Goal: Task Accomplishment & Management: Complete application form

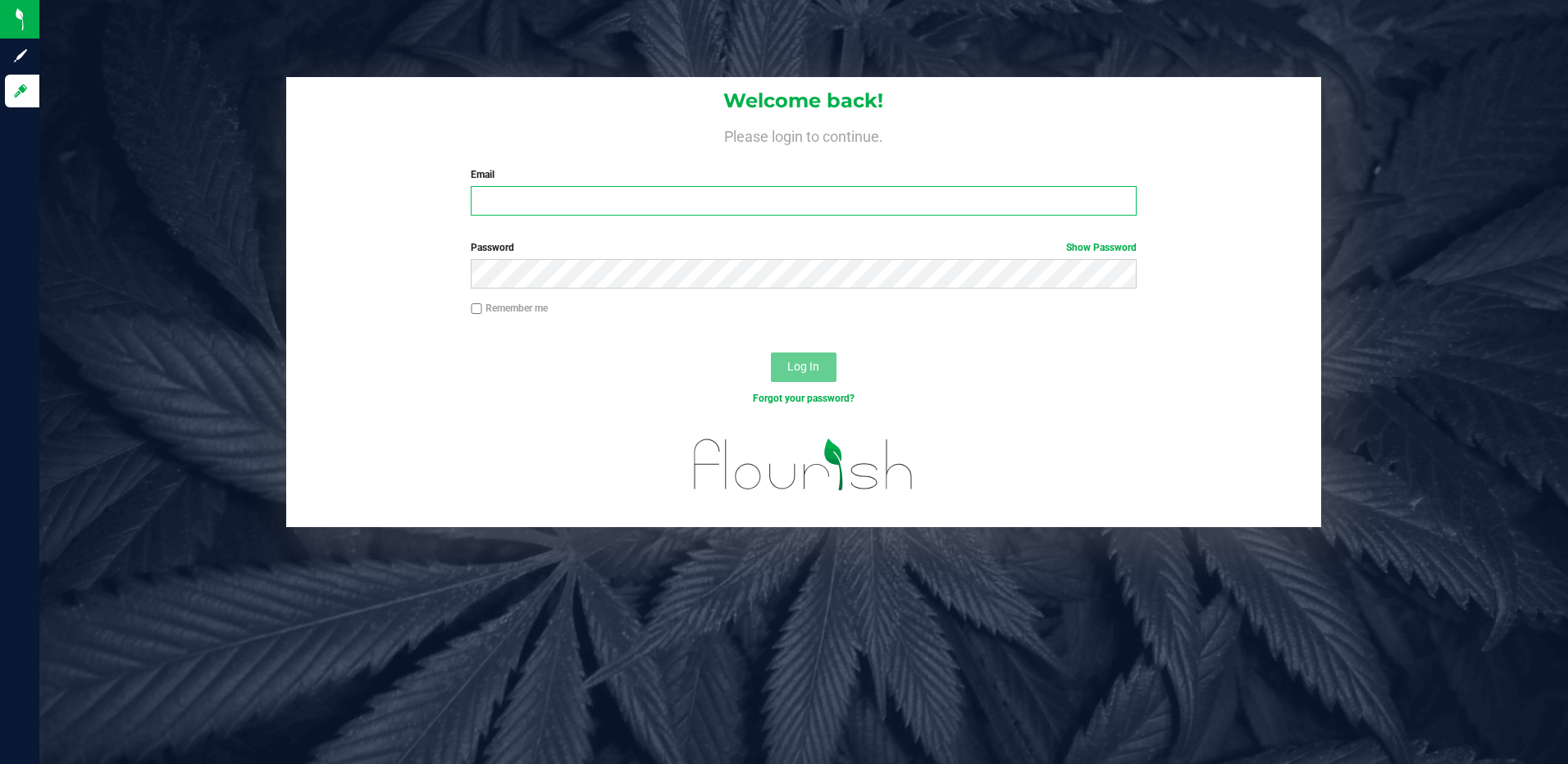
click at [652, 202] on input "Email" at bounding box center [804, 201] width 666 height 29
type input "[EMAIL_ADDRESS][DOMAIN_NAME]"
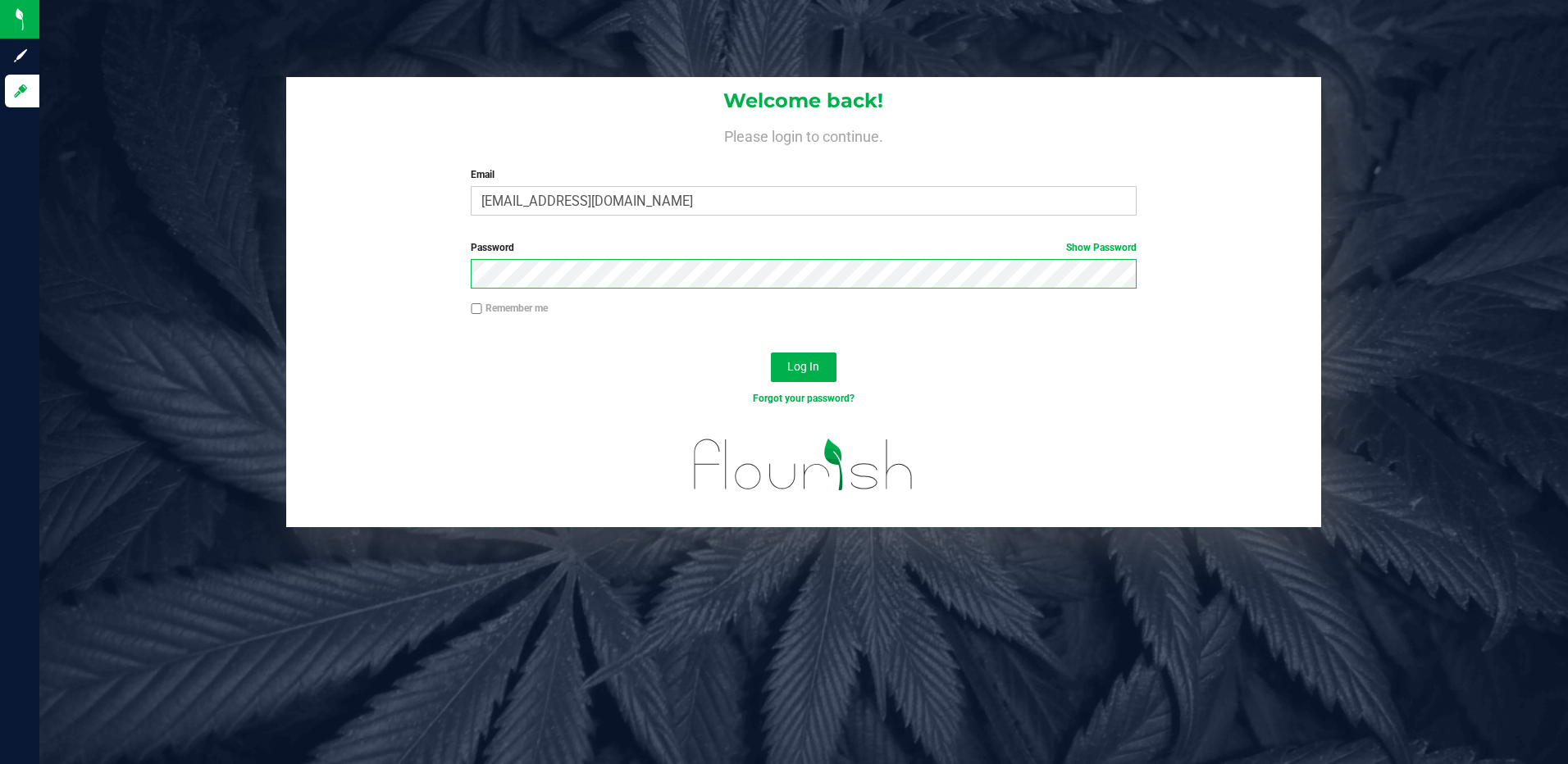
click at [771, 352] on button "Log In" at bounding box center [804, 367] width 66 height 29
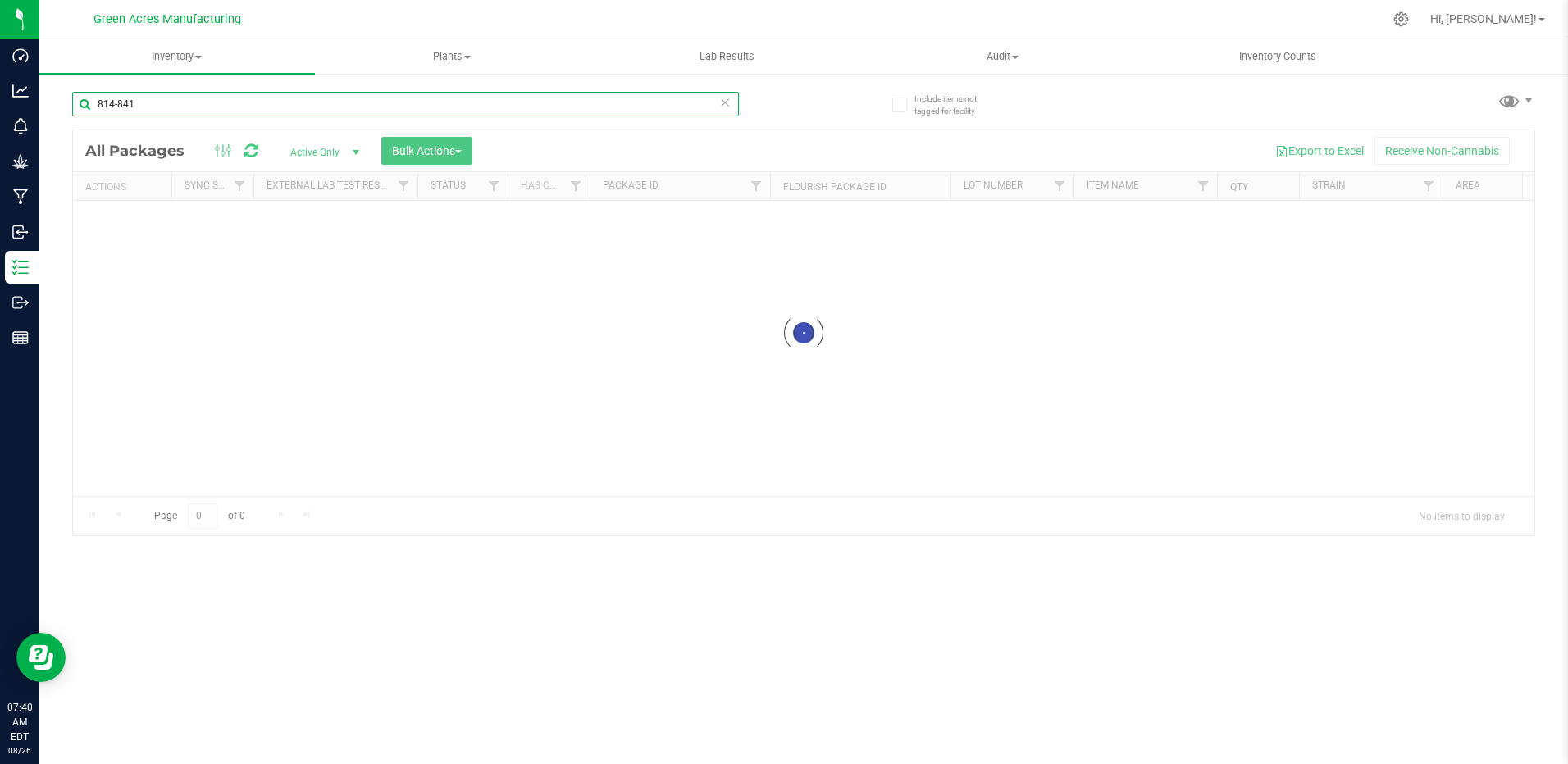
click at [158, 100] on input "814-841" at bounding box center [406, 104] width 667 height 25
click at [158, 101] on input "814-841" at bounding box center [406, 104] width 667 height 25
type input "9266470658733417"
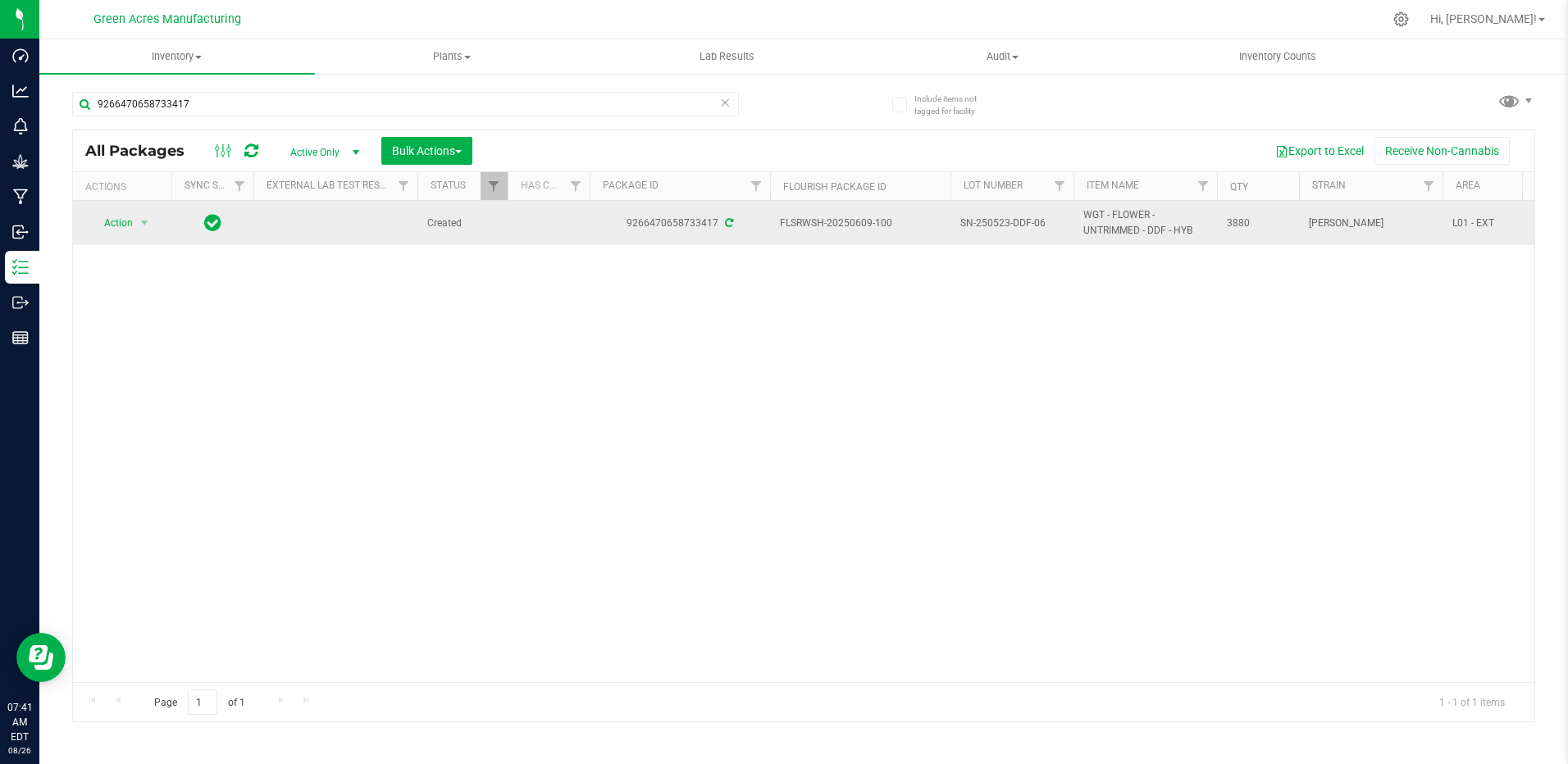
click at [1001, 228] on span "SN-250523-DDF-06" at bounding box center [1012, 224] width 103 height 16
click at [1001, 228] on input "SN-250523-DDF-06" at bounding box center [1009, 224] width 118 height 25
click at [947, 368] on div "Action Action Adjust qty Create package Edit attributes Global inventory Locate…" at bounding box center [803, 441] width 1461 height 482
click at [128, 223] on span "Action" at bounding box center [111, 223] width 44 height 23
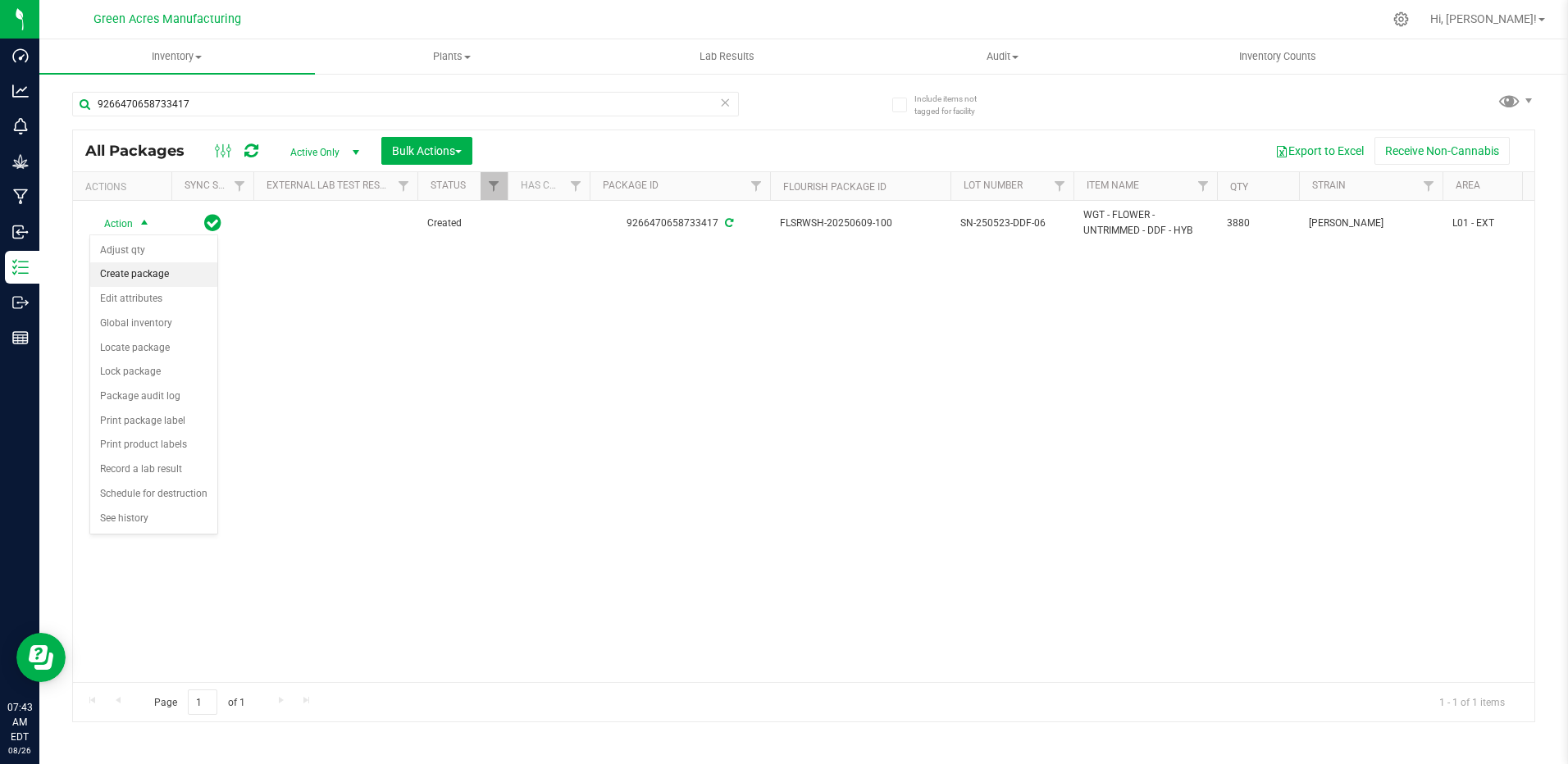
click at [147, 276] on li "Create package" at bounding box center [154, 274] width 128 height 25
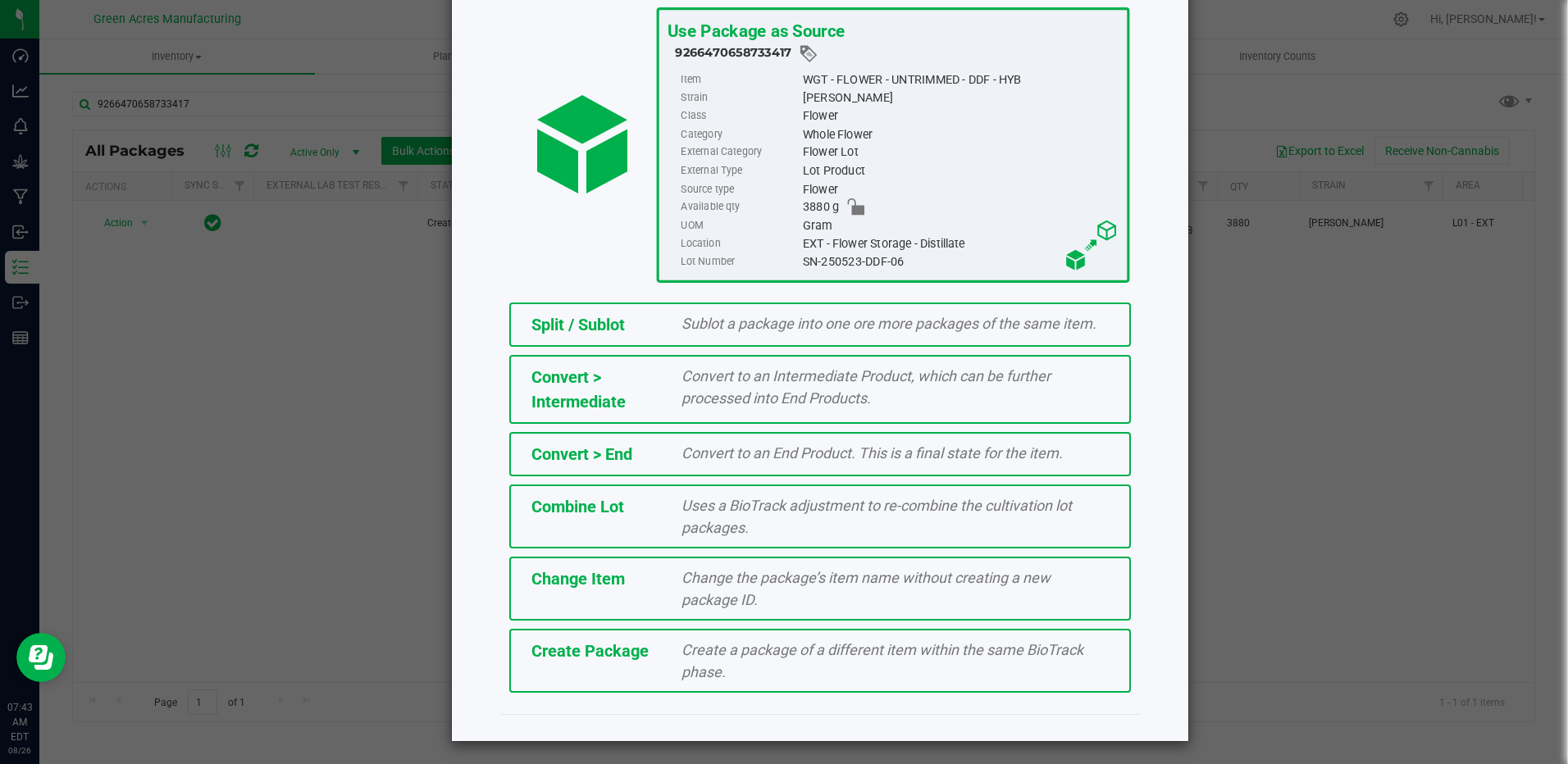
scroll to position [107, 0]
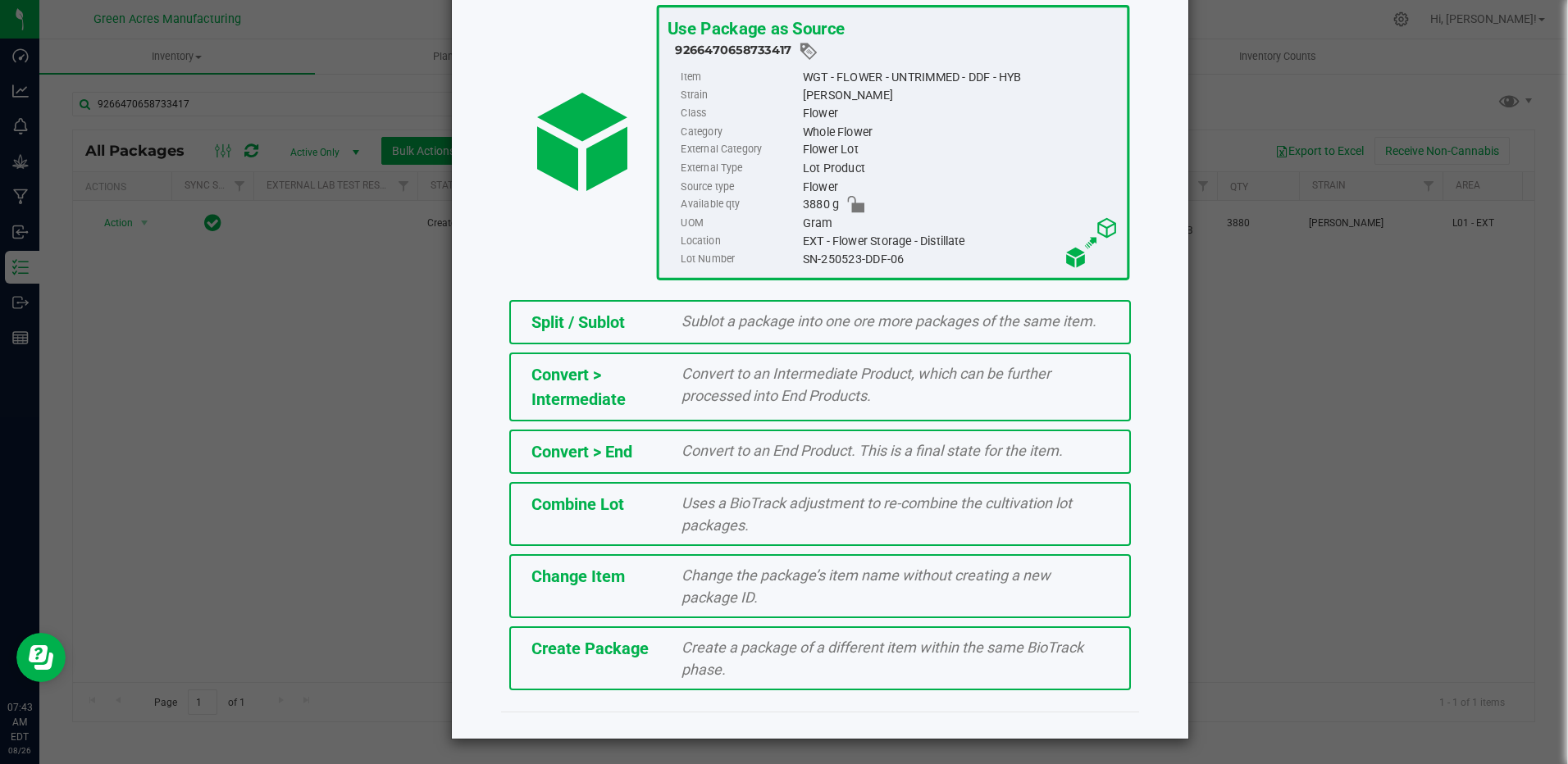
click at [669, 657] on div "Create a package of a different item within the same BioTrack phase." at bounding box center [895, 658] width 452 height 44
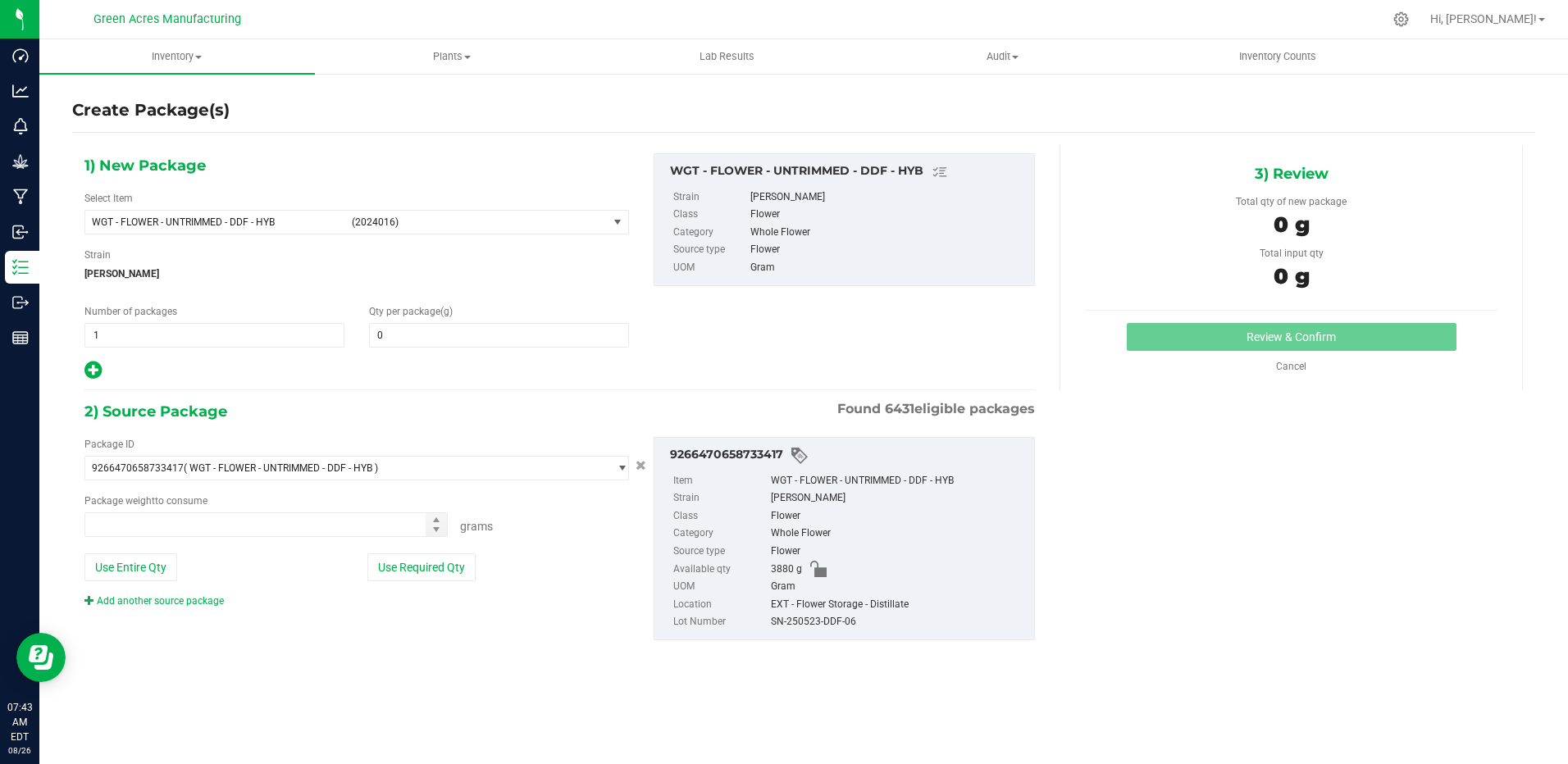
type input "0.0000"
click at [314, 217] on span "WGT - FLOWER - UNTRIMMED - DDF - HYB" at bounding box center [217, 223] width 249 height 12
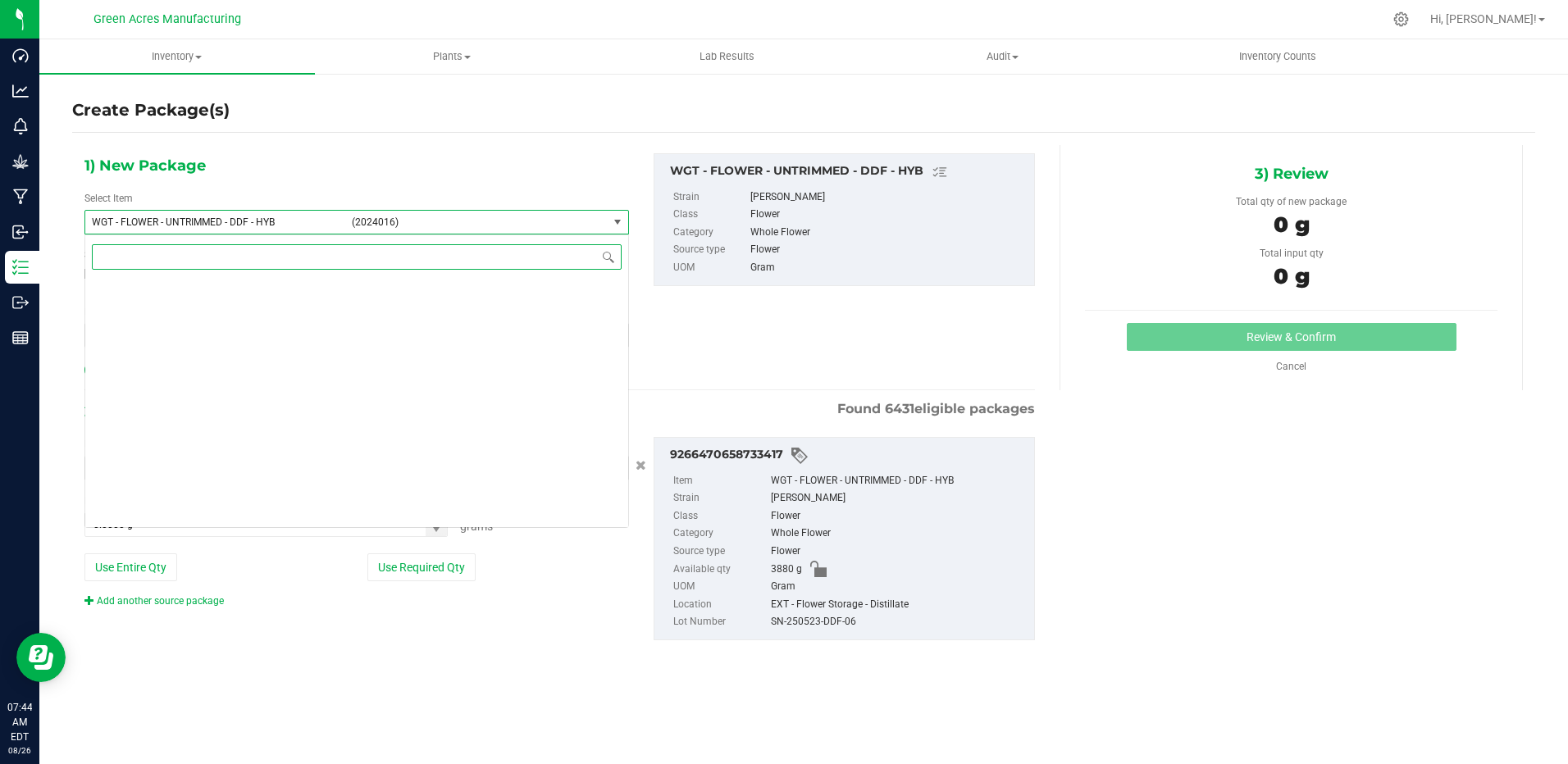
scroll to position [345208, 0]
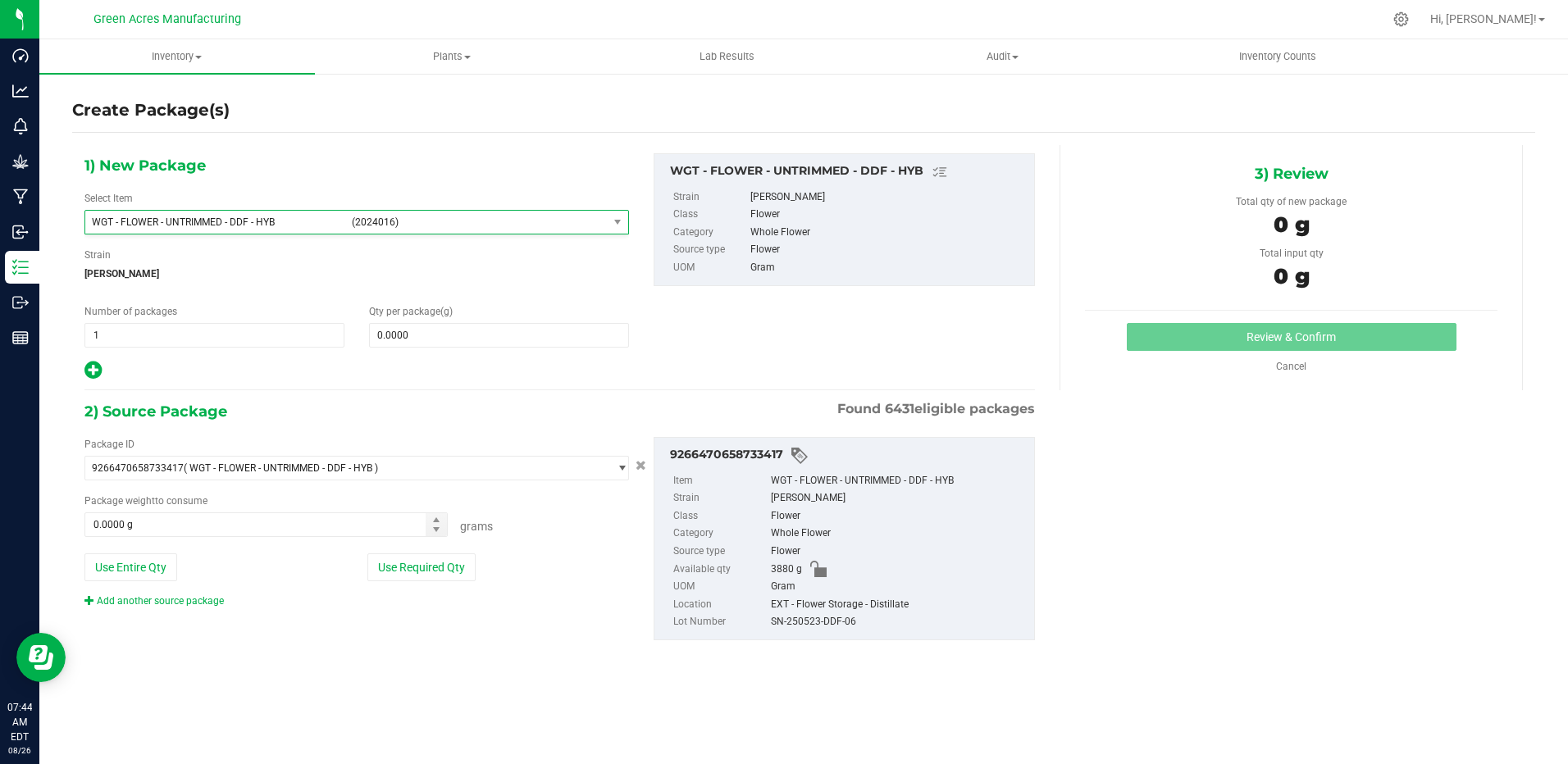
click at [360, 194] on div "Select Item WGT - FLOWER - UNTRIMMED - DDF - HYB (2024016) WGT - FLOWER - UNTRI…" at bounding box center [356, 213] width 545 height 43
click at [141, 575] on button "Use Entire Qty" at bounding box center [131, 567] width 92 height 27
type input "3880.0000 g"
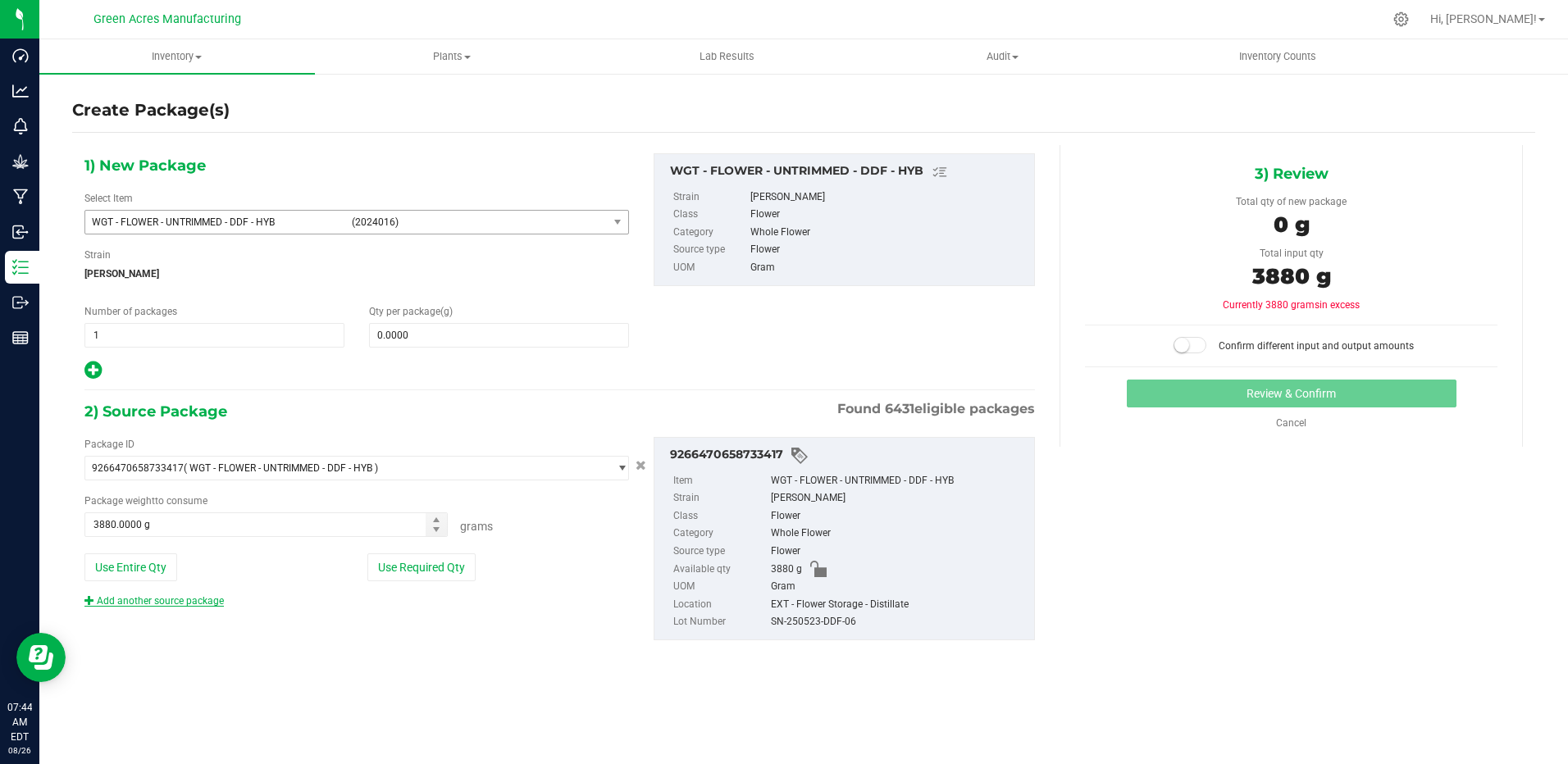
click at [148, 598] on link "Add another source package" at bounding box center [154, 601] width 139 height 12
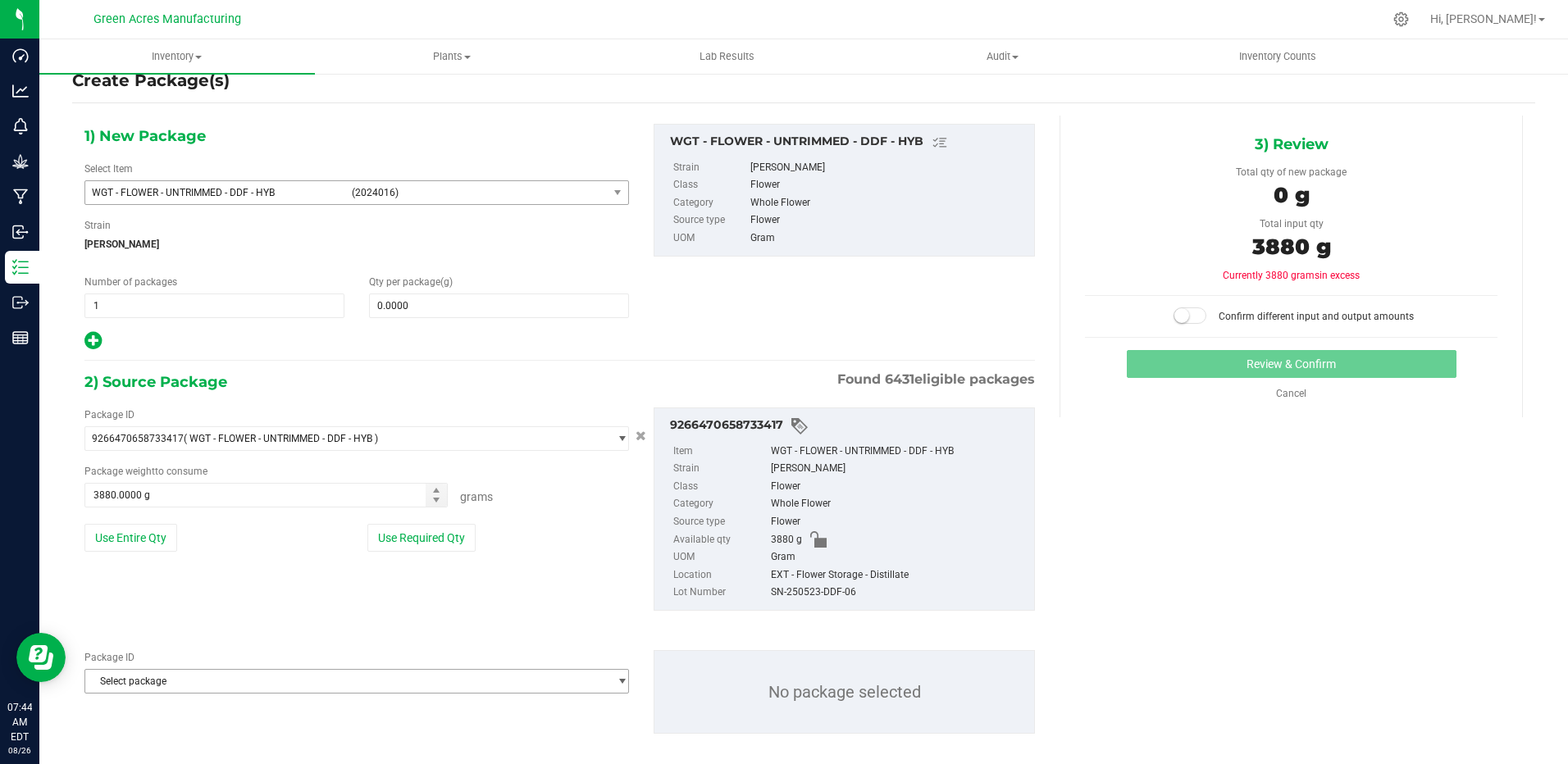
scroll to position [46, 0]
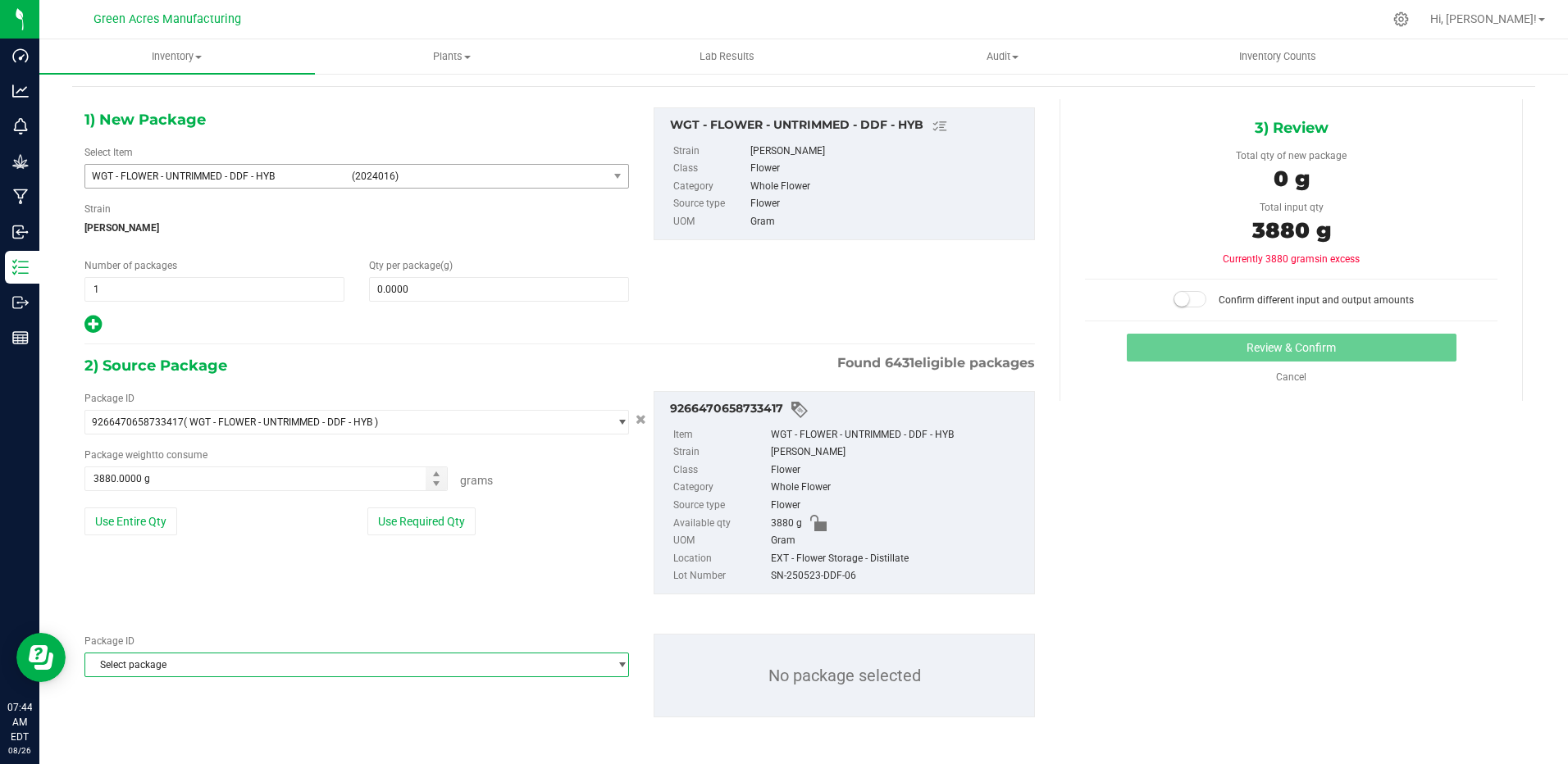
click at [200, 666] on span "Select package" at bounding box center [346, 664] width 522 height 23
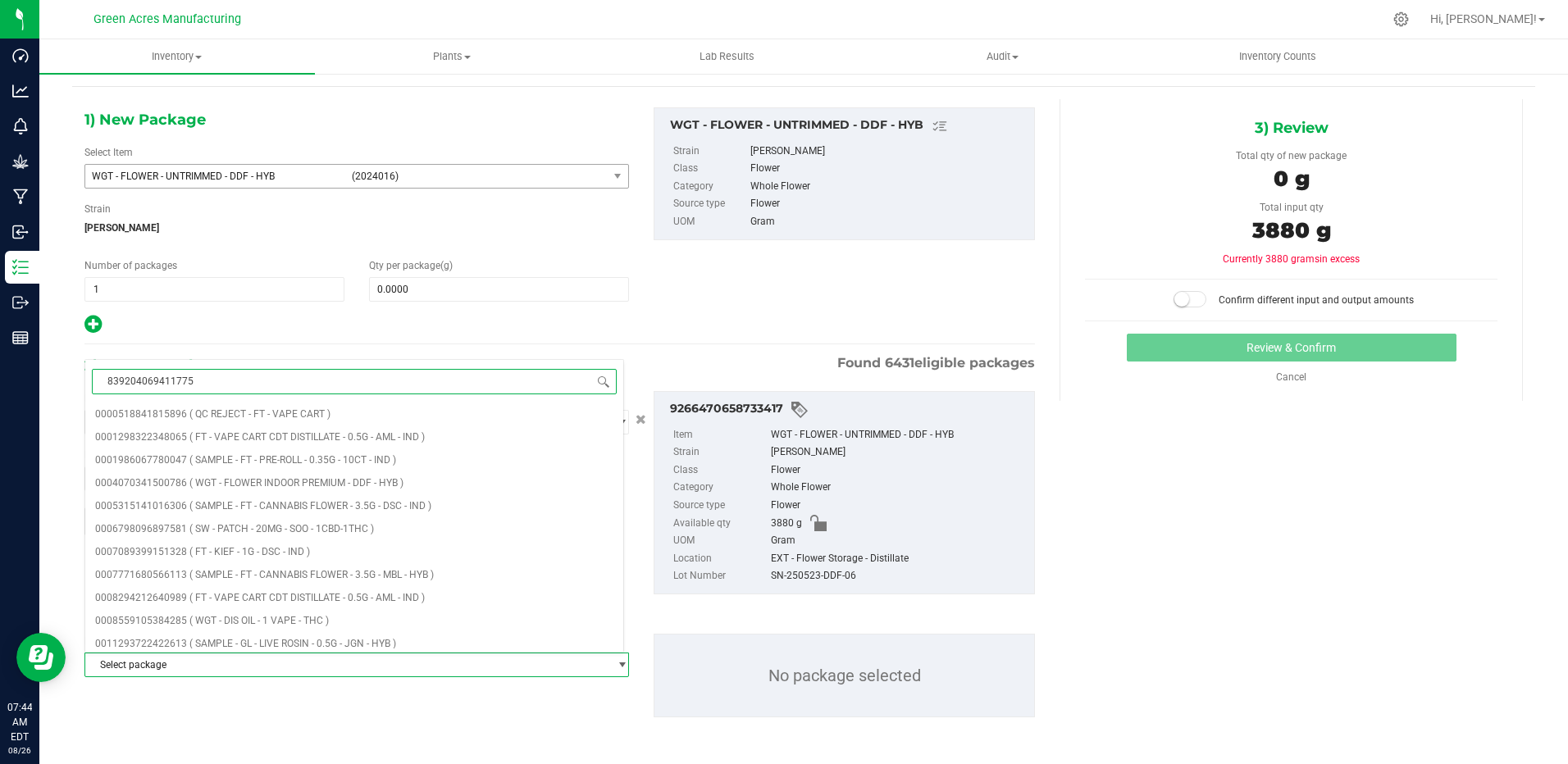
type input "8392040694117752"
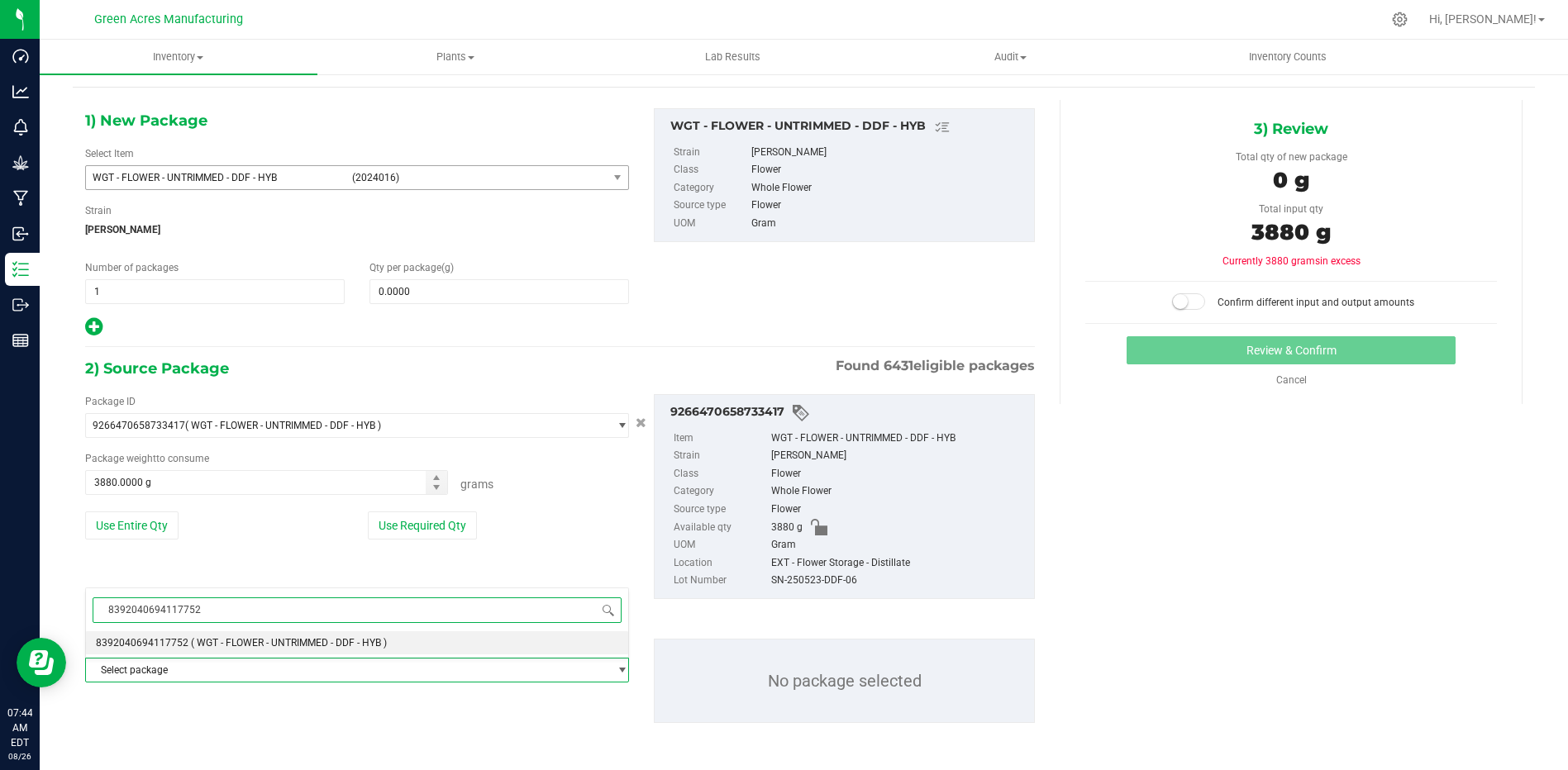
click at [217, 652] on li "8392040694117752 ( WGT - FLOWER - UNTRIMMED - DDF - HYB )" at bounding box center [357, 642] width 542 height 23
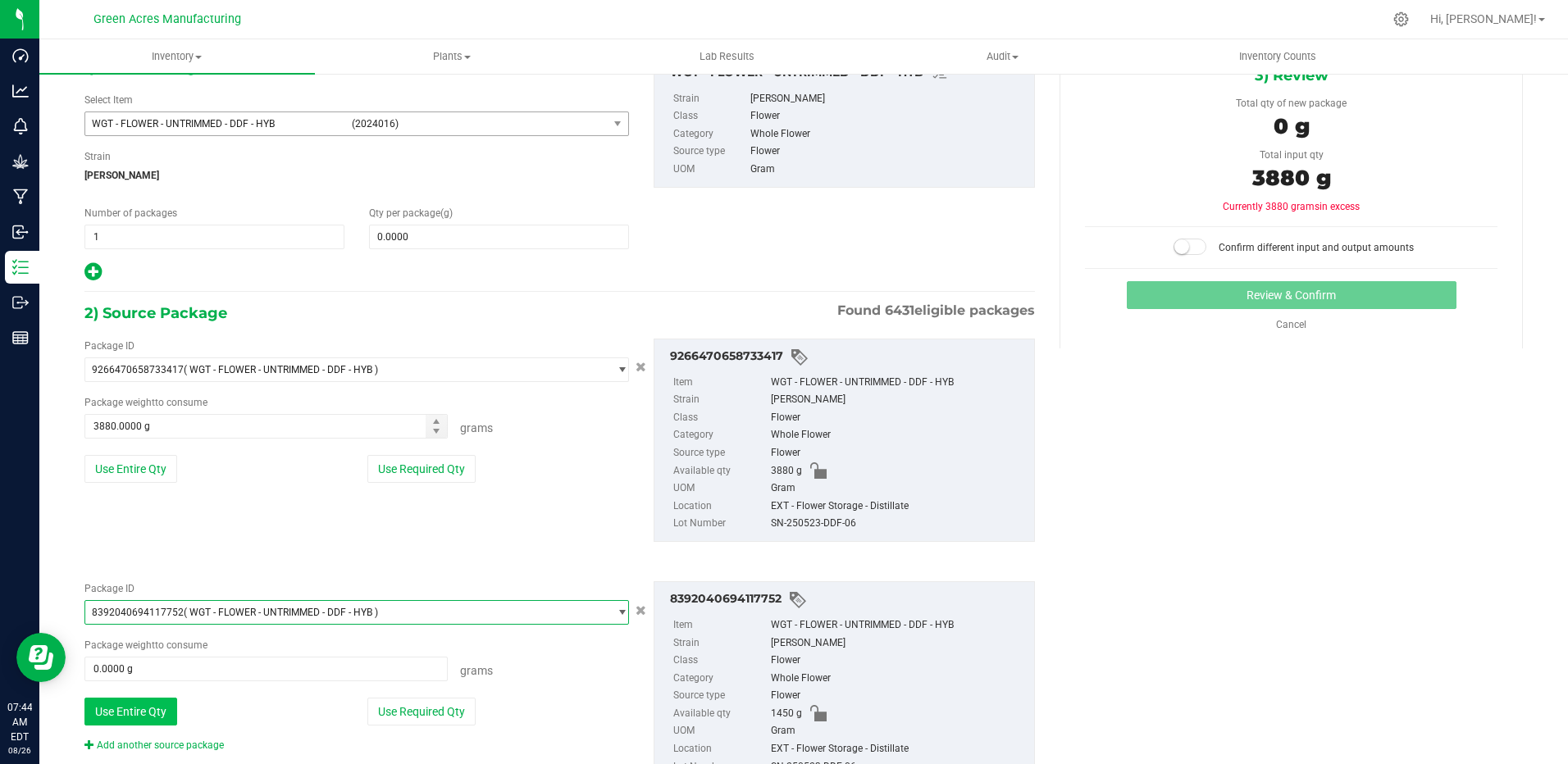
scroll to position [127, 0]
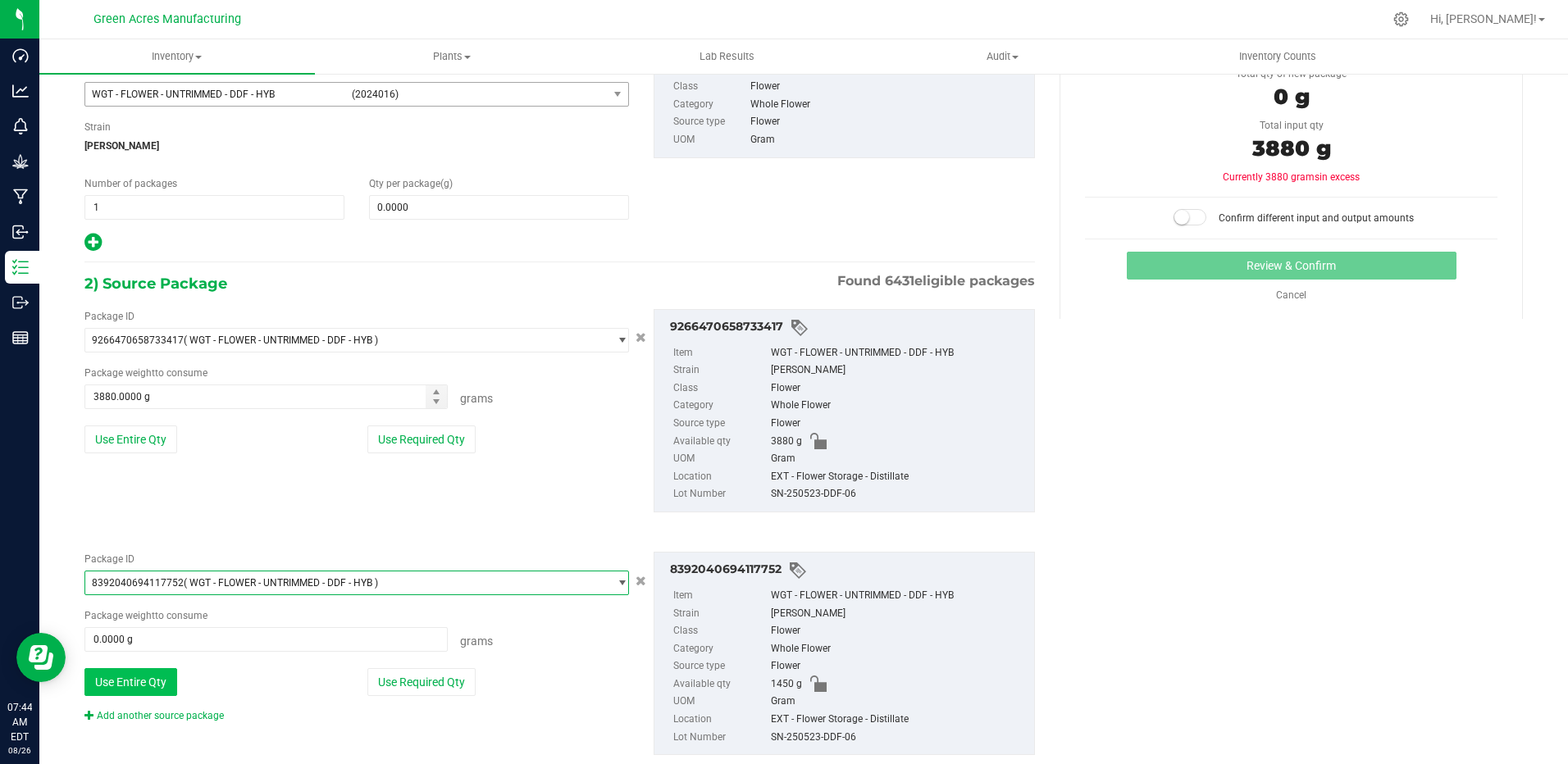
click at [139, 678] on button "Use Entire Qty" at bounding box center [131, 682] width 92 height 27
type input "1450.0000 g"
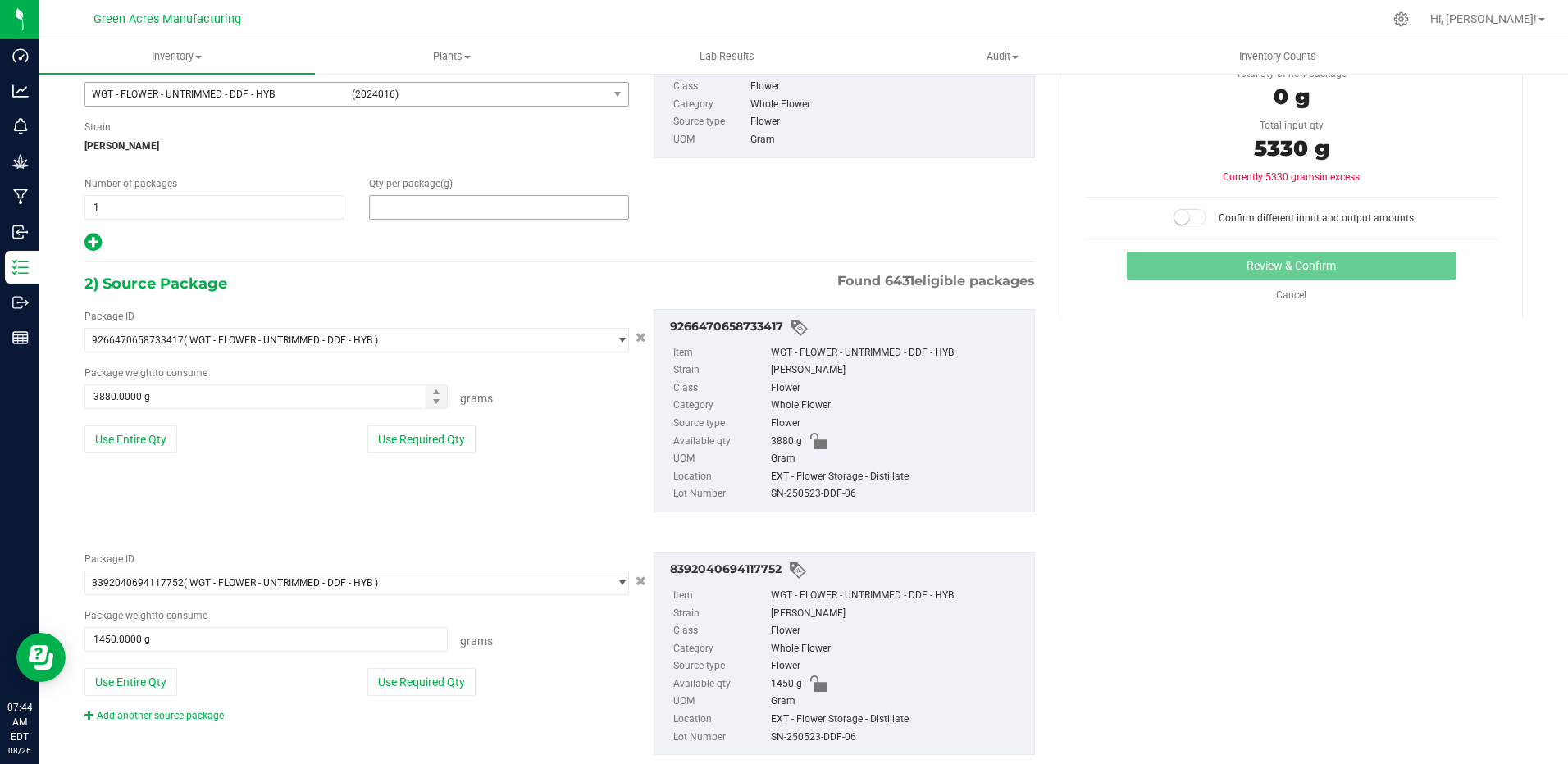
click at [497, 207] on span at bounding box center [498, 207] width 260 height 25
click at [497, 207] on input "text" at bounding box center [498, 207] width 258 height 23
type input "5330"
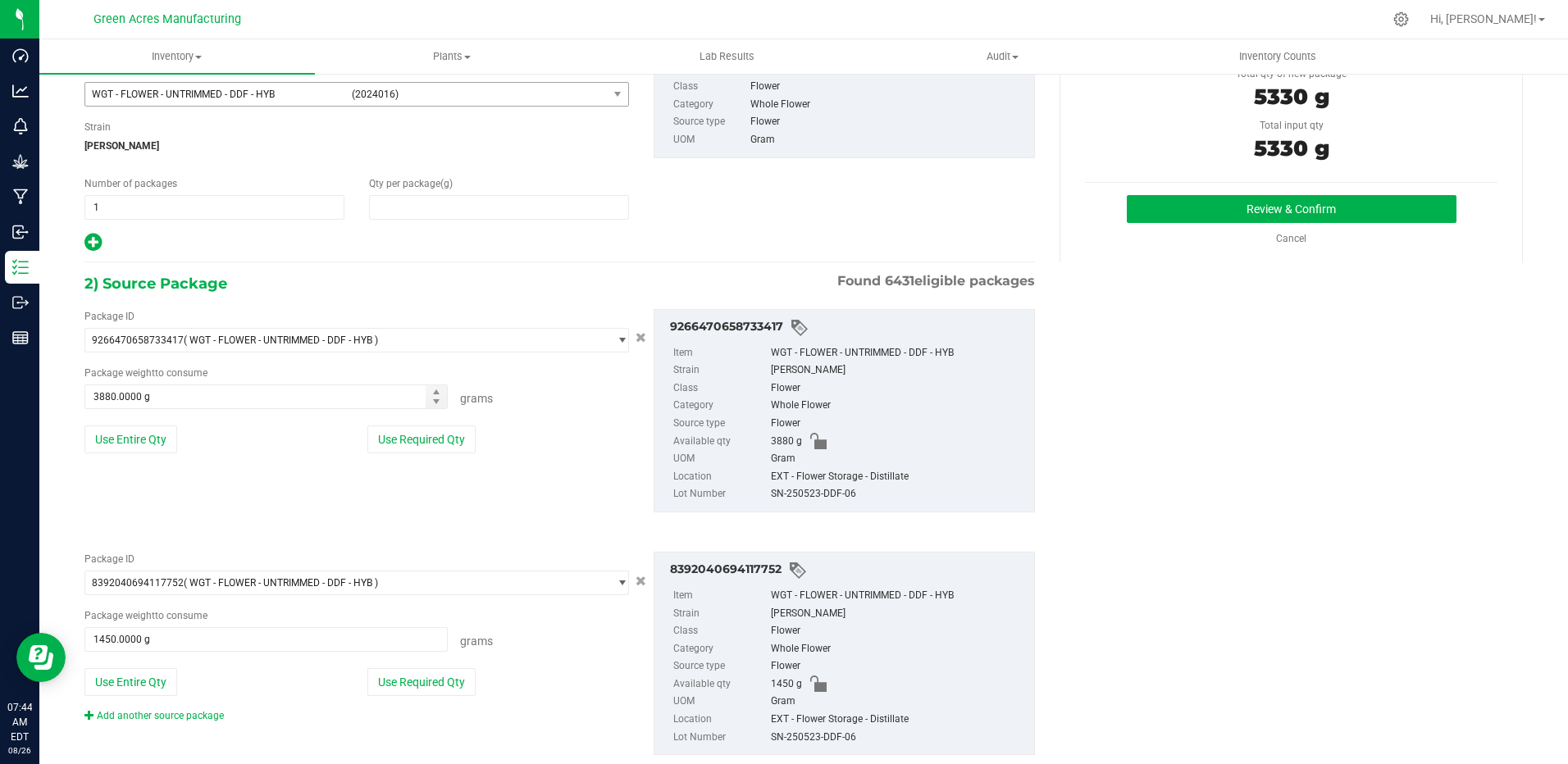
type input "5,330.0000"
click at [1217, 206] on button "Review & Confirm" at bounding box center [1291, 209] width 330 height 27
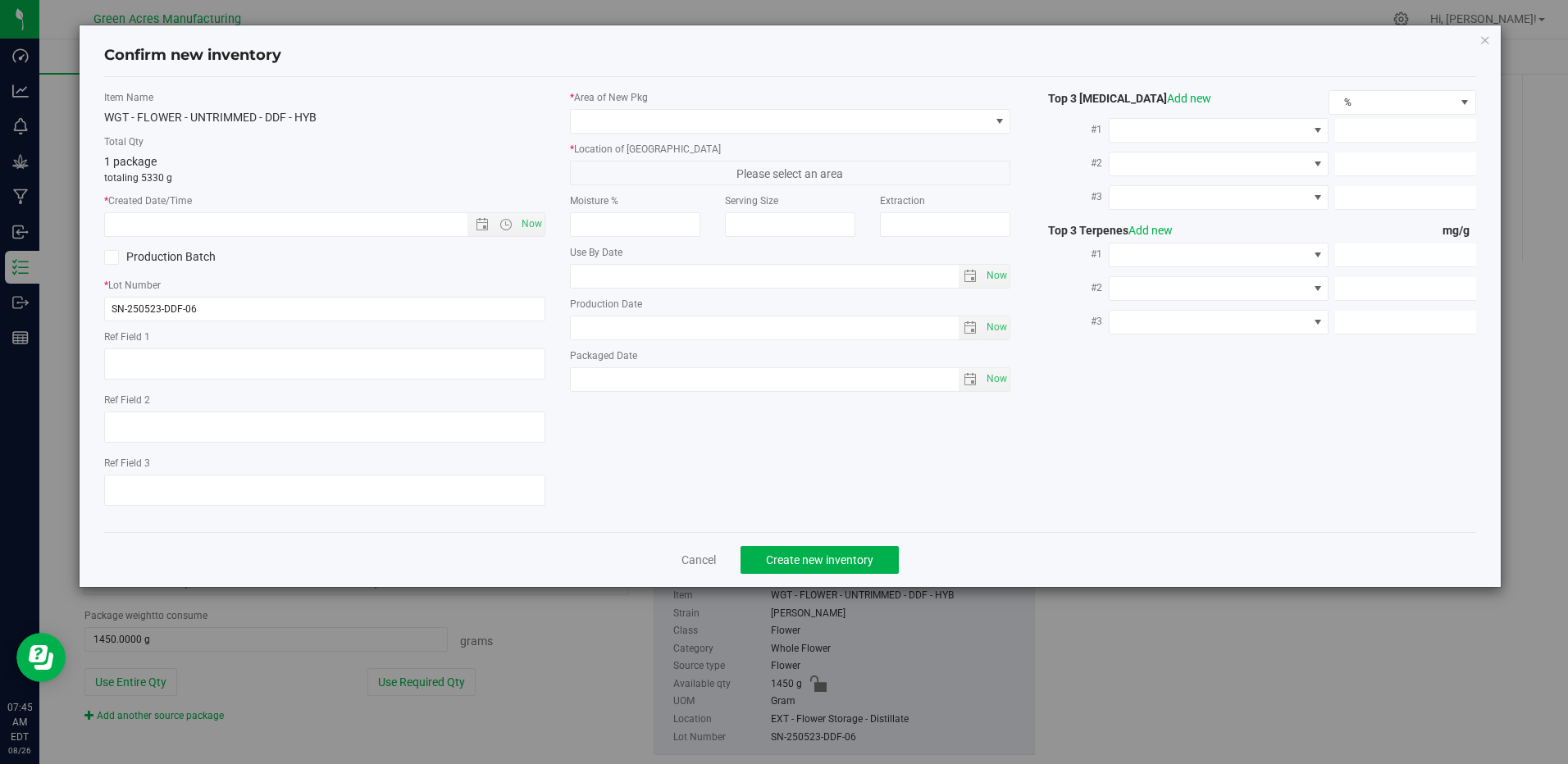
type textarea "EXT"
click at [303, 314] on input "SN-250523-DDF-06" at bounding box center [324, 309] width 441 height 25
paste input "-CRUMBLE04"
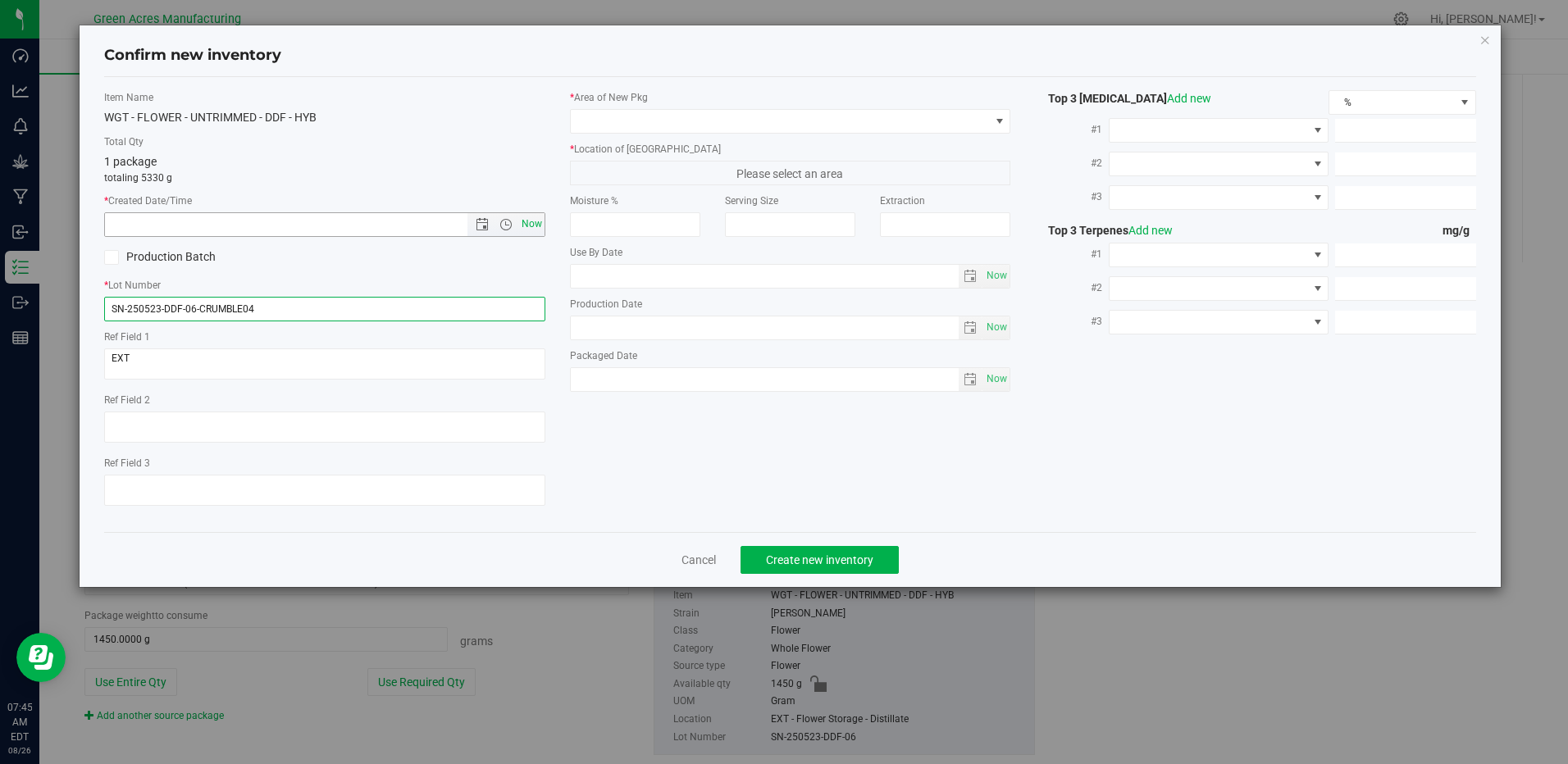
type input "SN-250523-DDF-06-CRUMBLE04"
click at [534, 229] on span "Now" at bounding box center [531, 224] width 27 height 24
type input "[DATE] 7:45 AM"
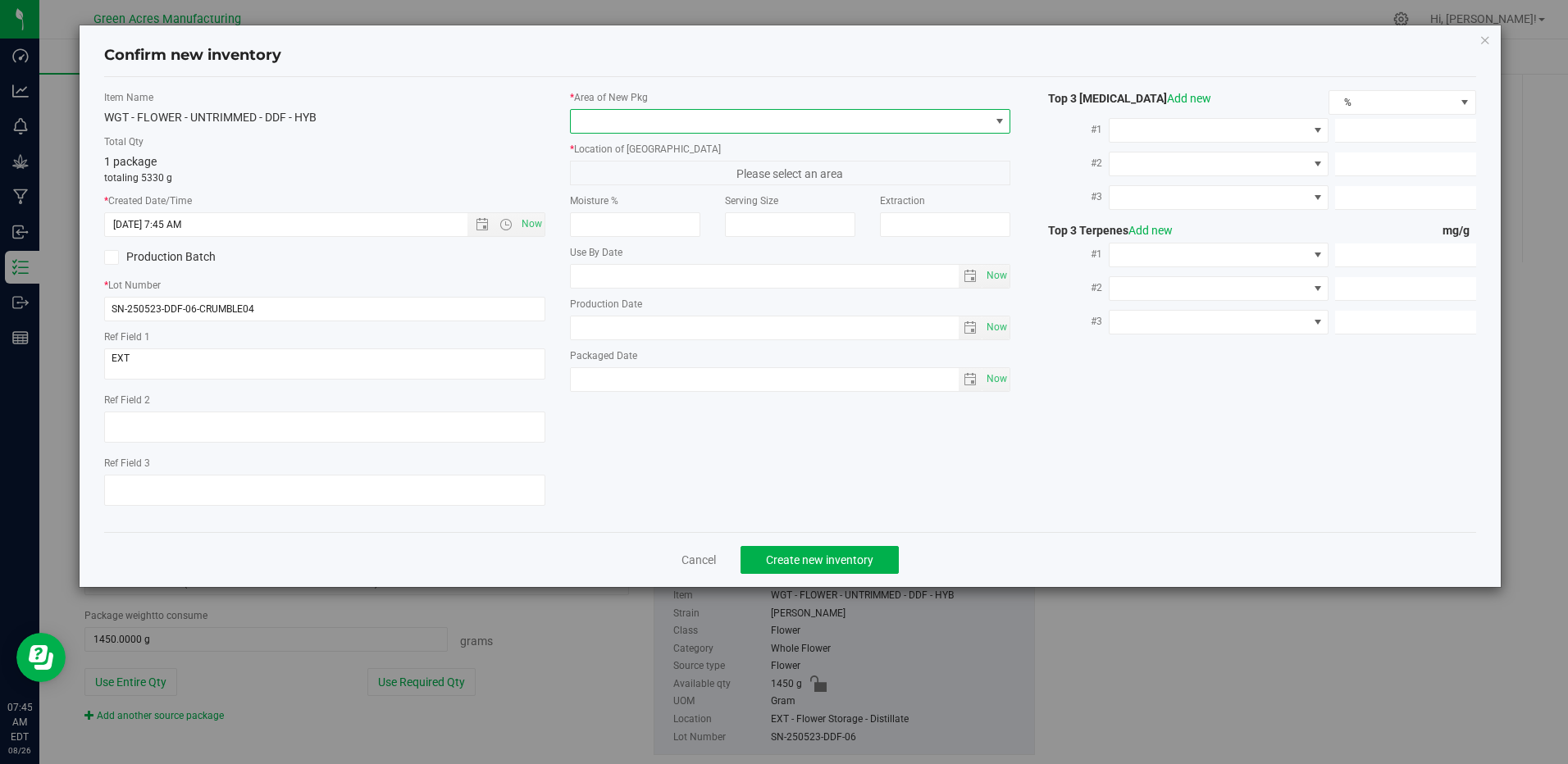
click at [780, 122] on span at bounding box center [780, 121] width 418 height 23
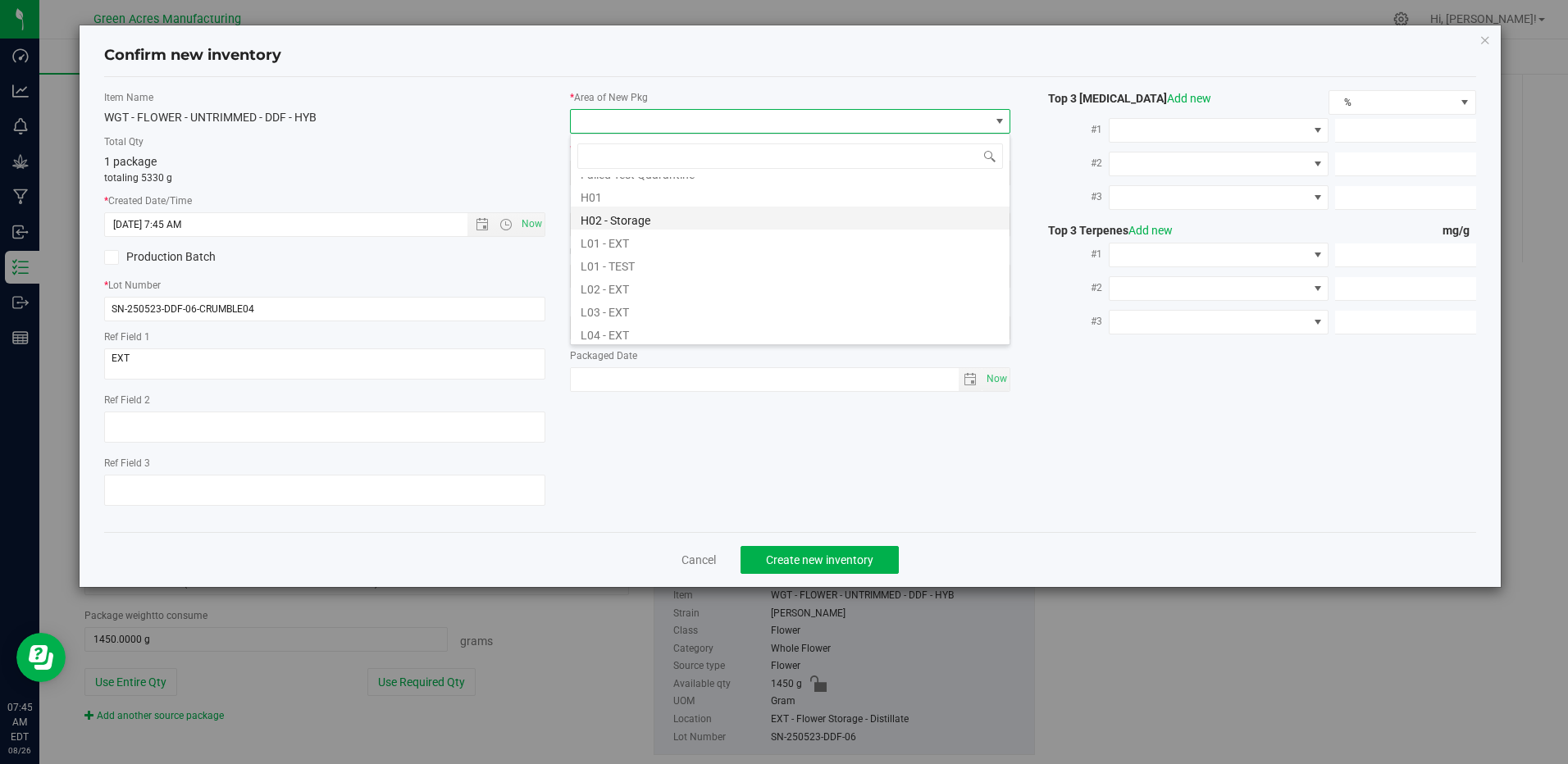
scroll to position [328, 0]
click at [612, 257] on li "L04 - EXT" at bounding box center [790, 250] width 439 height 23
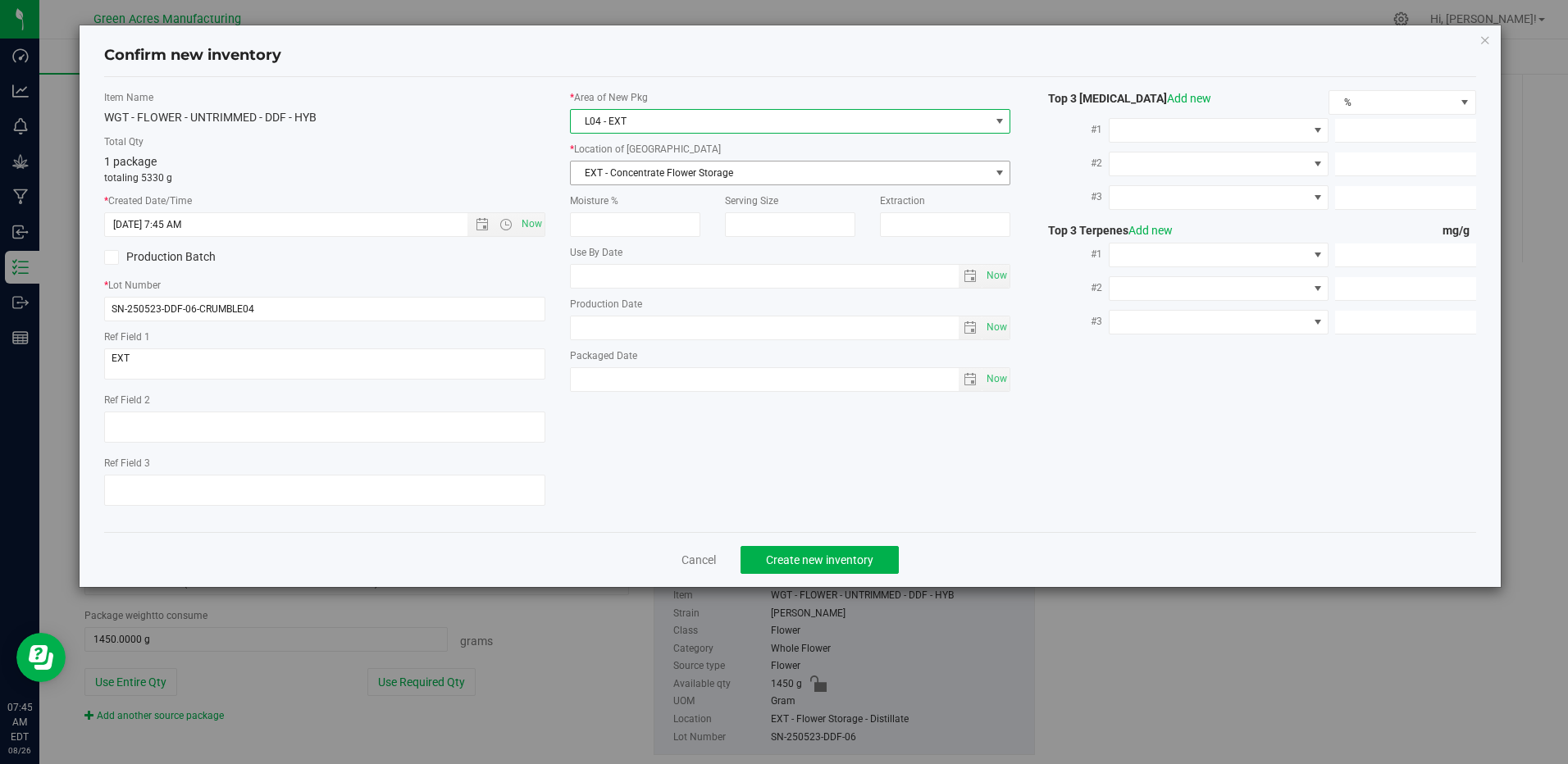
click at [667, 181] on span "EXT - Concentrate Flower Storage" at bounding box center [780, 173] width 418 height 23
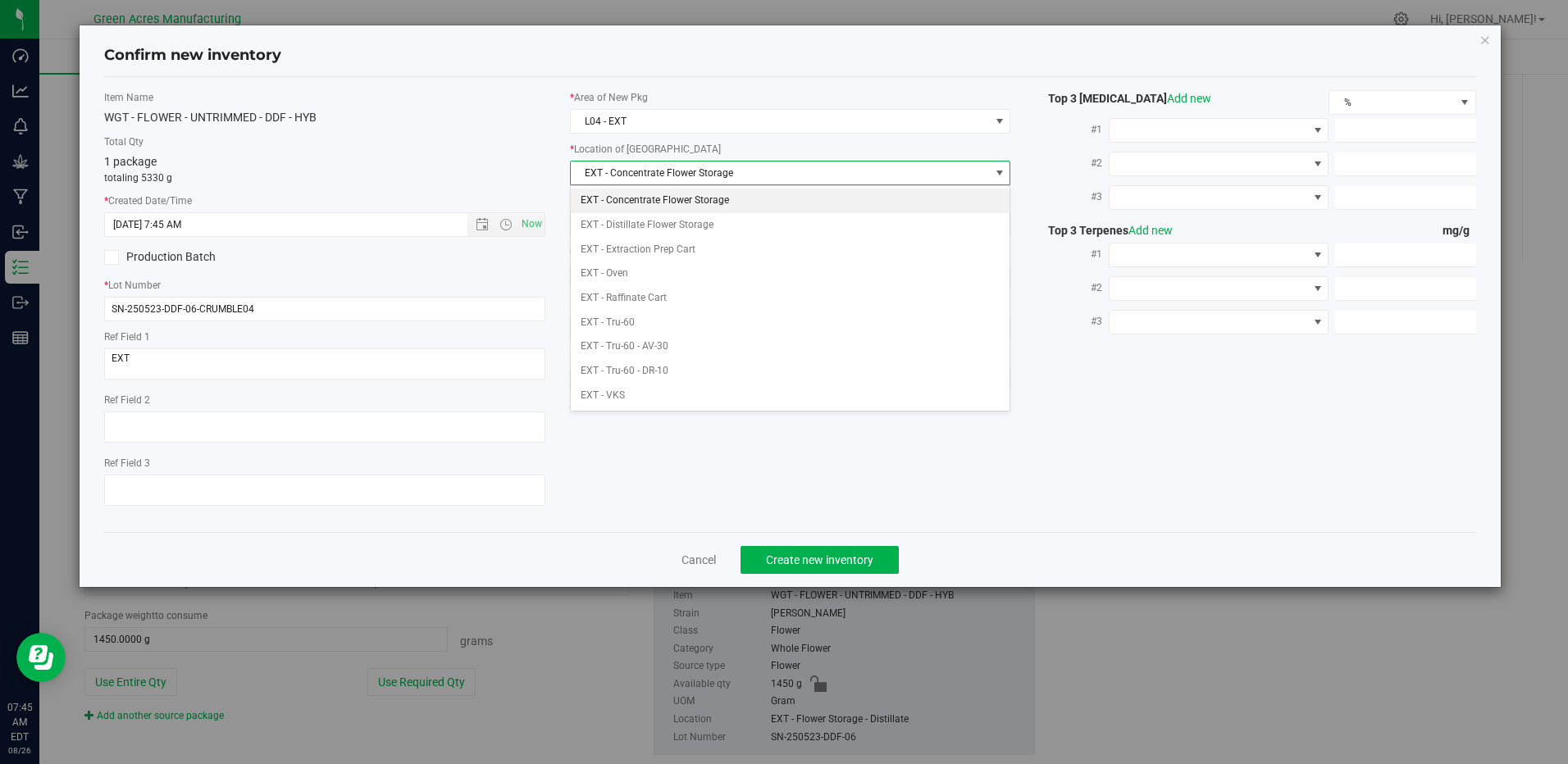
click at [673, 195] on li "EXT - Concentrate Flower Storage" at bounding box center [790, 200] width 439 height 25
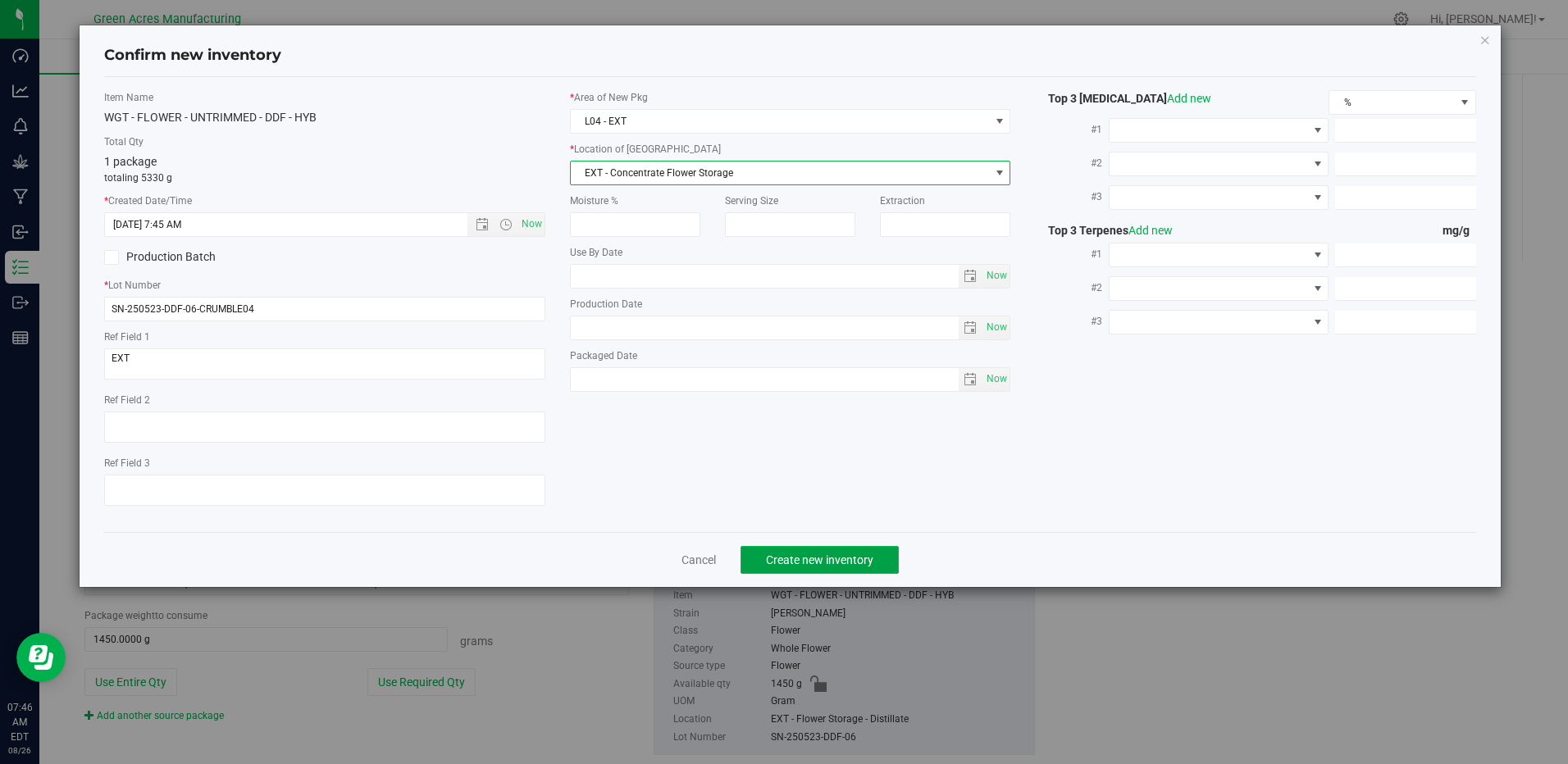
click at [865, 559] on span "Create new inventory" at bounding box center [819, 559] width 107 height 13
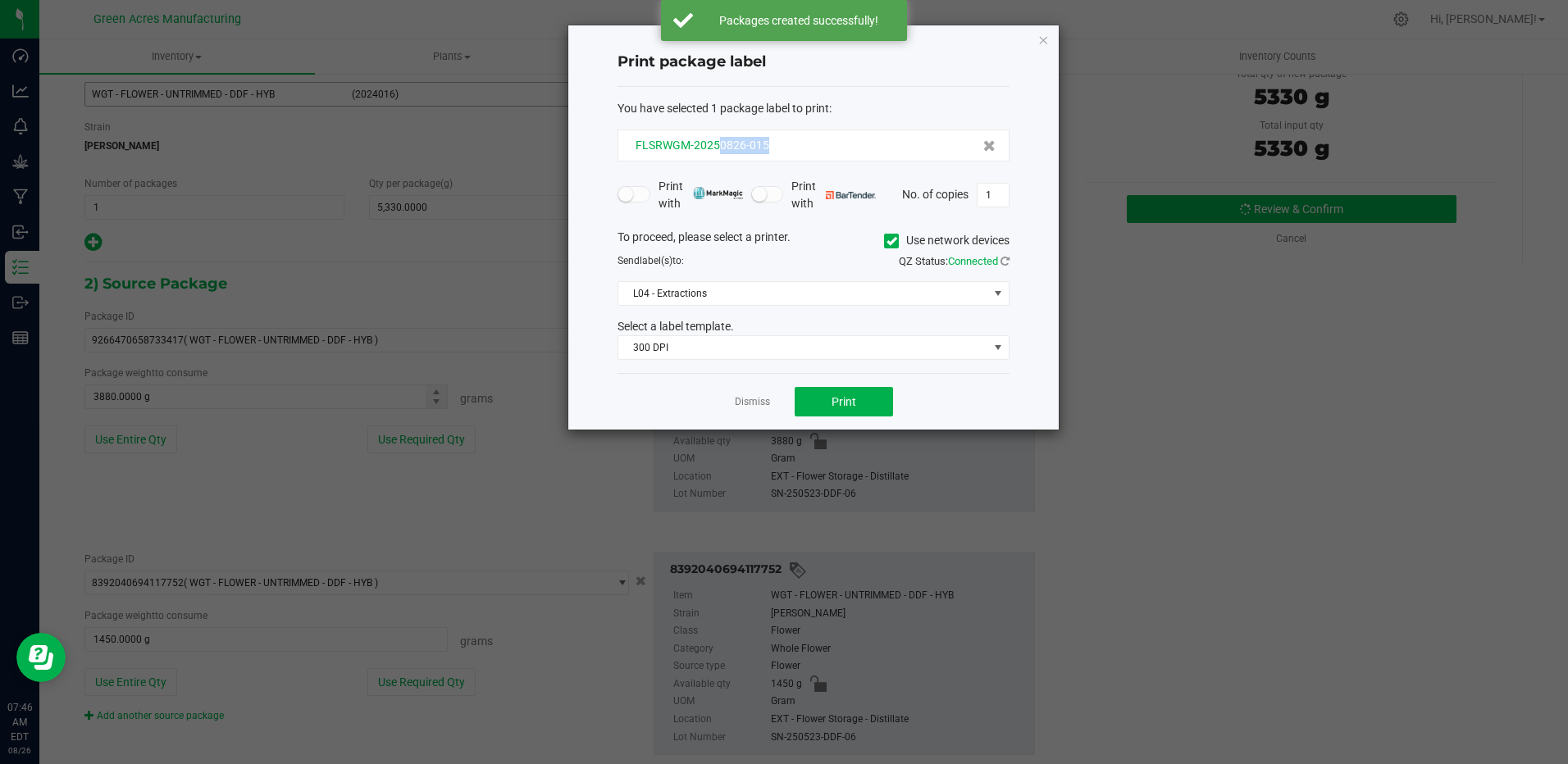
drag, startPoint x: 717, startPoint y: 149, endPoint x: 767, endPoint y: 148, distance: 50.0
click at [767, 148] on div "FLSRWGM-20250826-015" at bounding box center [813, 146] width 364 height 18
drag, startPoint x: 767, startPoint y: 148, endPoint x: 752, endPoint y: 146, distance: 15.1
copy span "0826-015"
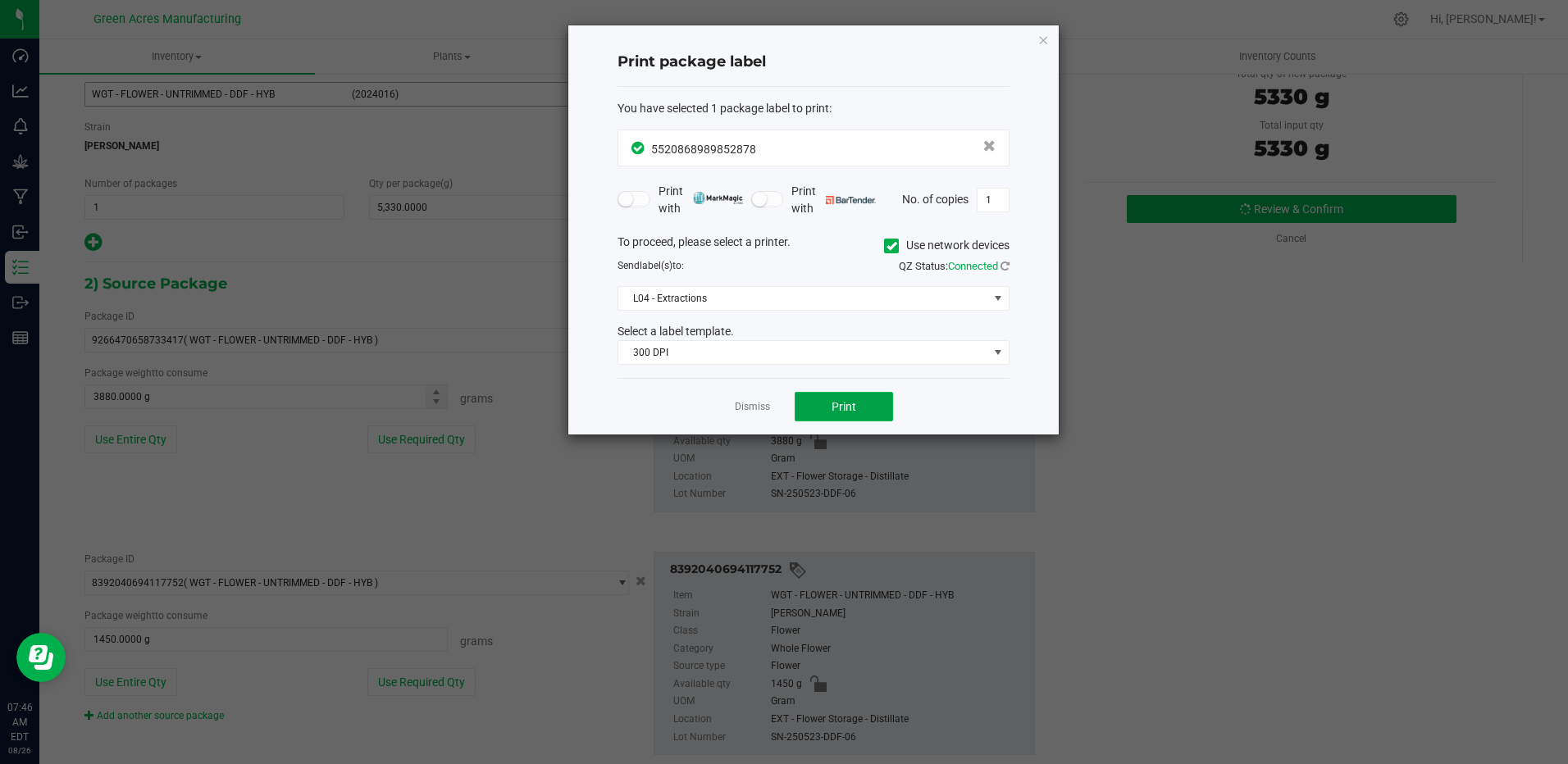
click at [857, 400] on button "Print" at bounding box center [844, 407] width 98 height 29
click at [766, 411] on link "Dismiss" at bounding box center [753, 407] width 35 height 14
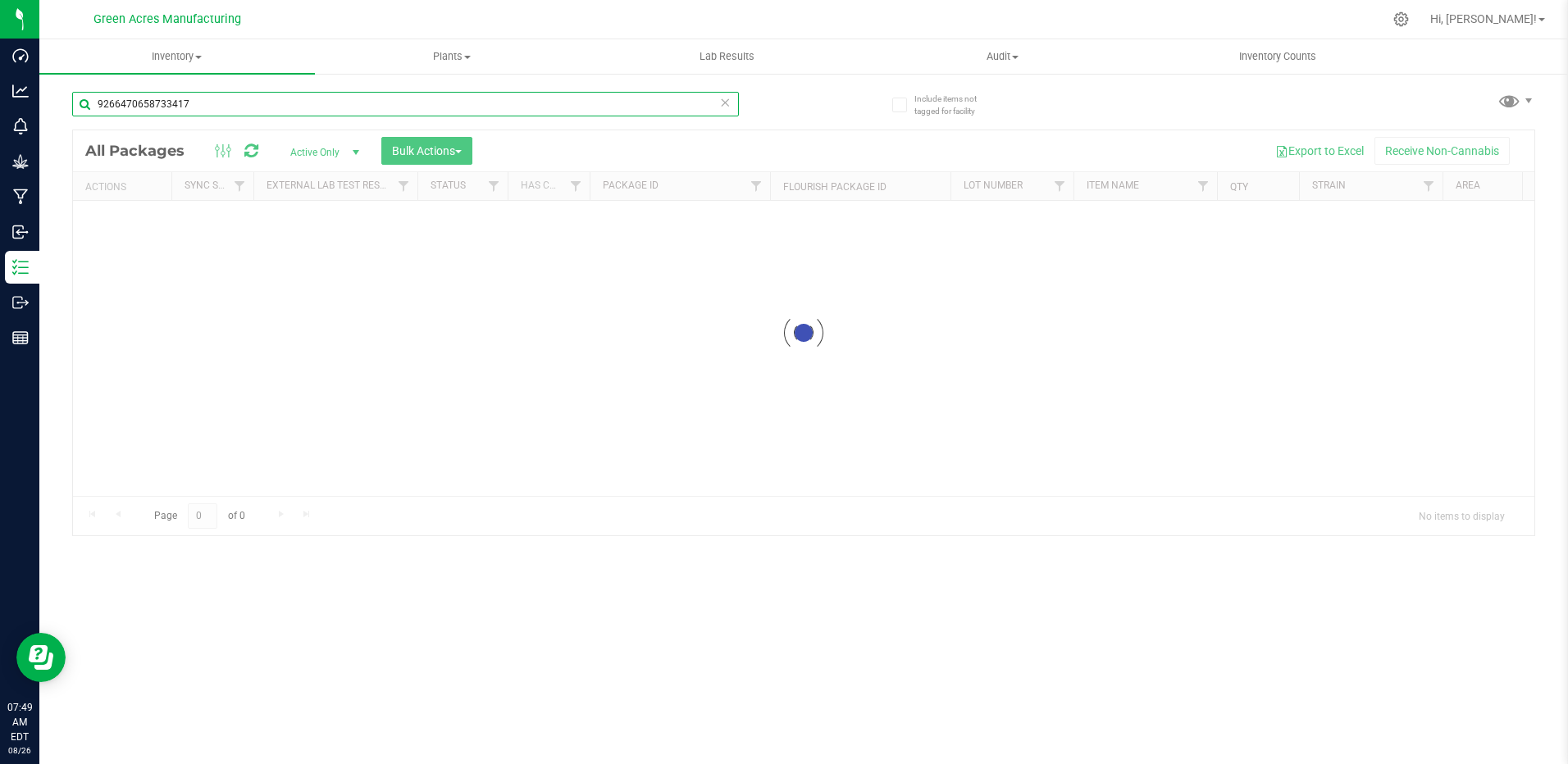
click at [301, 101] on input "9266470658733417" at bounding box center [406, 104] width 667 height 25
type input "5520868989852878"
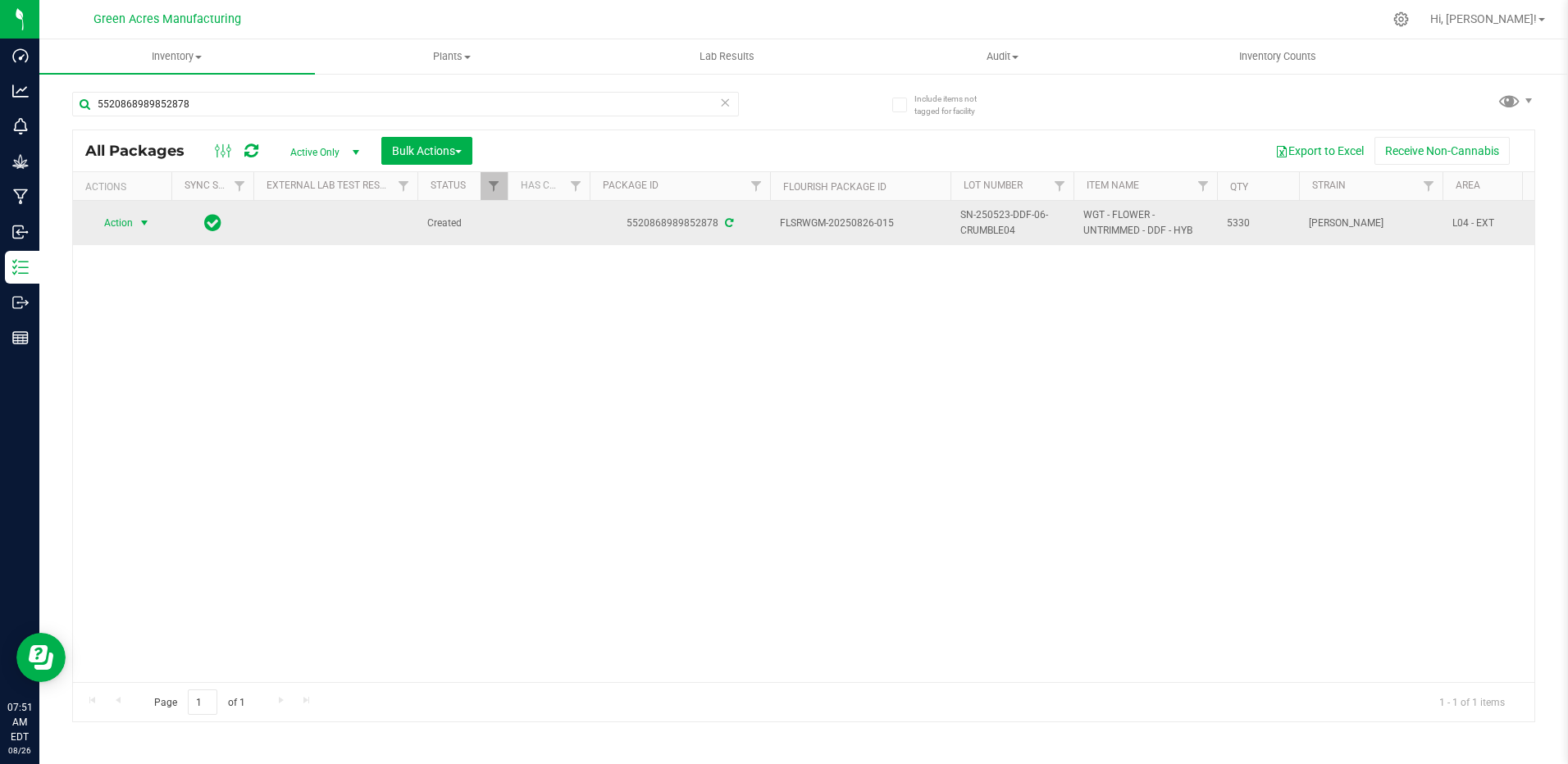
click at [114, 226] on span "Action" at bounding box center [111, 223] width 44 height 23
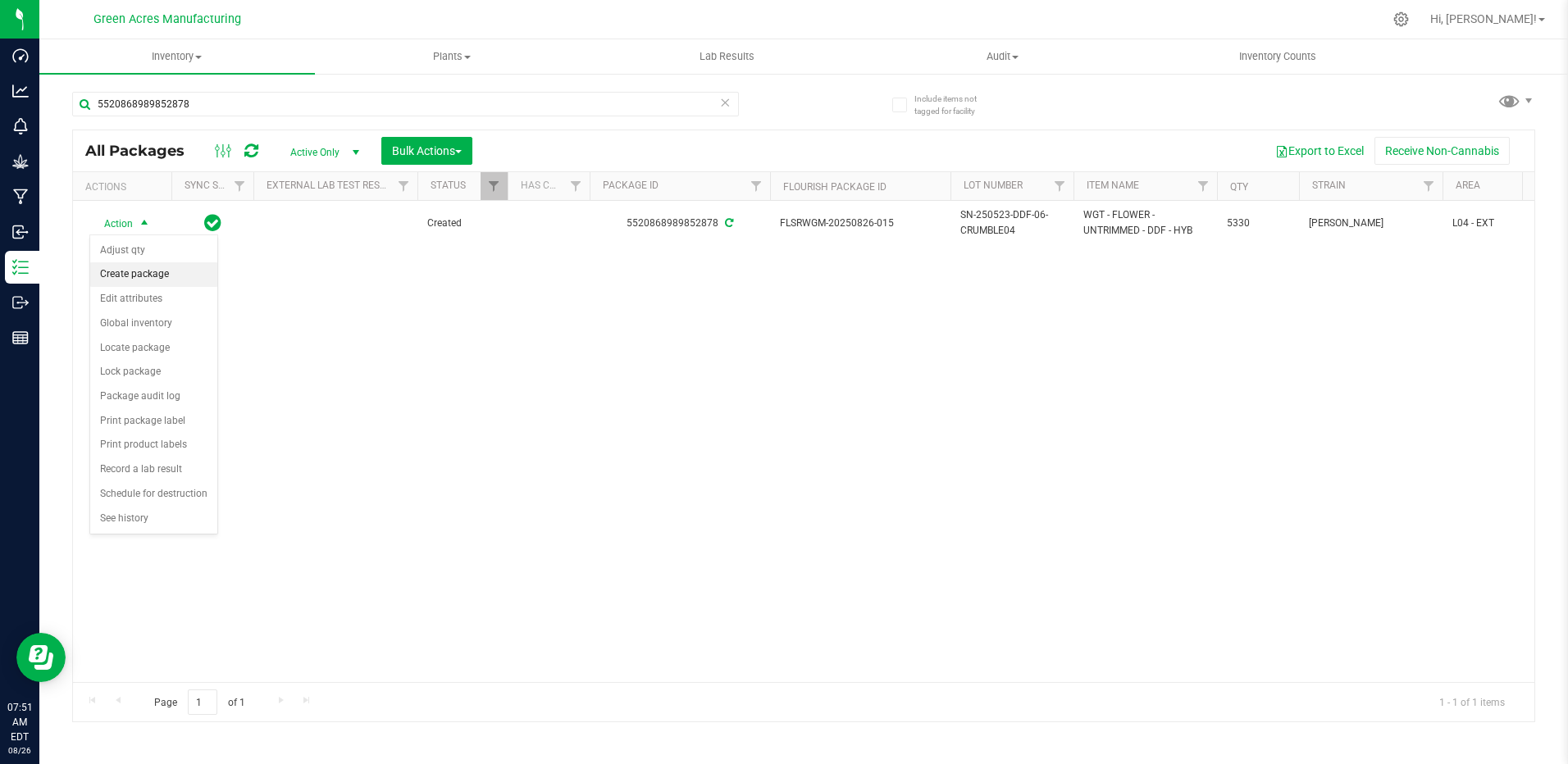
click at [127, 275] on li "Create package" at bounding box center [154, 274] width 128 height 25
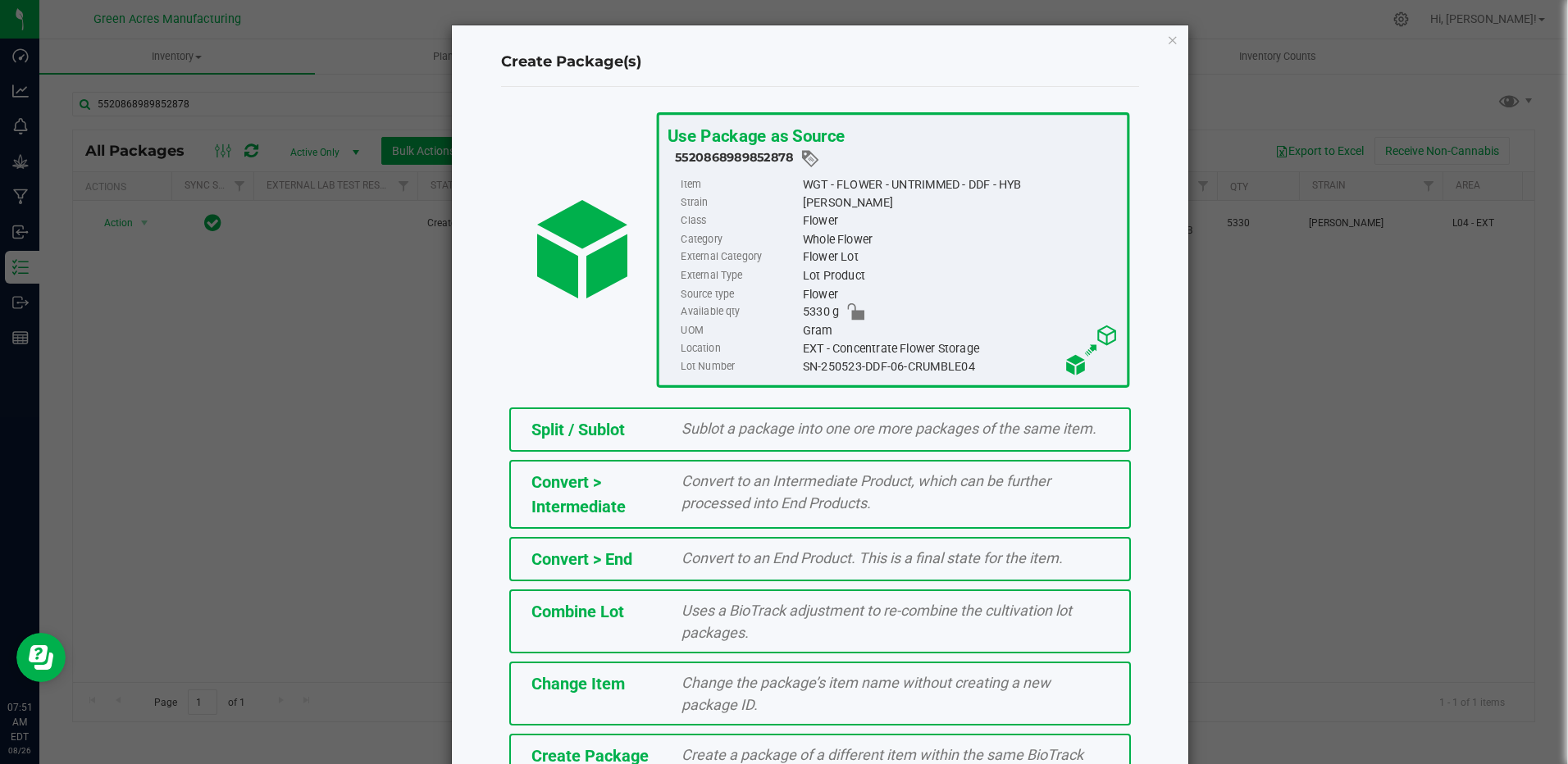
click at [869, 755] on span "Create a package of a different item within the same BioTrack phase." at bounding box center [883, 766] width 402 height 39
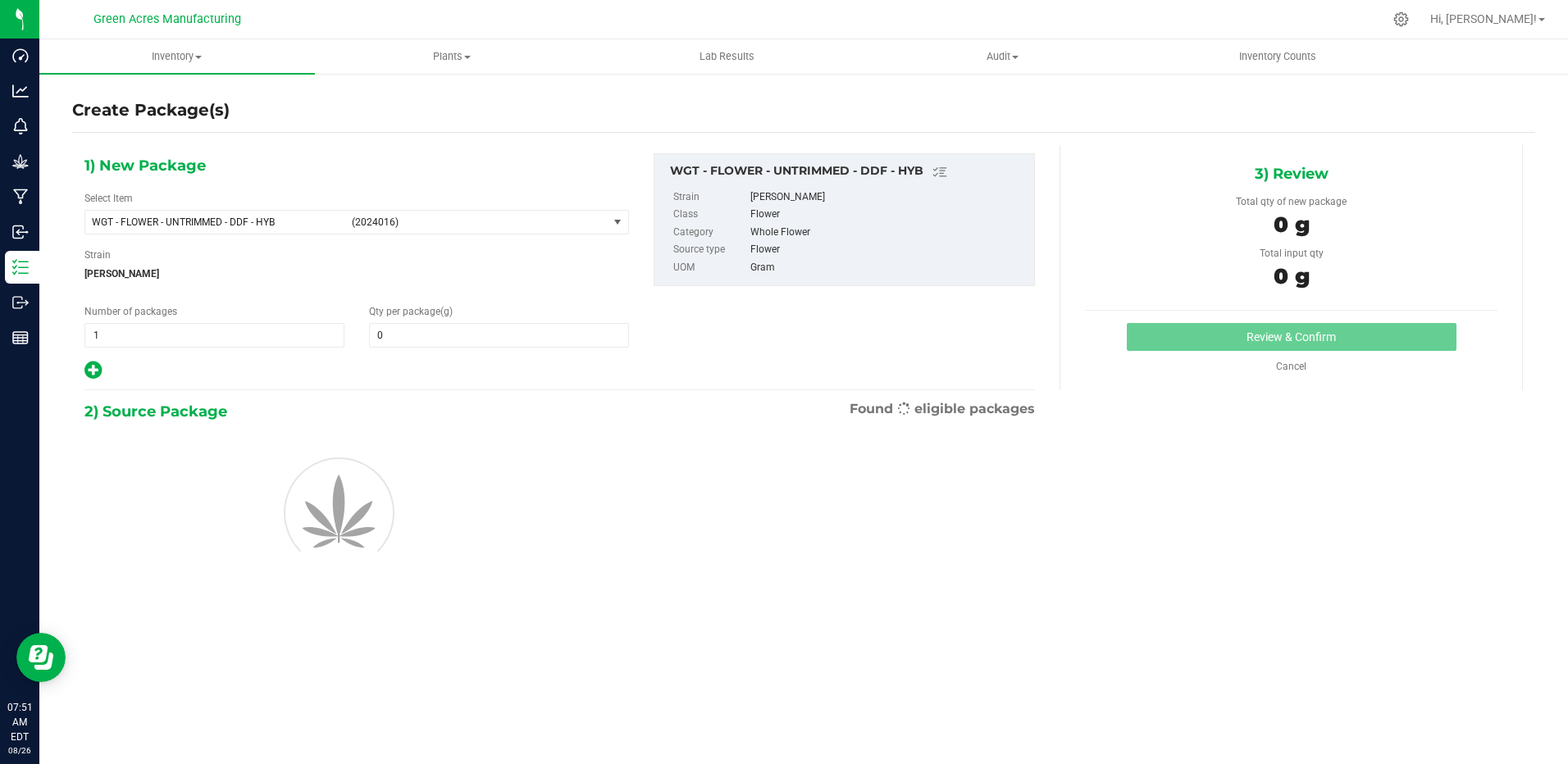
type input "0.0000"
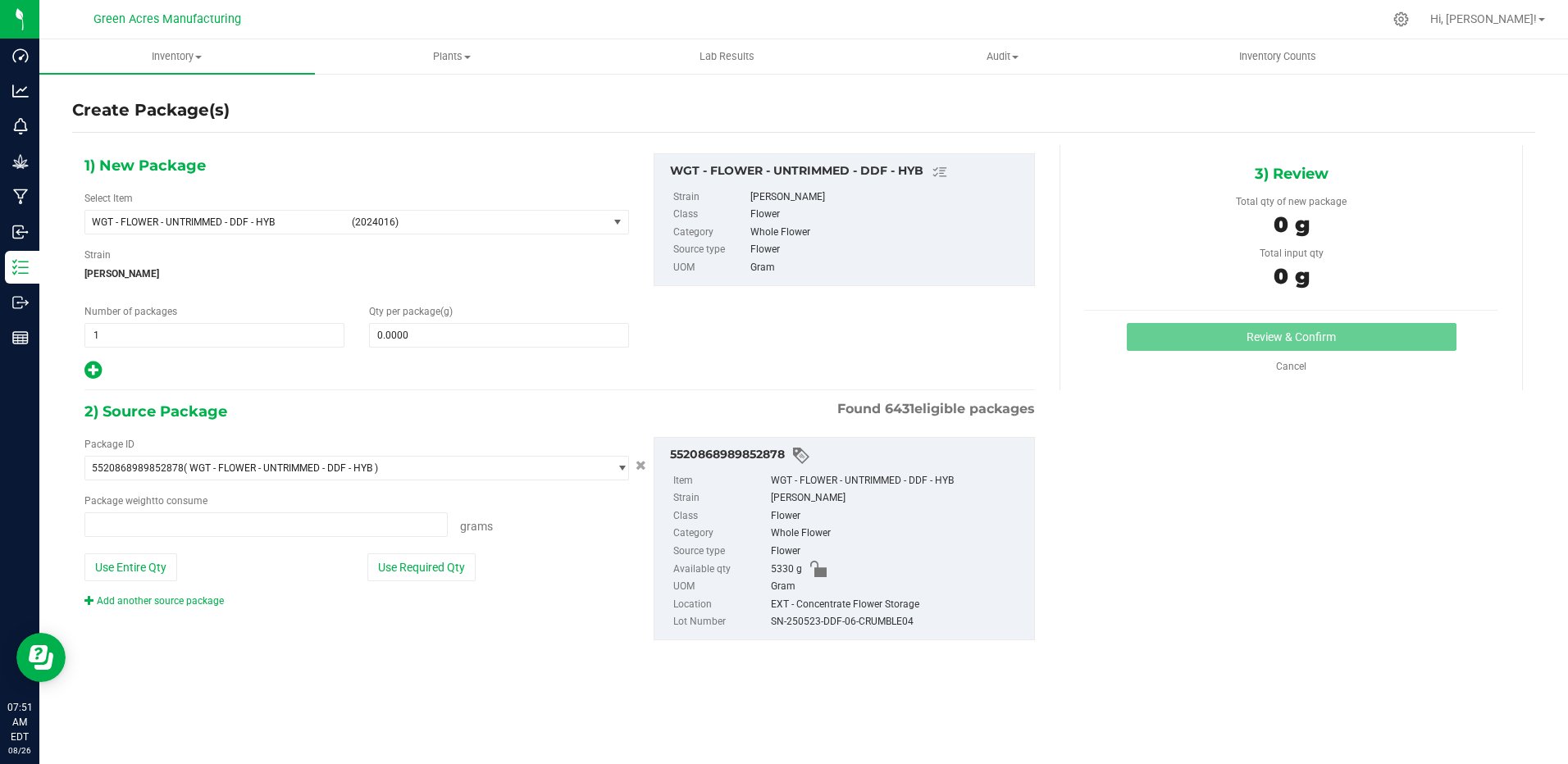
type input "0.0000 g"
click at [338, 227] on span "WGT - FLOWER - UNTRIMMED - DDF - HYB" at bounding box center [217, 223] width 249 height 12
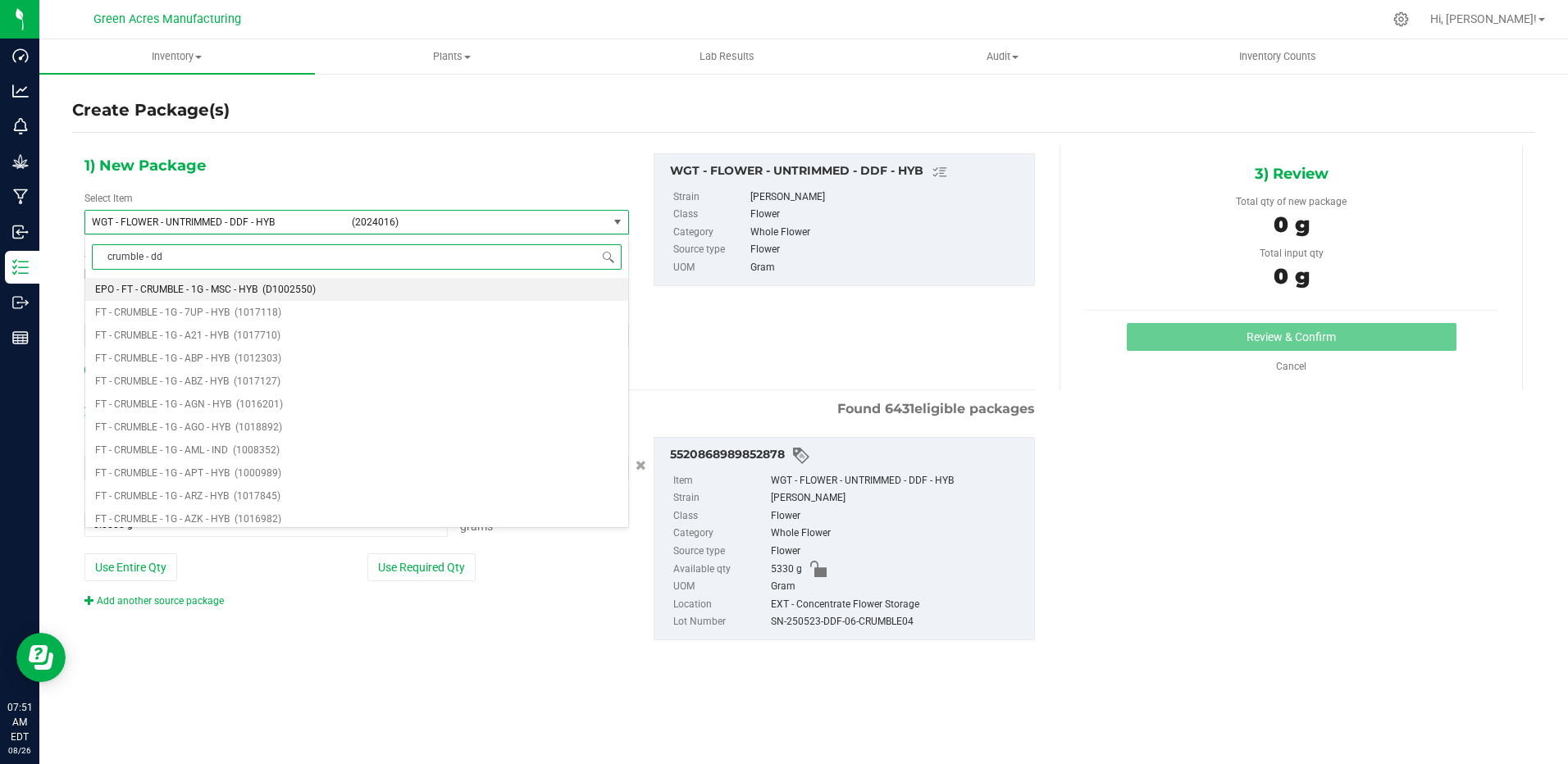
type input "crumble - ddf"
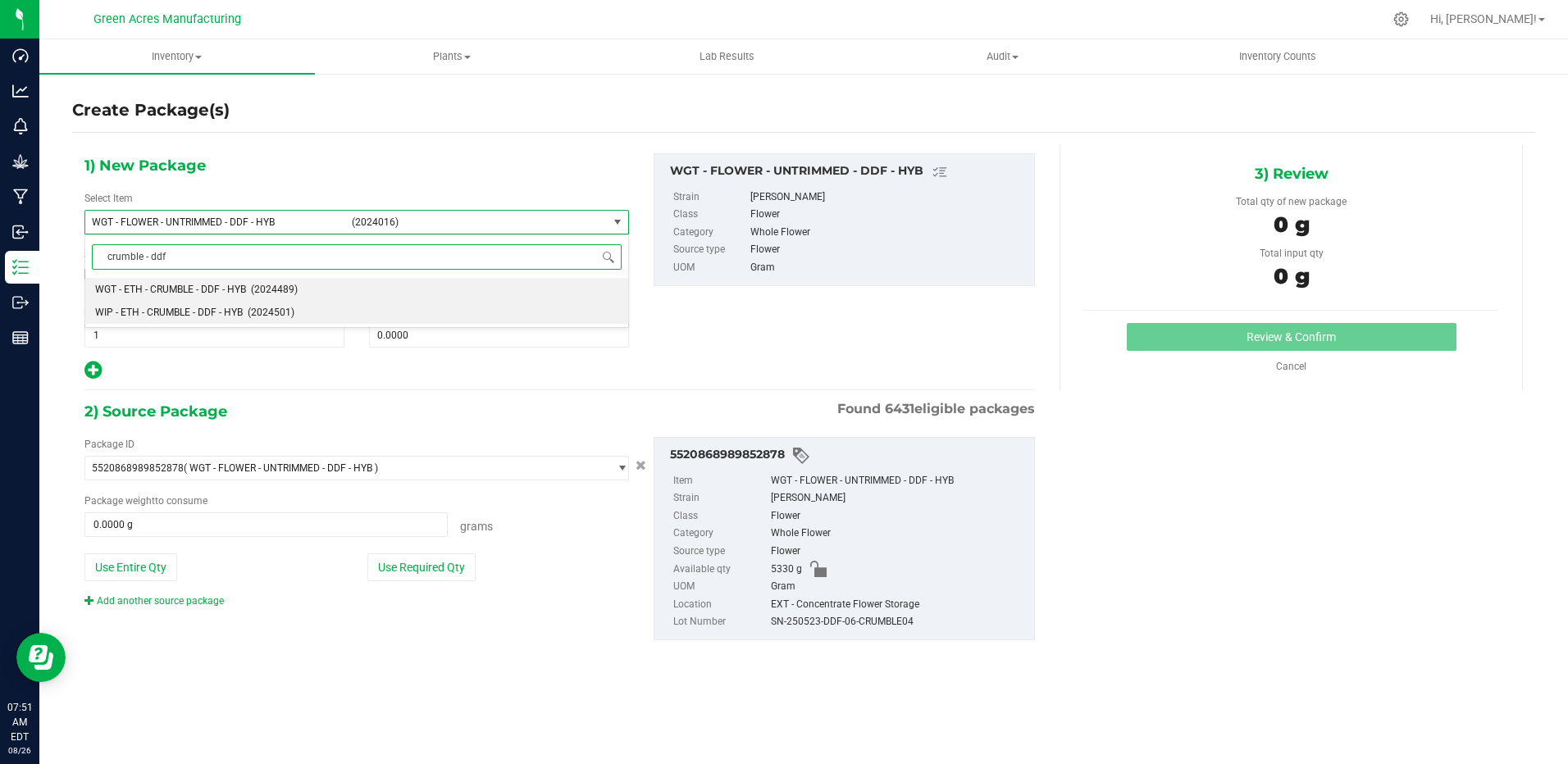
click at [187, 311] on span "WIP - ETH - CRUMBLE - DDF - HYB" at bounding box center [169, 313] width 147 height 12
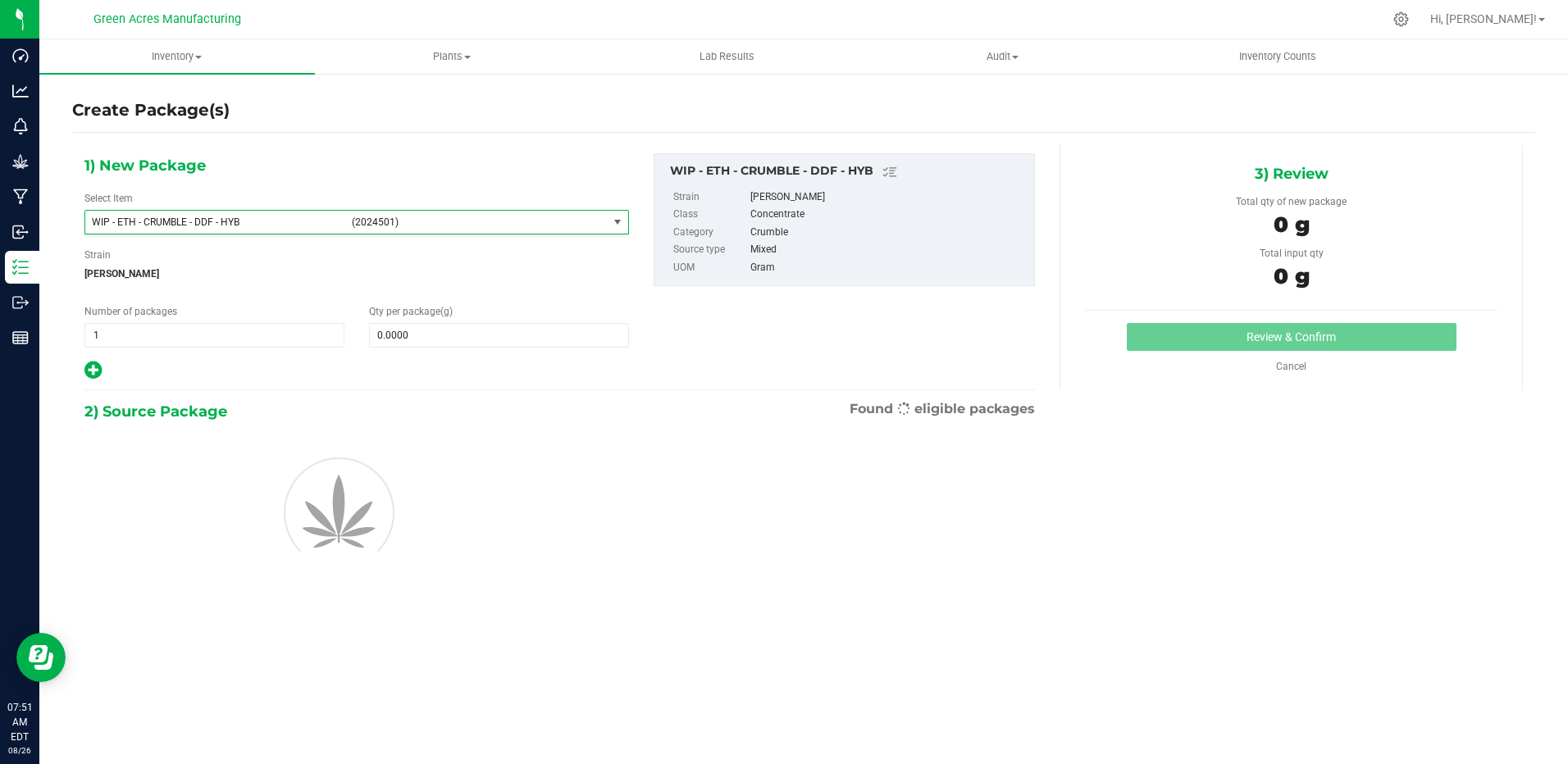
type input "0.0000"
click at [441, 343] on span at bounding box center [498, 334] width 260 height 25
type input "5"
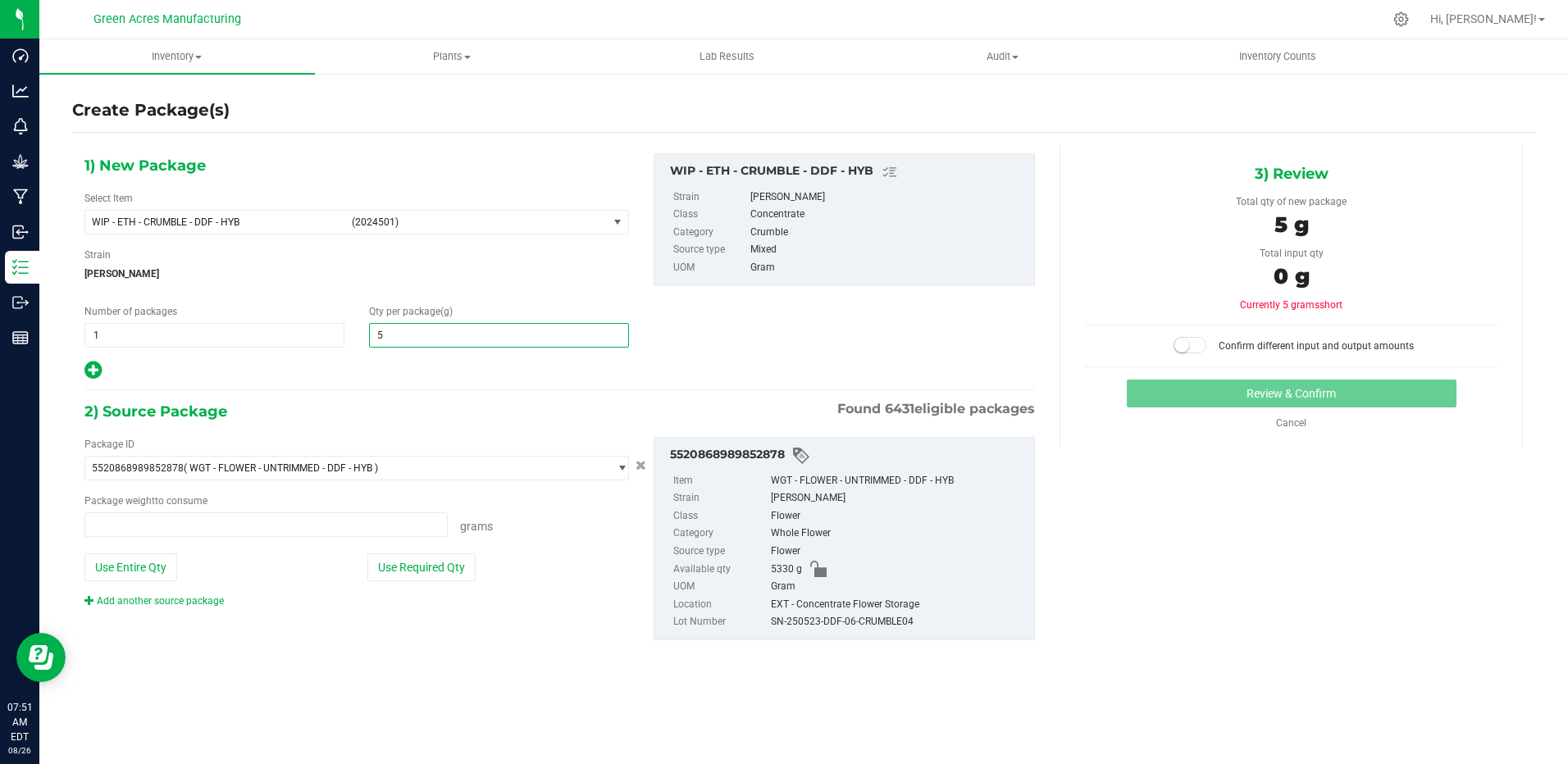
type input "0.0000 g"
type input "2052.05"
type input "2,052.0500"
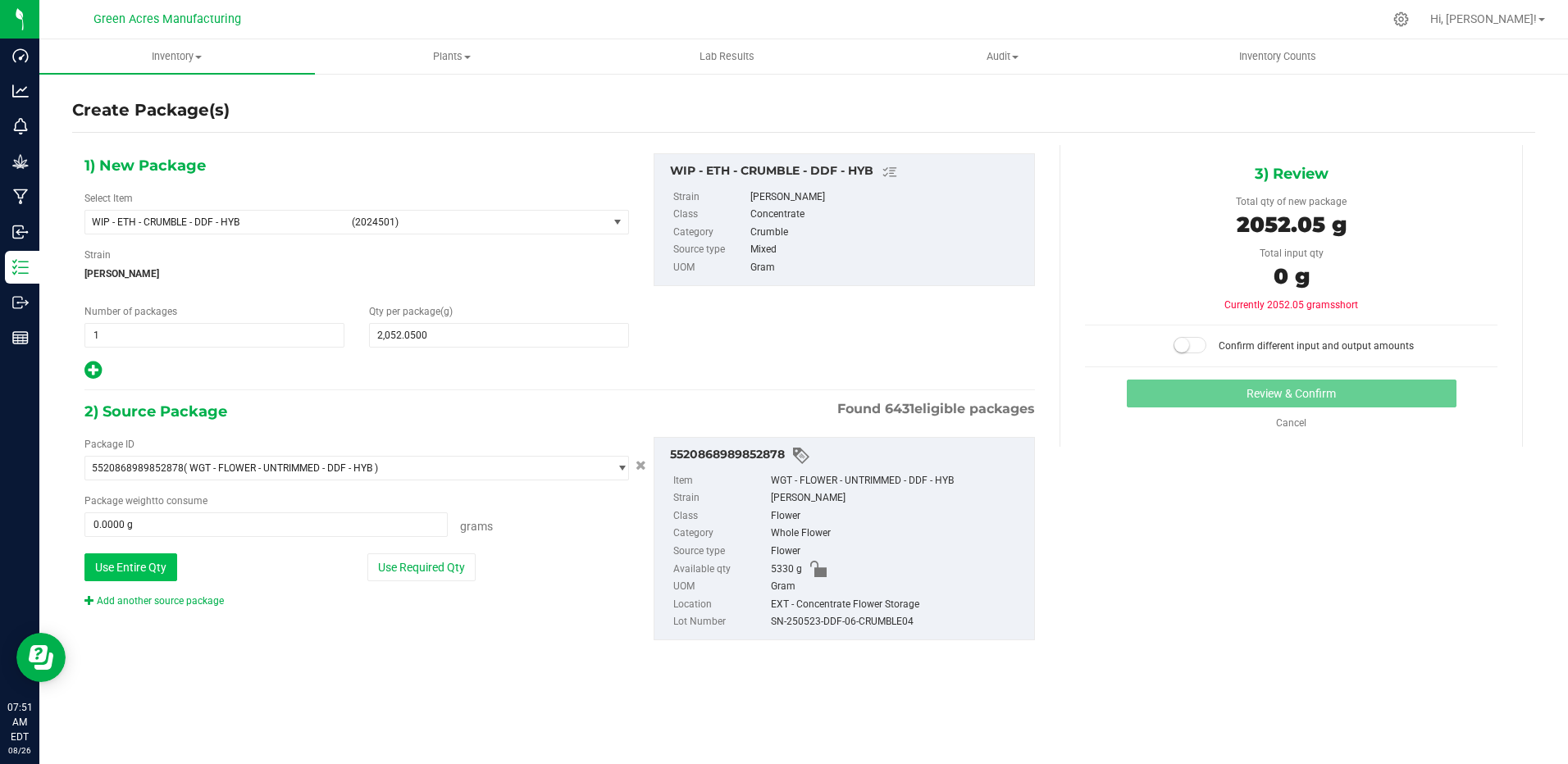
click at [147, 572] on button "Use Entire Qty" at bounding box center [131, 567] width 92 height 27
type input "5330.0000 g"
click at [1198, 344] on span at bounding box center [1189, 345] width 32 height 17
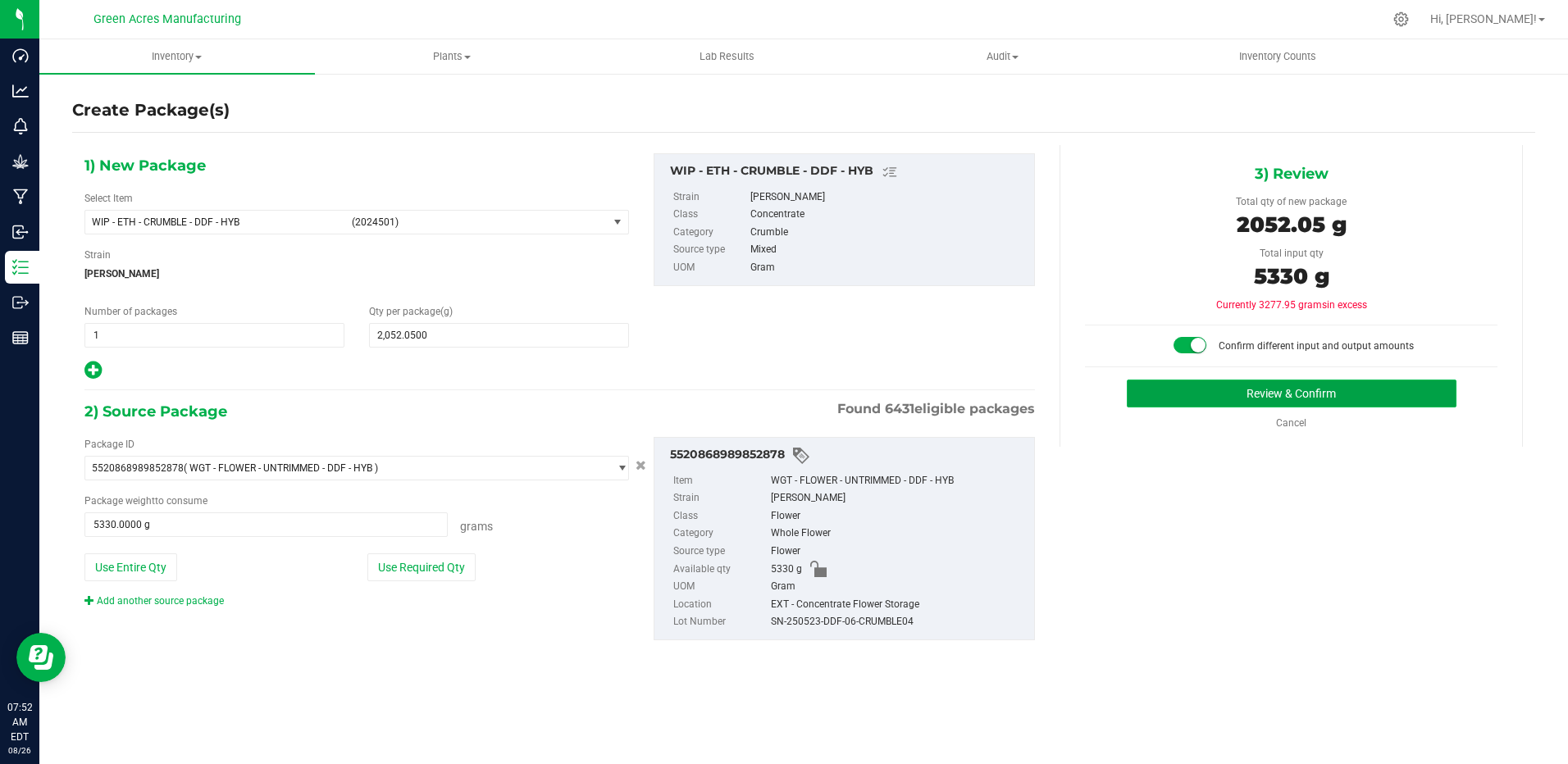
click at [1246, 393] on button "Review & Confirm" at bounding box center [1291, 393] width 330 height 27
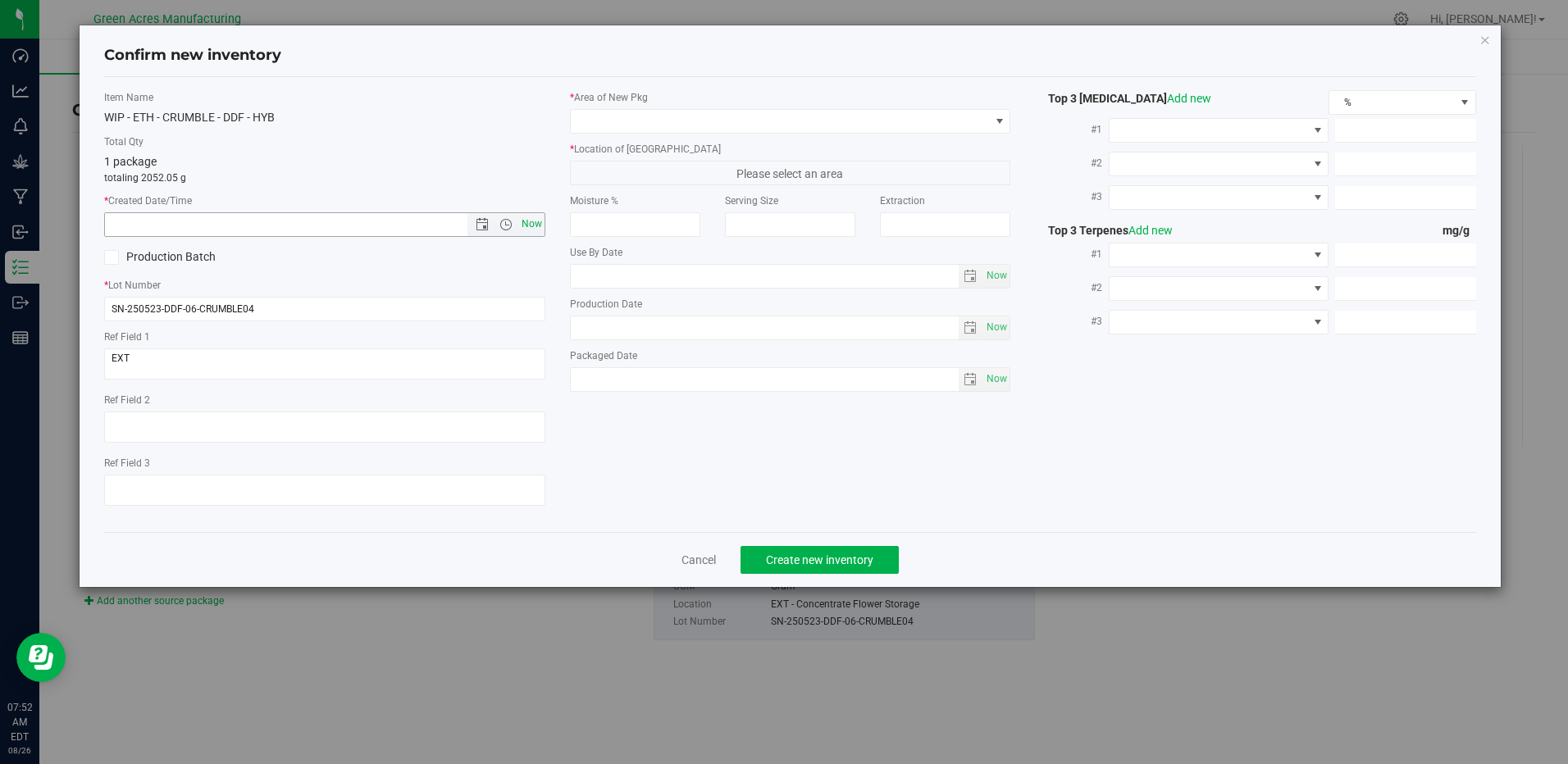
click at [534, 218] on span "Now" at bounding box center [531, 224] width 27 height 24
type input "[DATE] 7:52 AM"
click at [717, 120] on span at bounding box center [780, 121] width 418 height 23
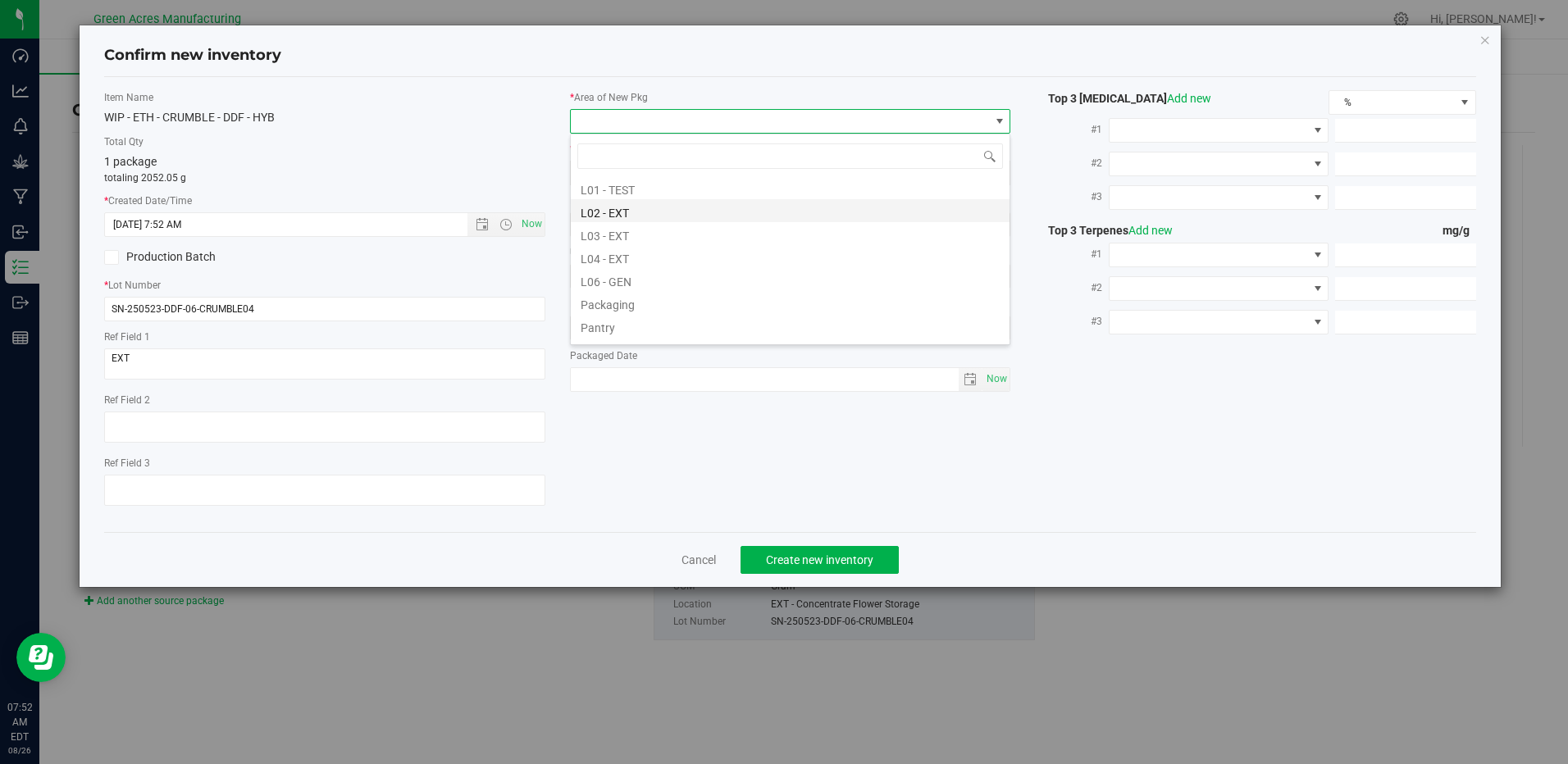
scroll to position [328, 0]
click at [622, 229] on li "L03 - EXT" at bounding box center [790, 228] width 439 height 23
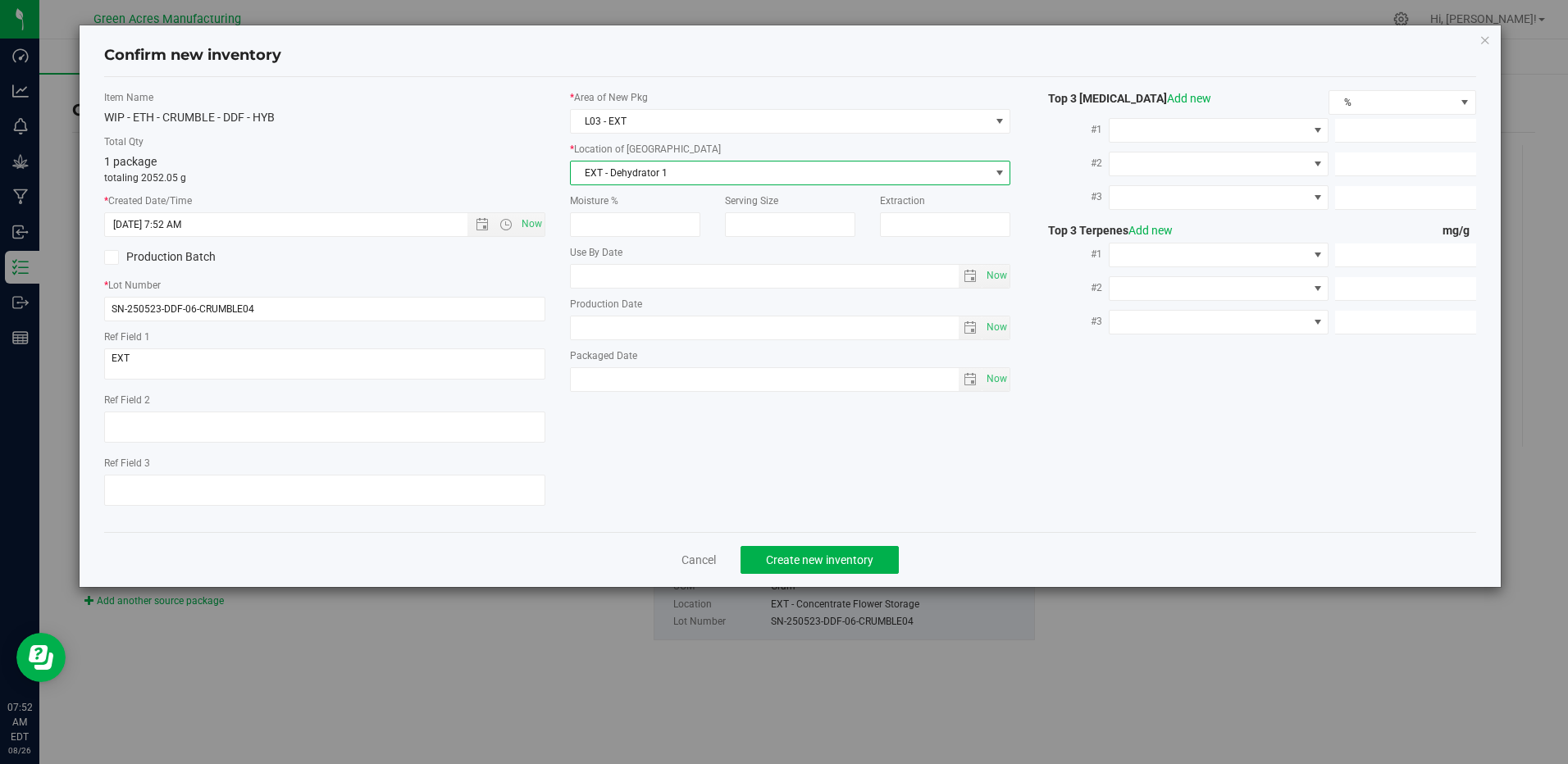
click at [674, 175] on span "EXT - Dehydrator 1" at bounding box center [780, 173] width 418 height 23
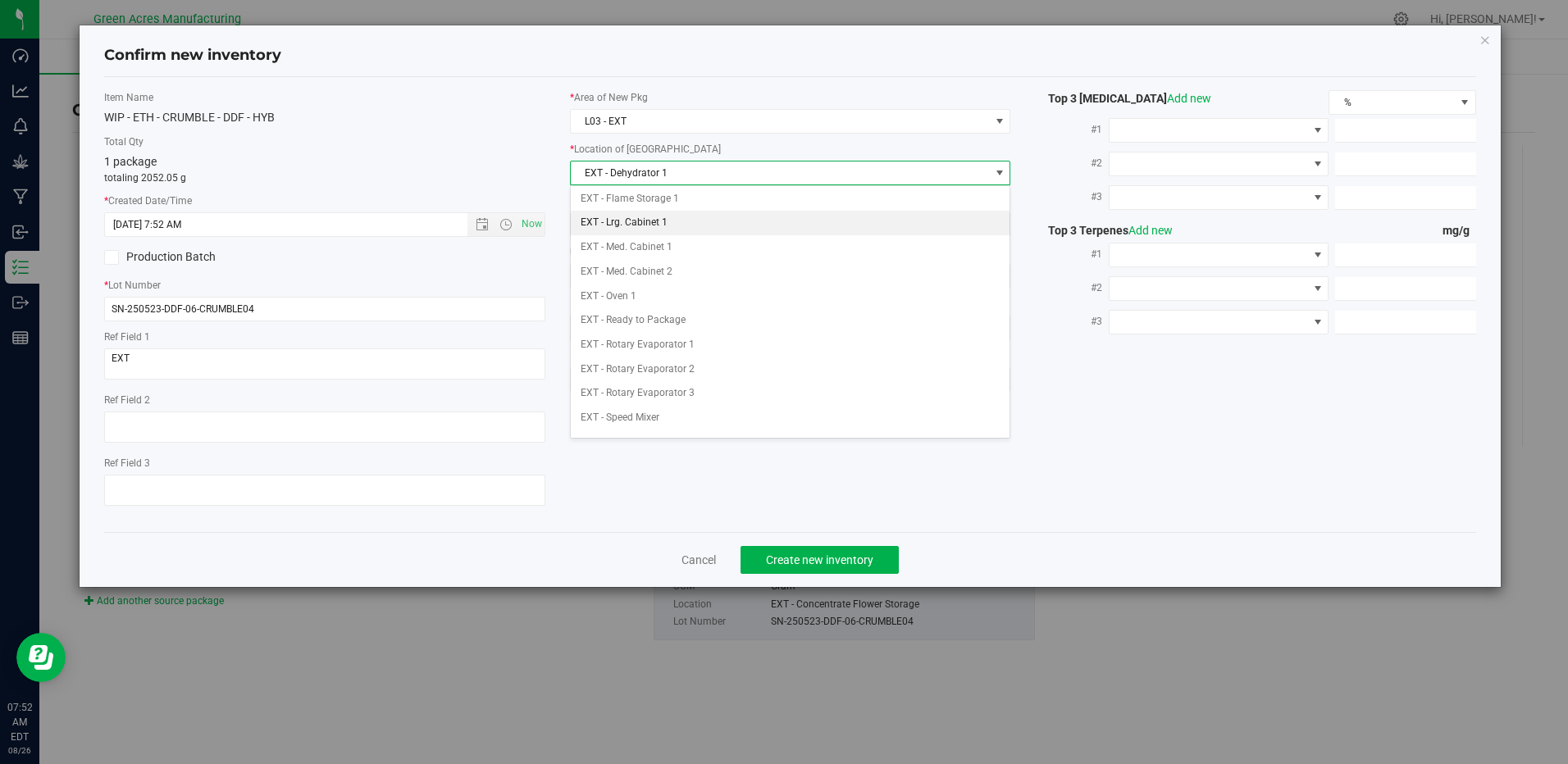
scroll to position [164, 0]
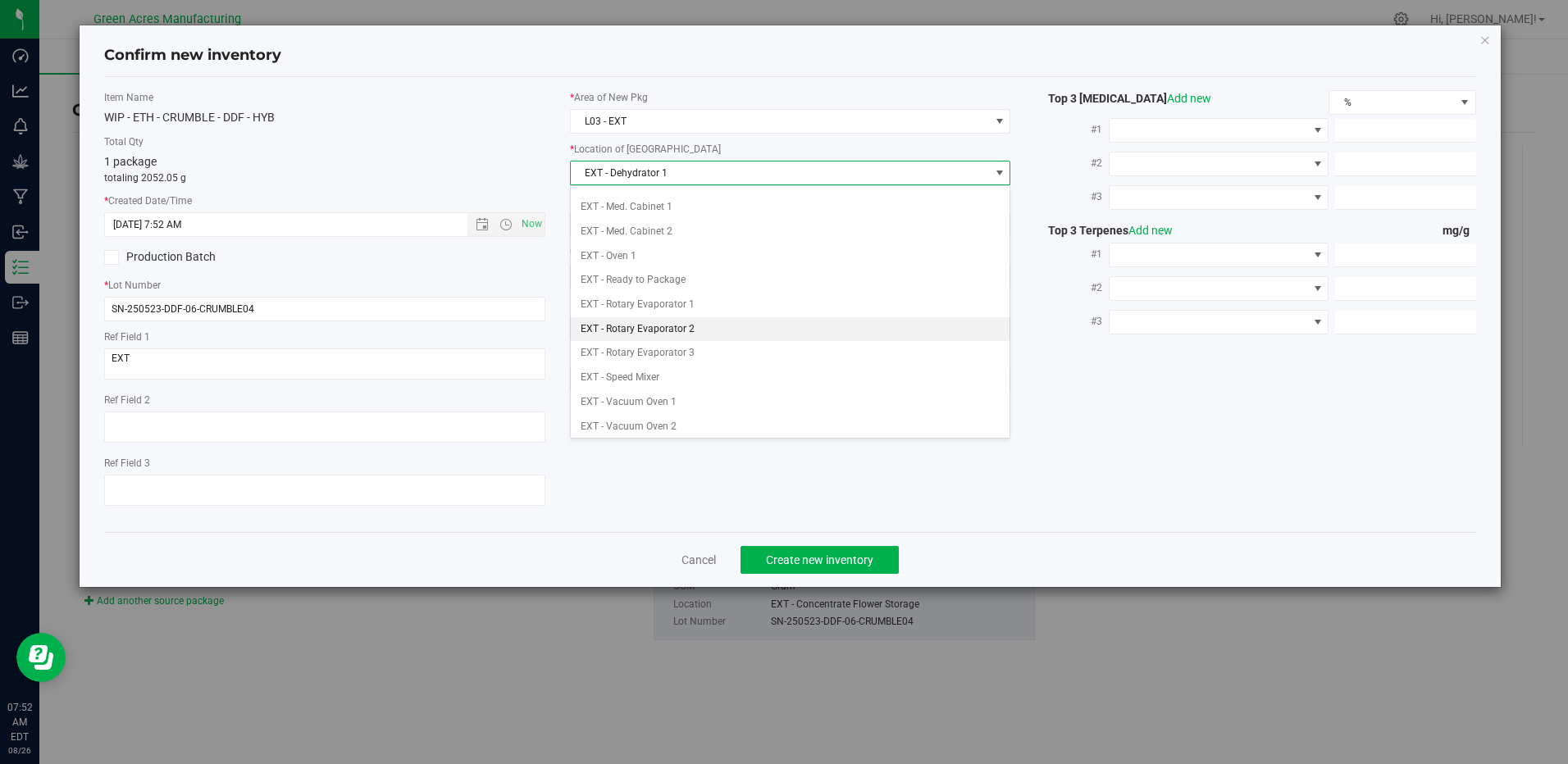
click at [672, 330] on li "EXT - Rotary Evaporator 2" at bounding box center [790, 329] width 439 height 25
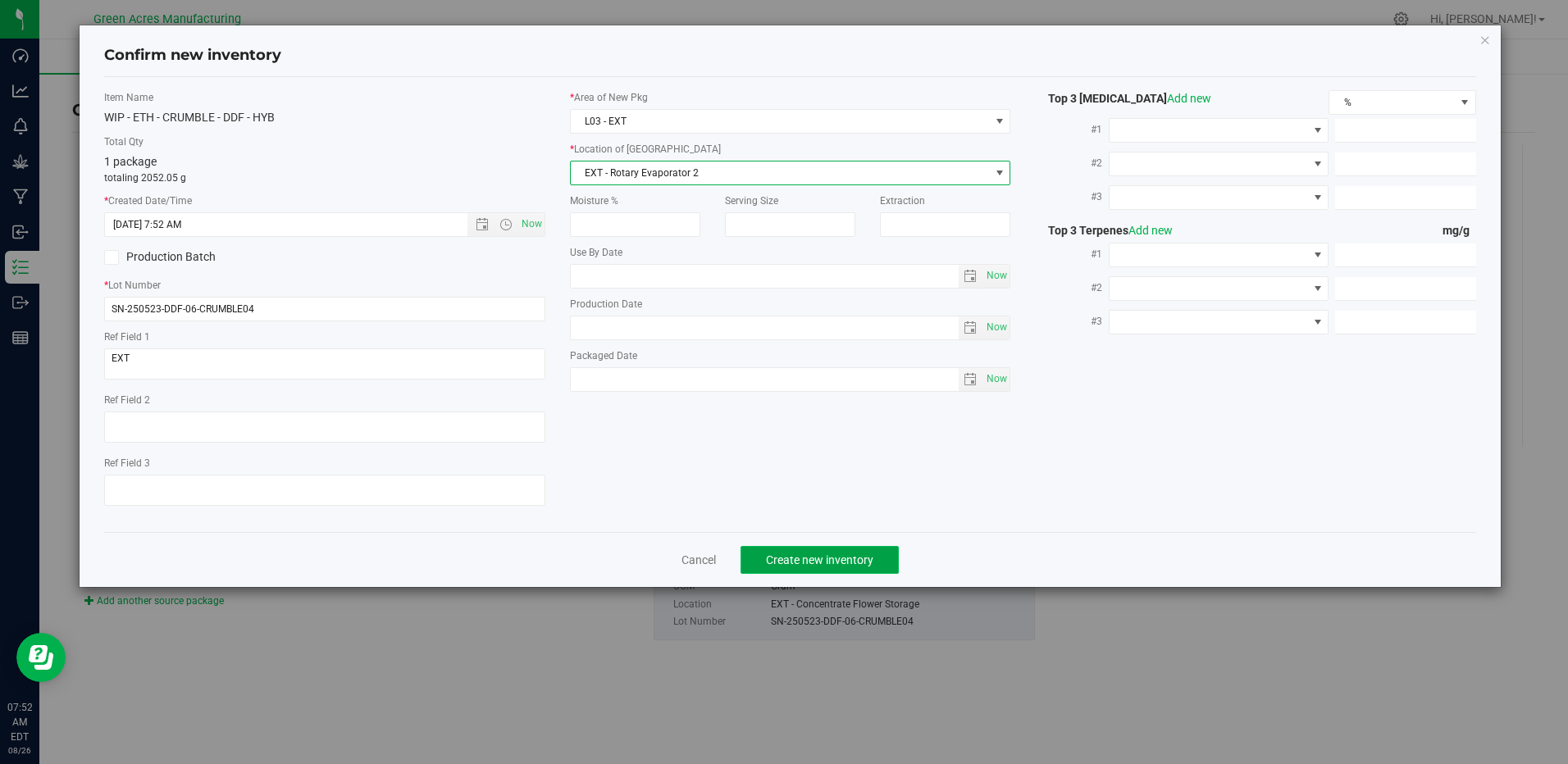
click at [831, 553] on span "Create new inventory" at bounding box center [819, 559] width 107 height 13
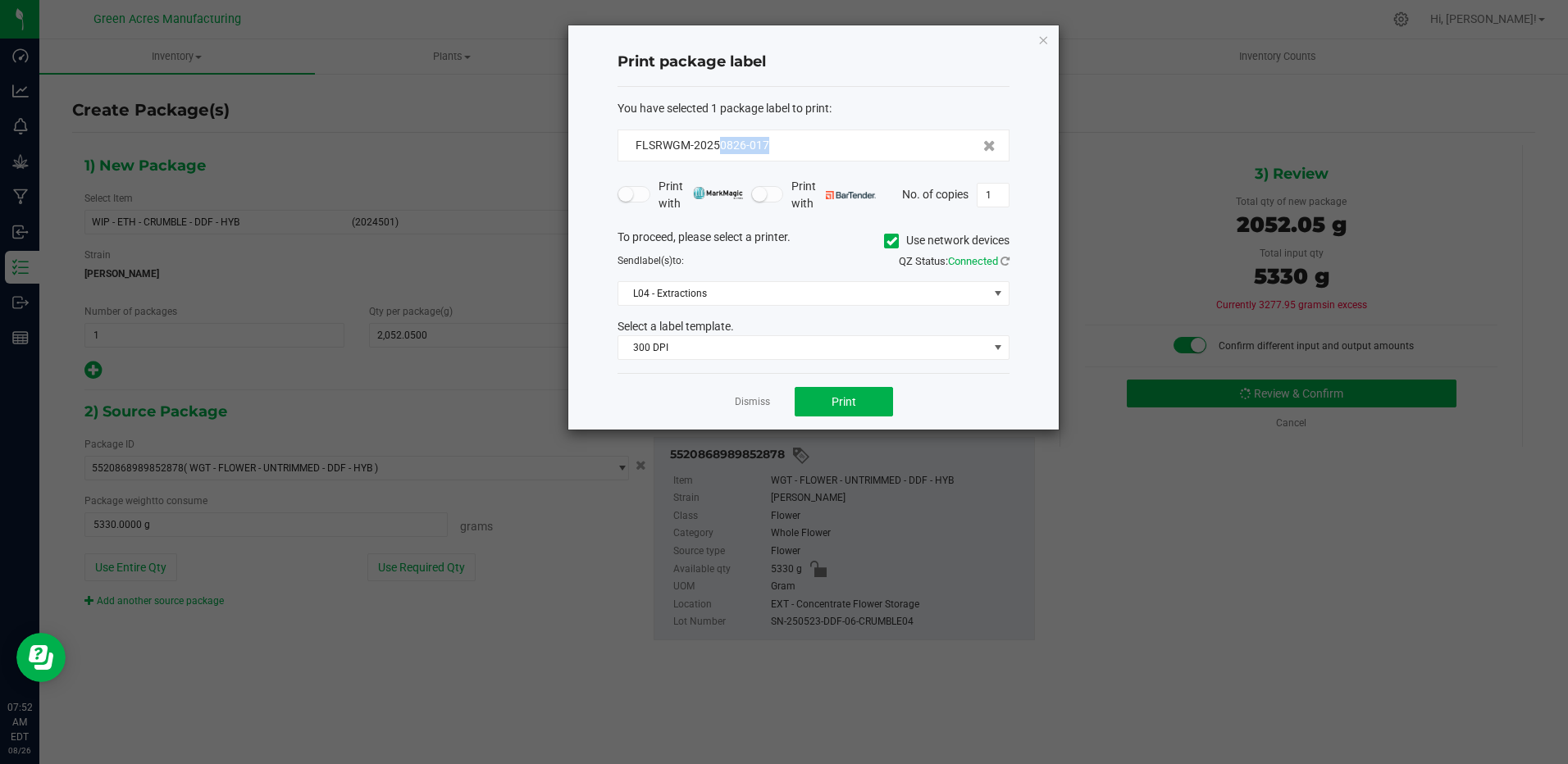
drag, startPoint x: 717, startPoint y: 146, endPoint x: 796, endPoint y: 158, distance: 79.9
click at [796, 158] on div "FLSRWGM-20250826-017" at bounding box center [813, 145] width 392 height 32
copy span "0826-017"
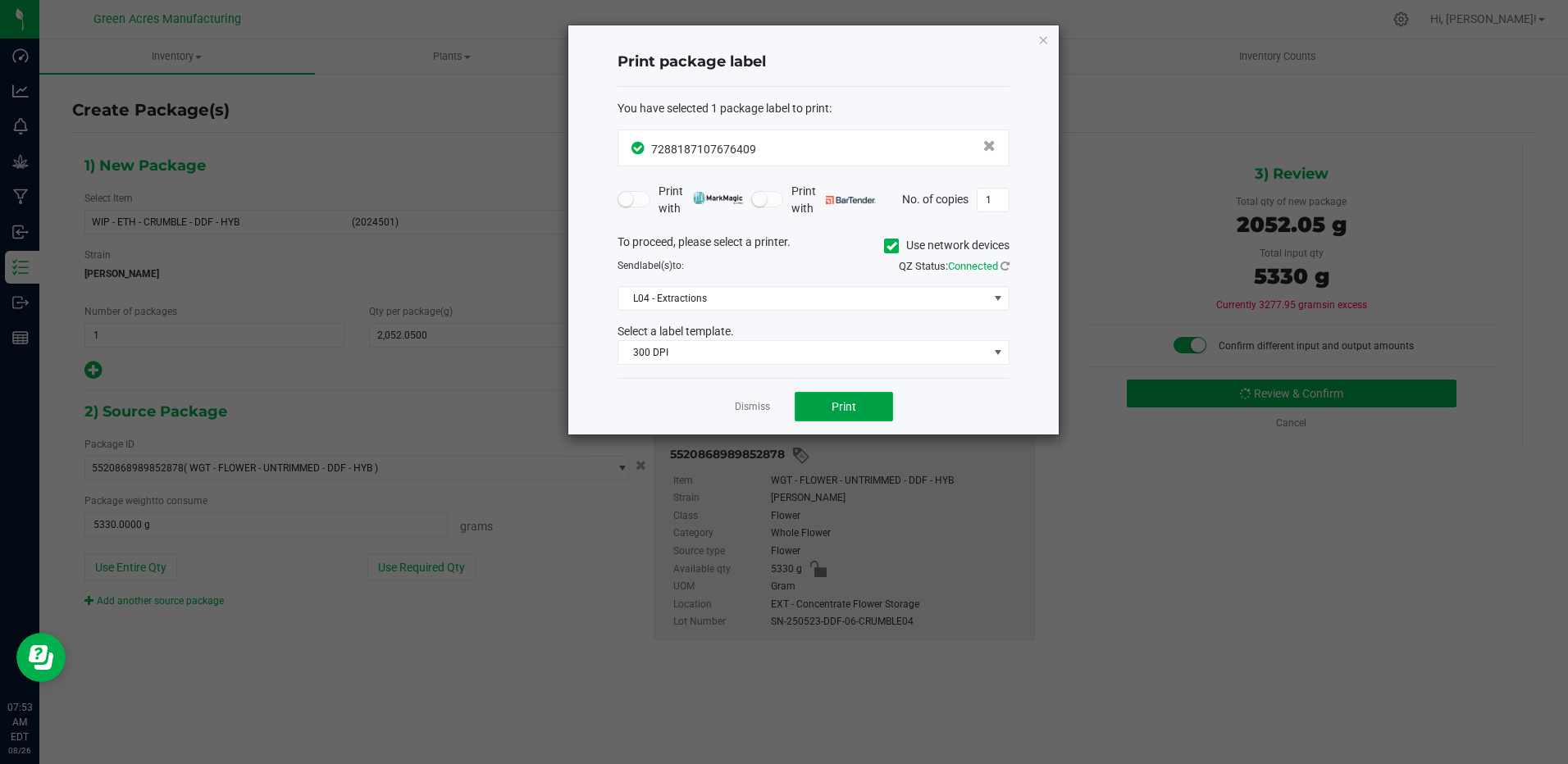
click at [862, 410] on button "Print" at bounding box center [844, 407] width 98 height 29
drag, startPoint x: 843, startPoint y: 414, endPoint x: 853, endPoint y: 405, distance: 13.5
click at [853, 405] on button "Print" at bounding box center [844, 407] width 98 height 29
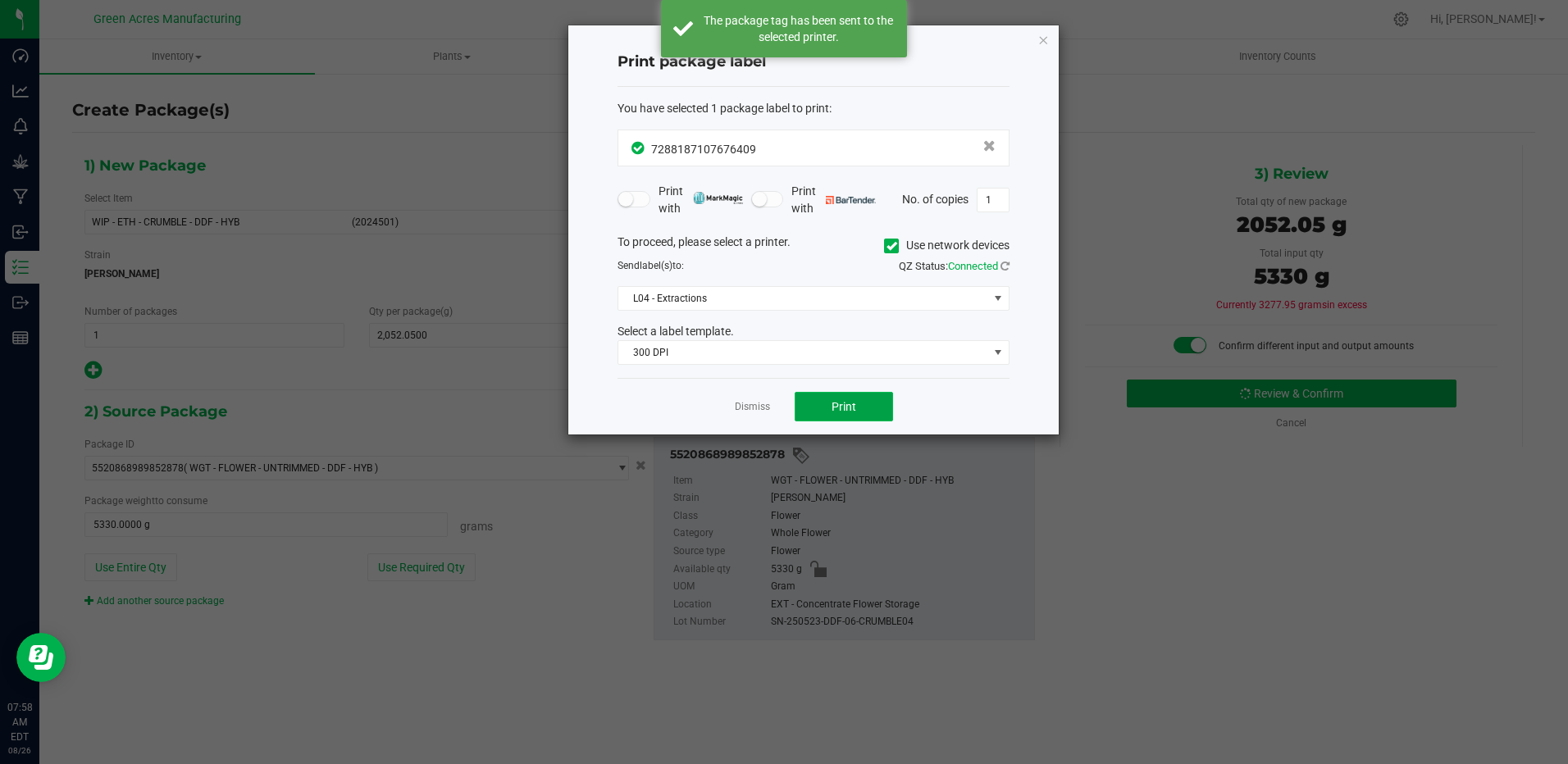
click at [857, 404] on button "Print" at bounding box center [844, 407] width 98 height 29
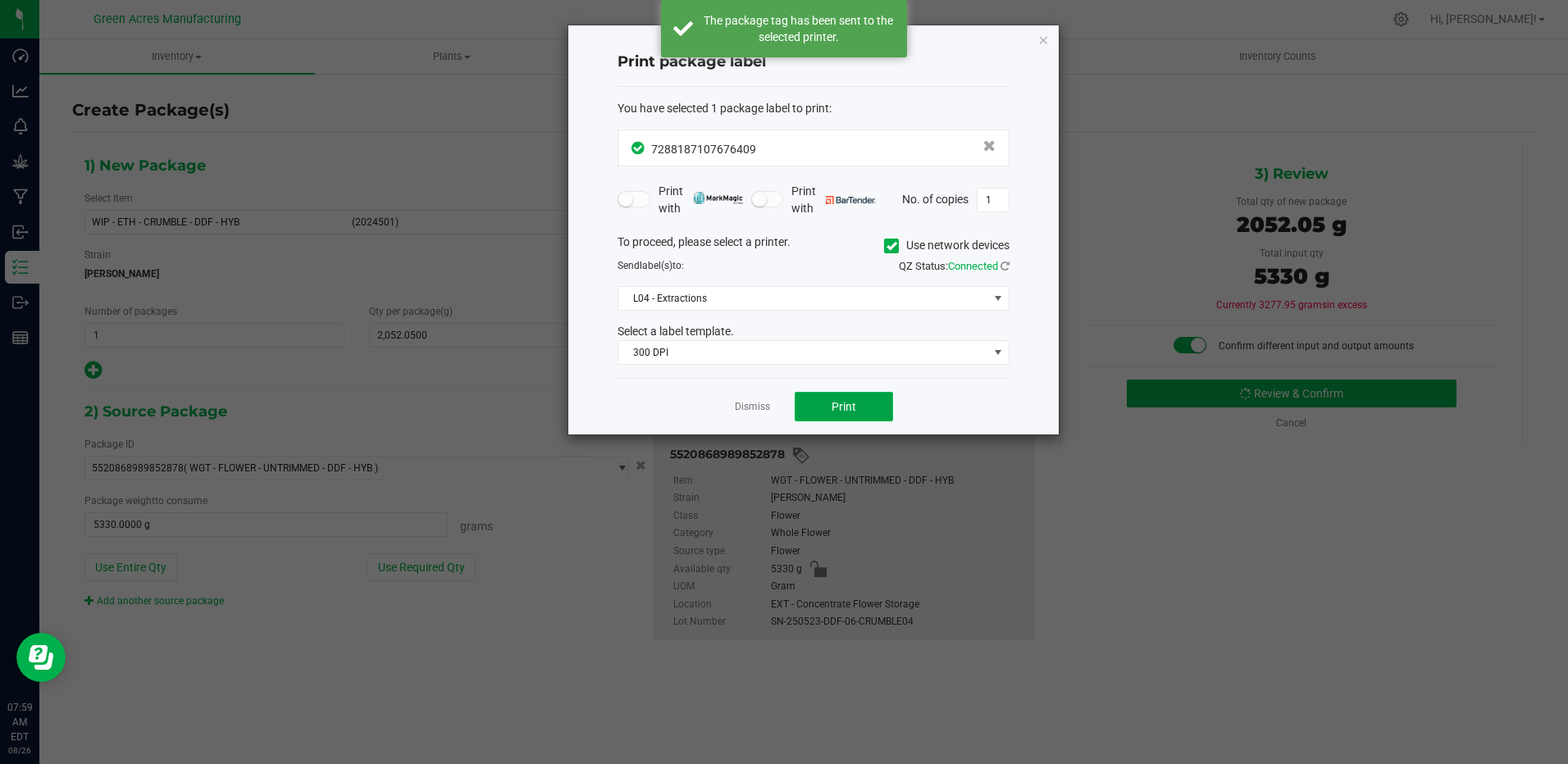
click at [857, 404] on button "Print" at bounding box center [844, 407] width 98 height 29
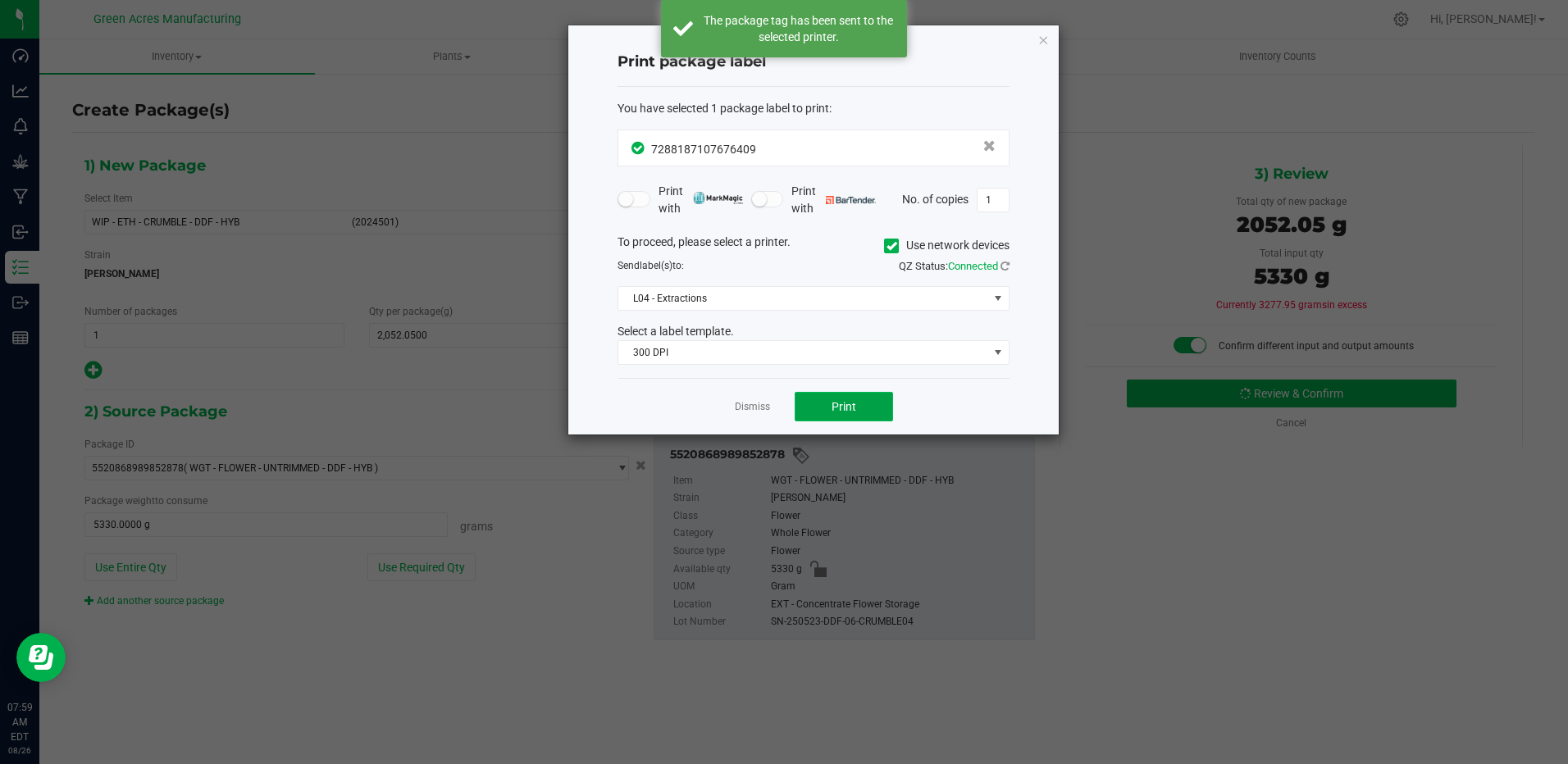
click at [857, 404] on button "Print" at bounding box center [844, 407] width 98 height 29
click at [854, 412] on span "Print" at bounding box center [844, 406] width 25 height 13
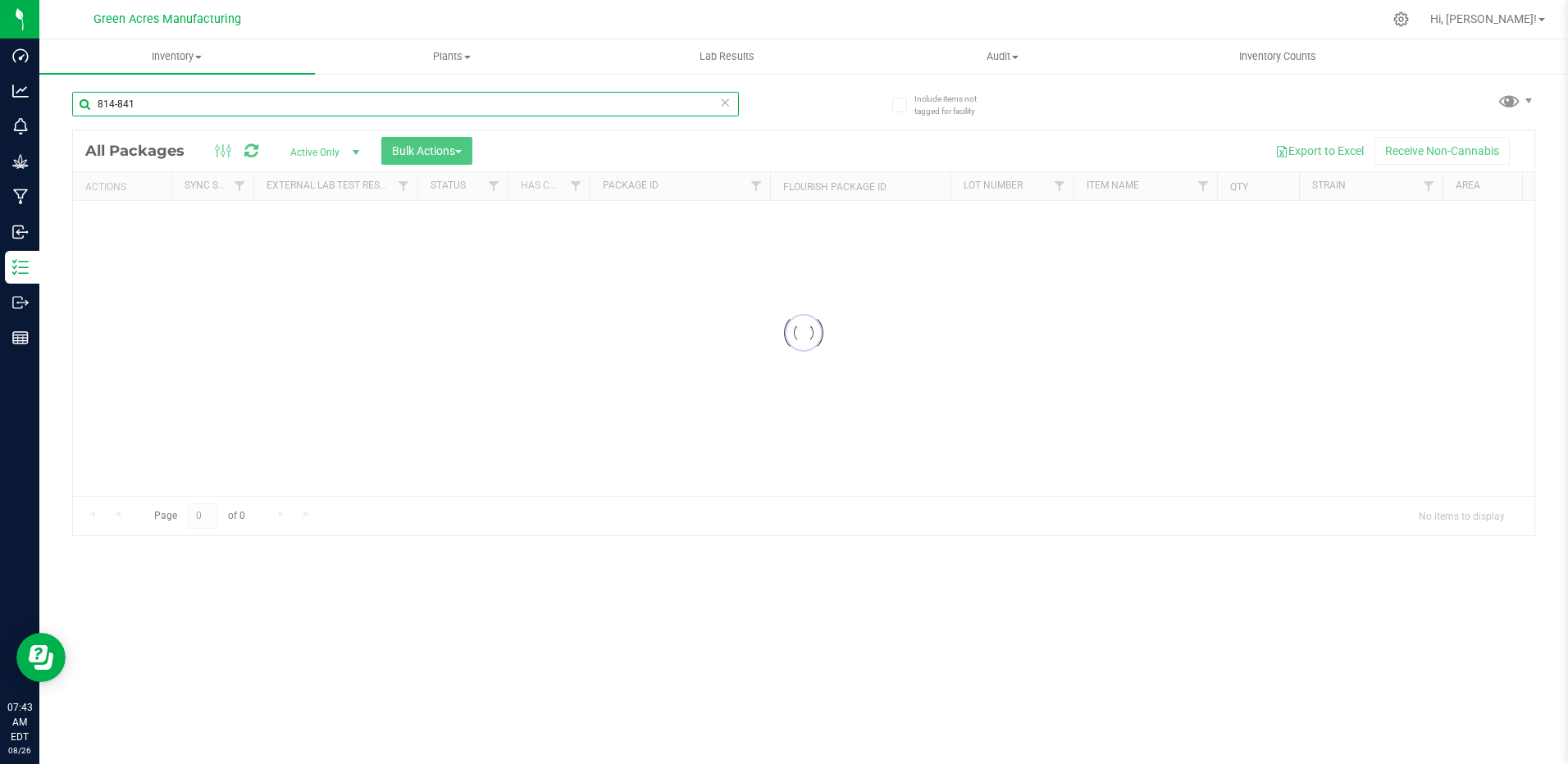
click at [229, 110] on input "814-841" at bounding box center [406, 104] width 667 height 25
click at [229, 109] on input "814-841" at bounding box center [406, 104] width 667 height 25
click at [235, 109] on input "814-841" at bounding box center [406, 104] width 667 height 25
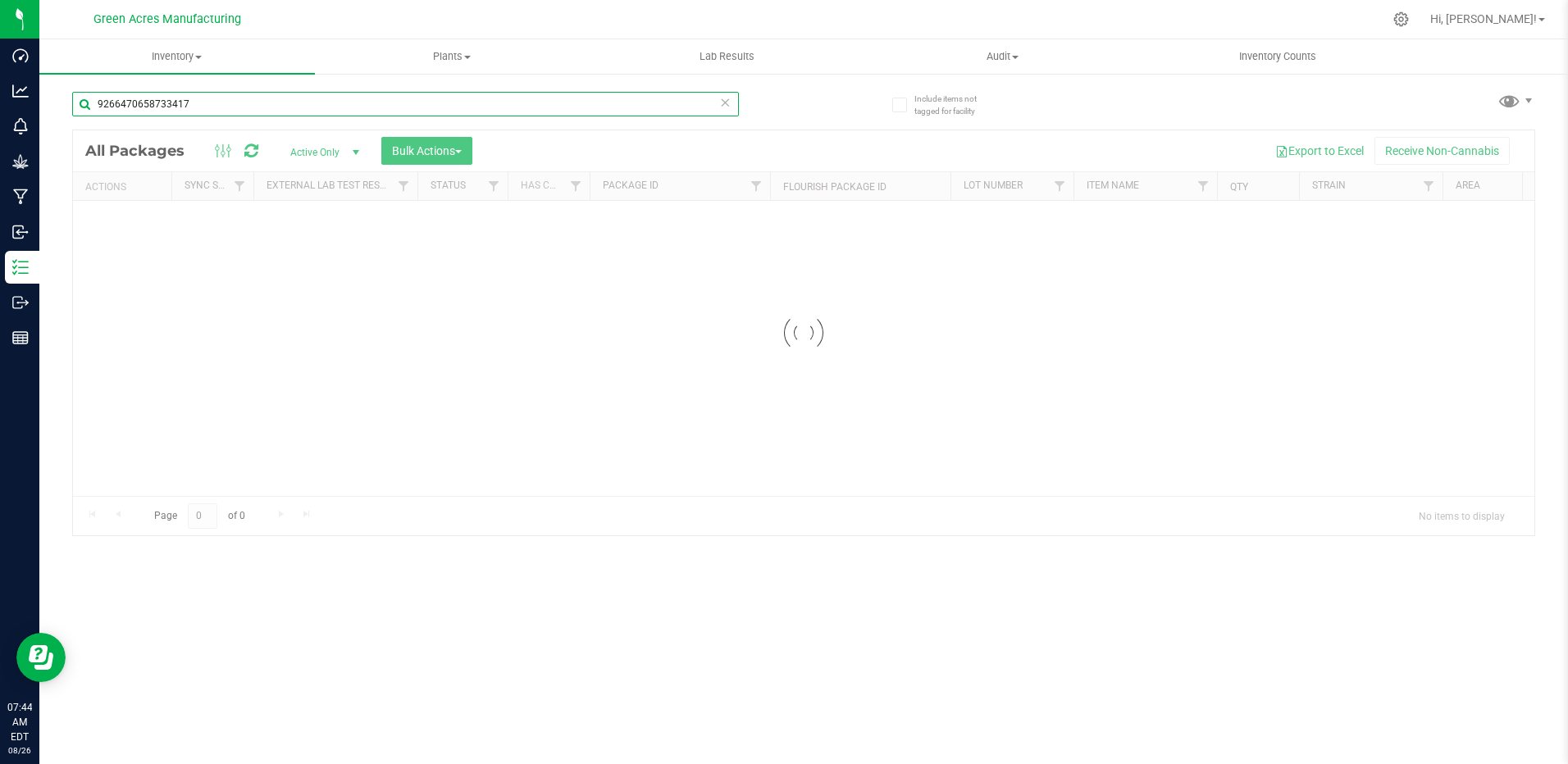
type input "9266470658733417"
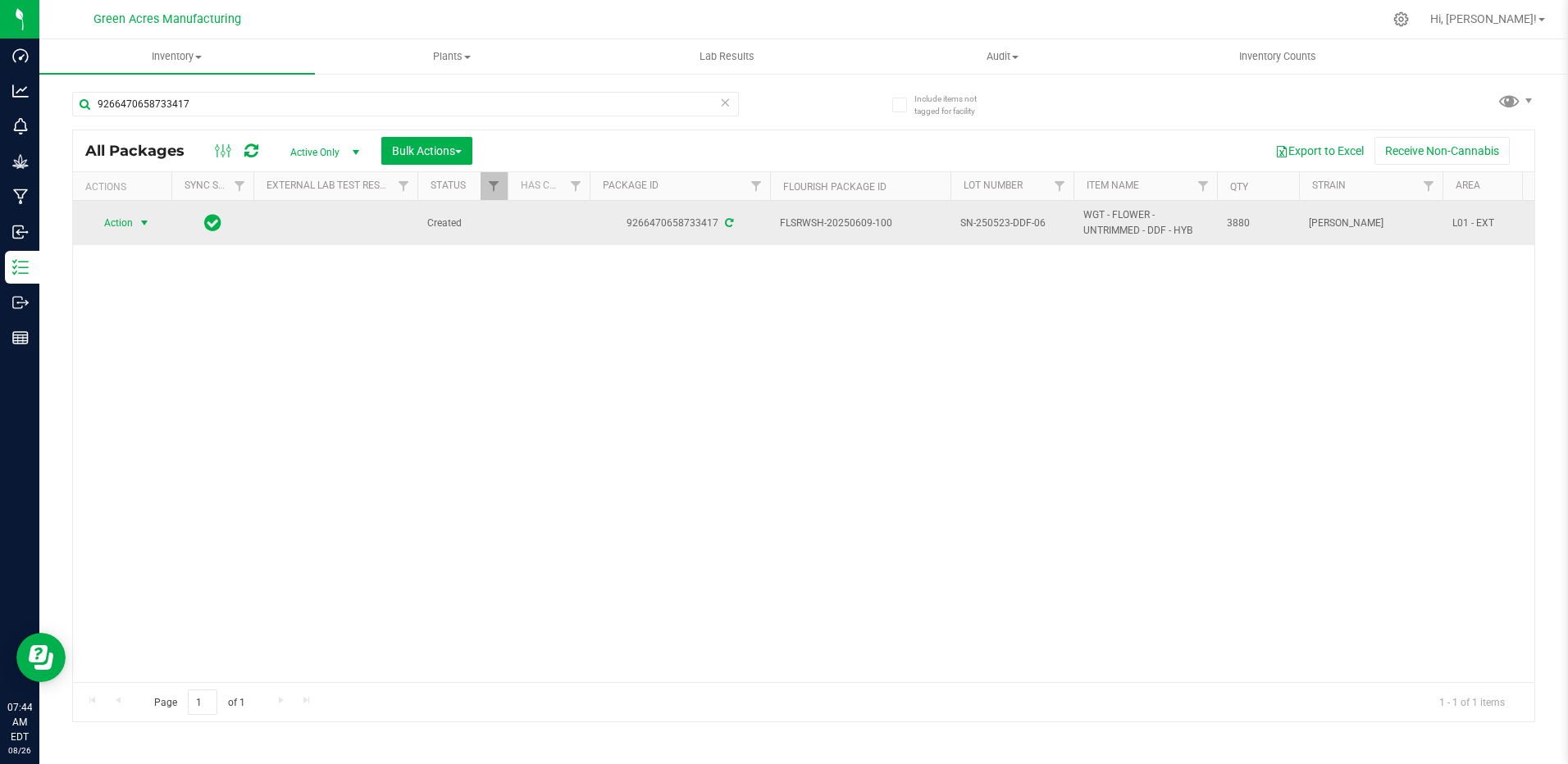
click at [140, 224] on span "select" at bounding box center [143, 223] width 13 height 13
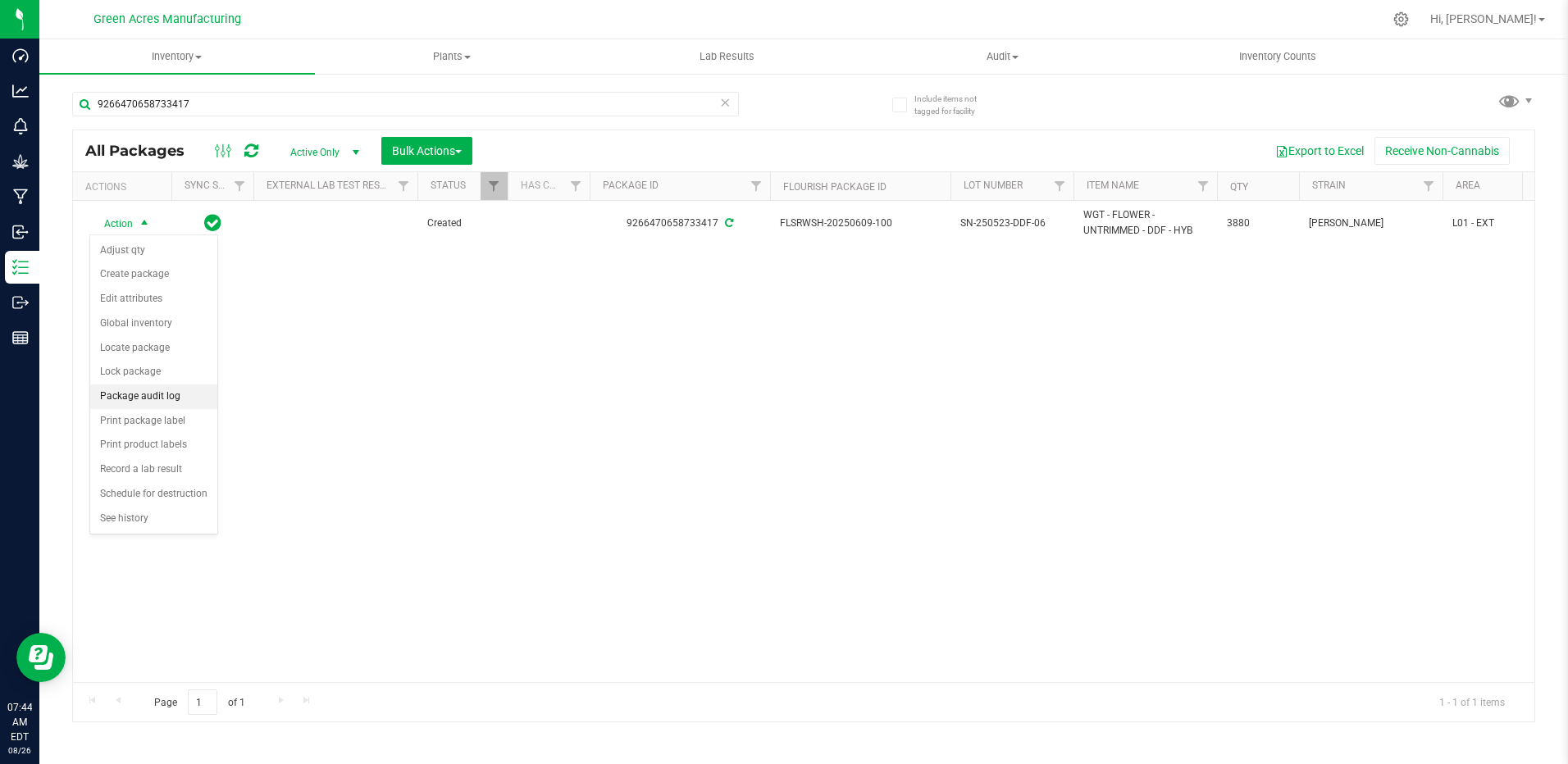
click at [150, 396] on li "Package audit log" at bounding box center [154, 396] width 128 height 25
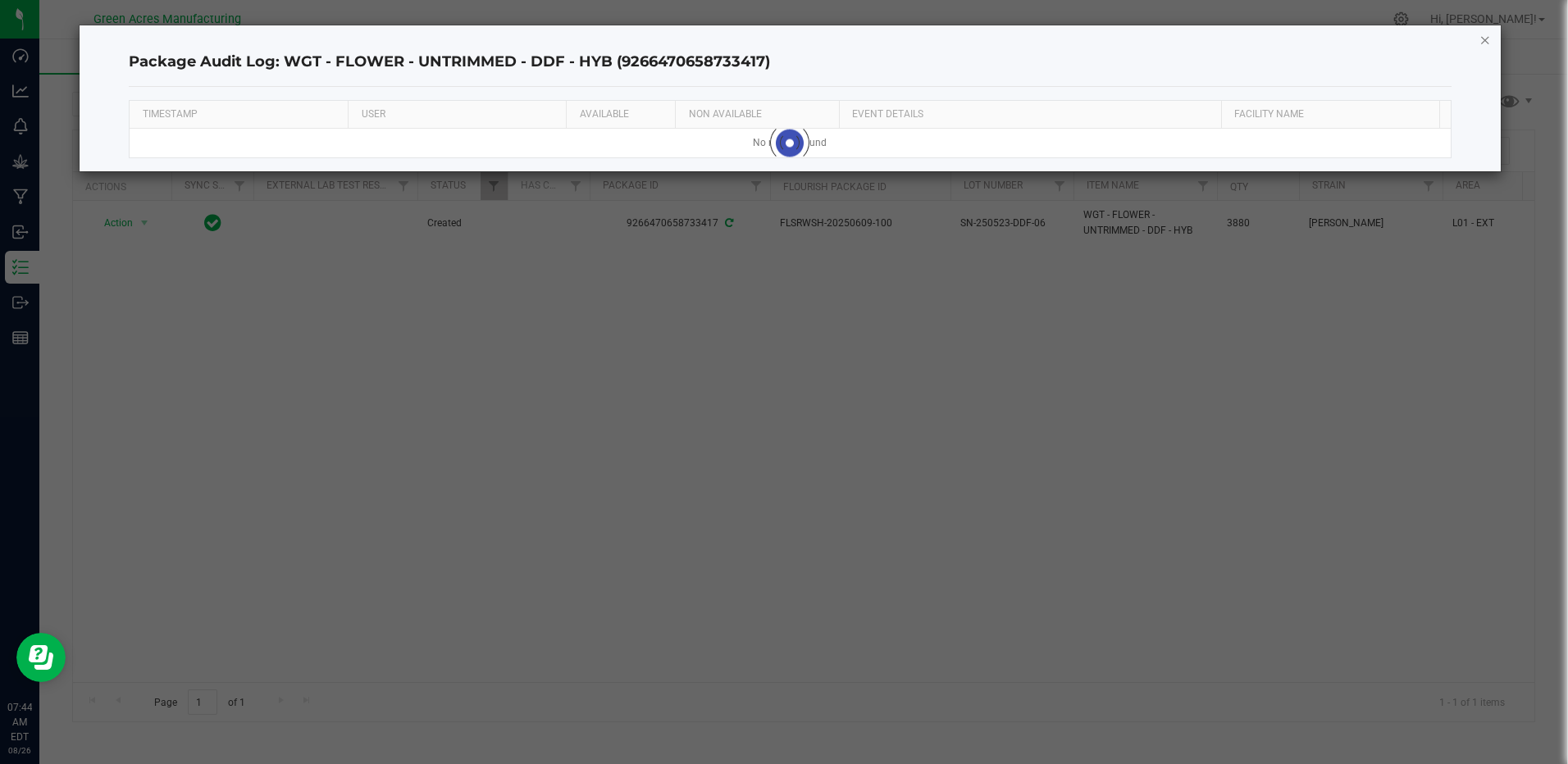
click at [1483, 42] on icon "button" at bounding box center [1486, 39] width 12 height 20
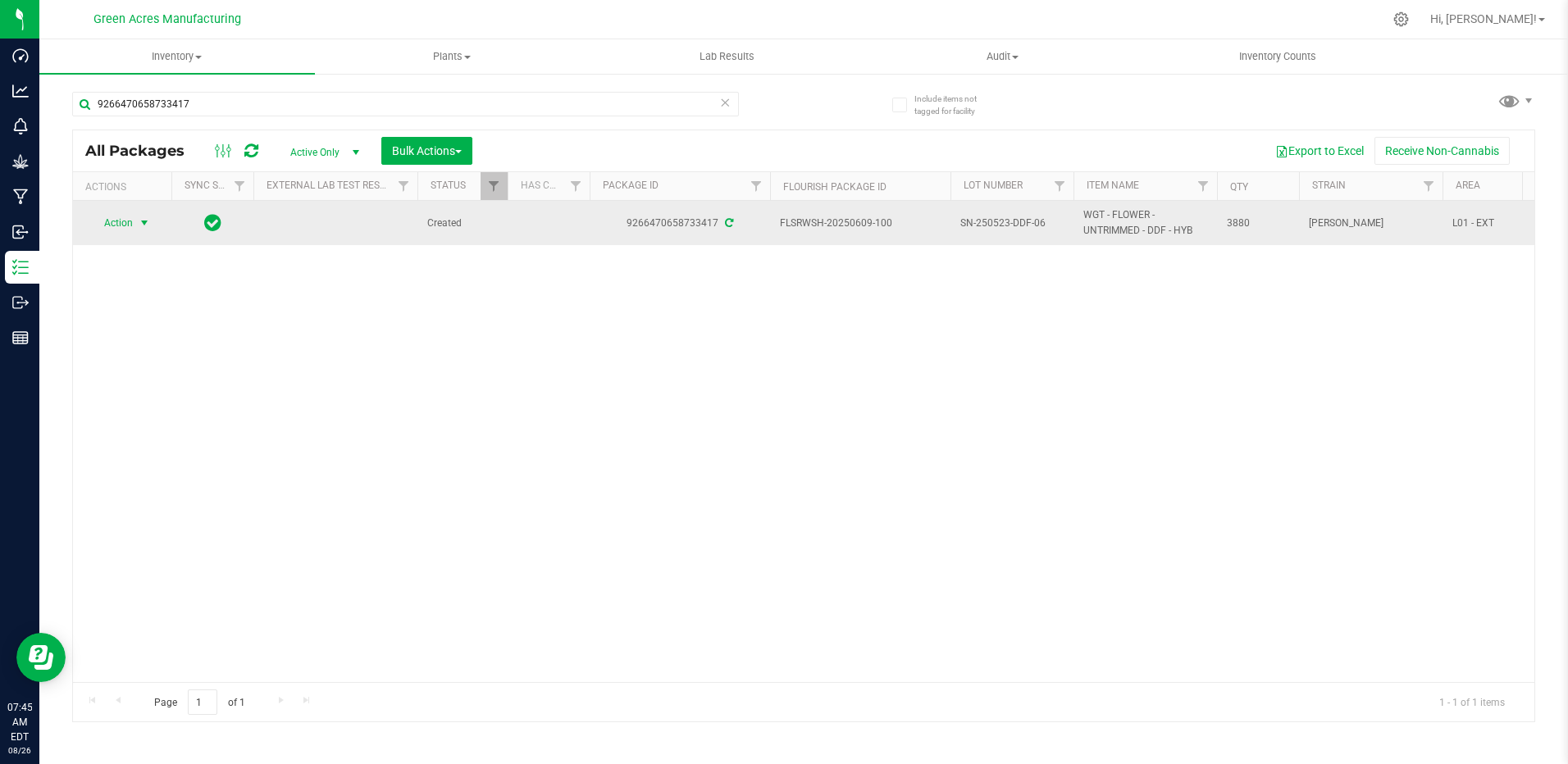
click at [121, 225] on span "Action" at bounding box center [111, 223] width 44 height 23
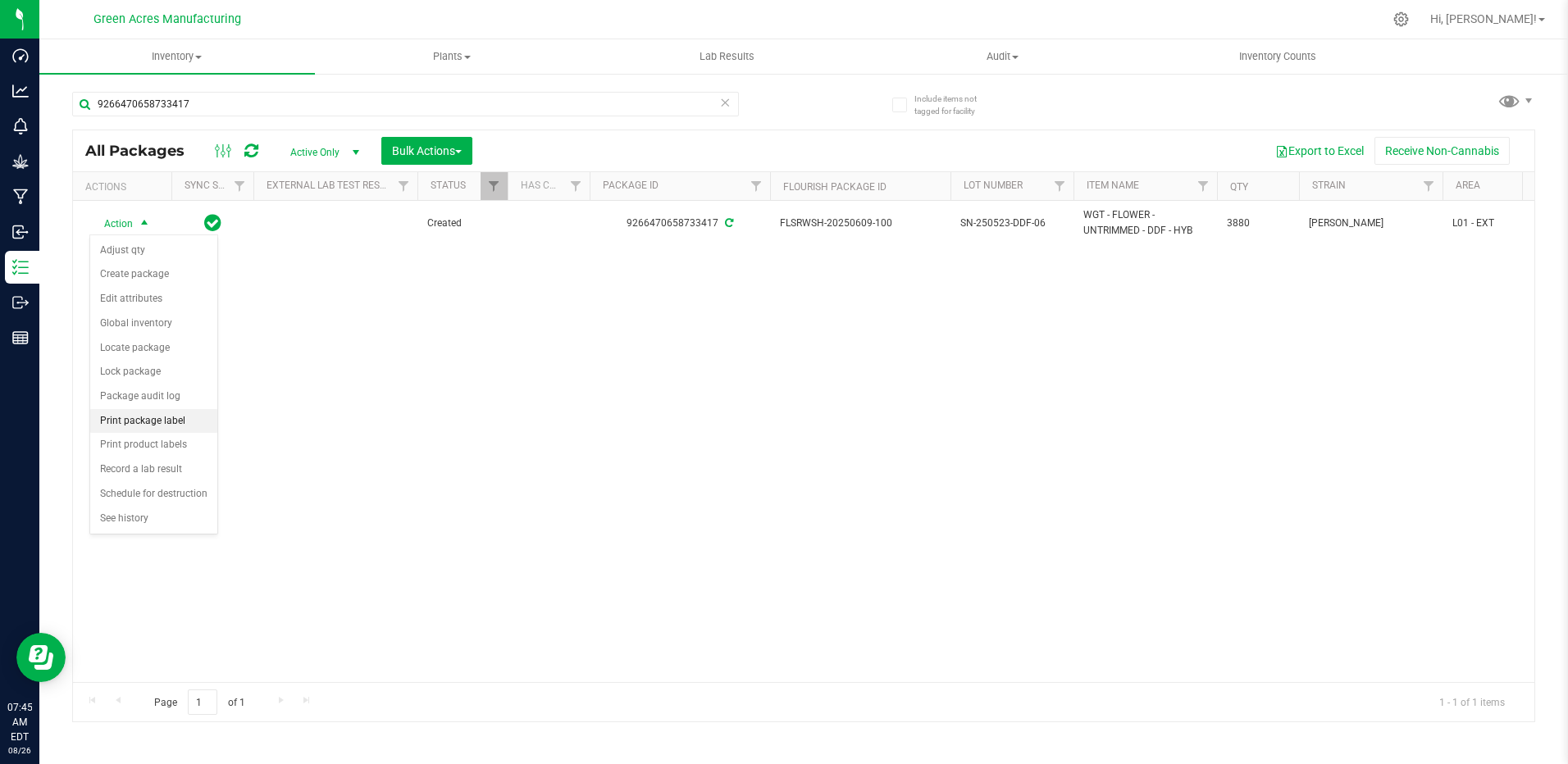
click at [177, 417] on li "Print package label" at bounding box center [154, 421] width 128 height 25
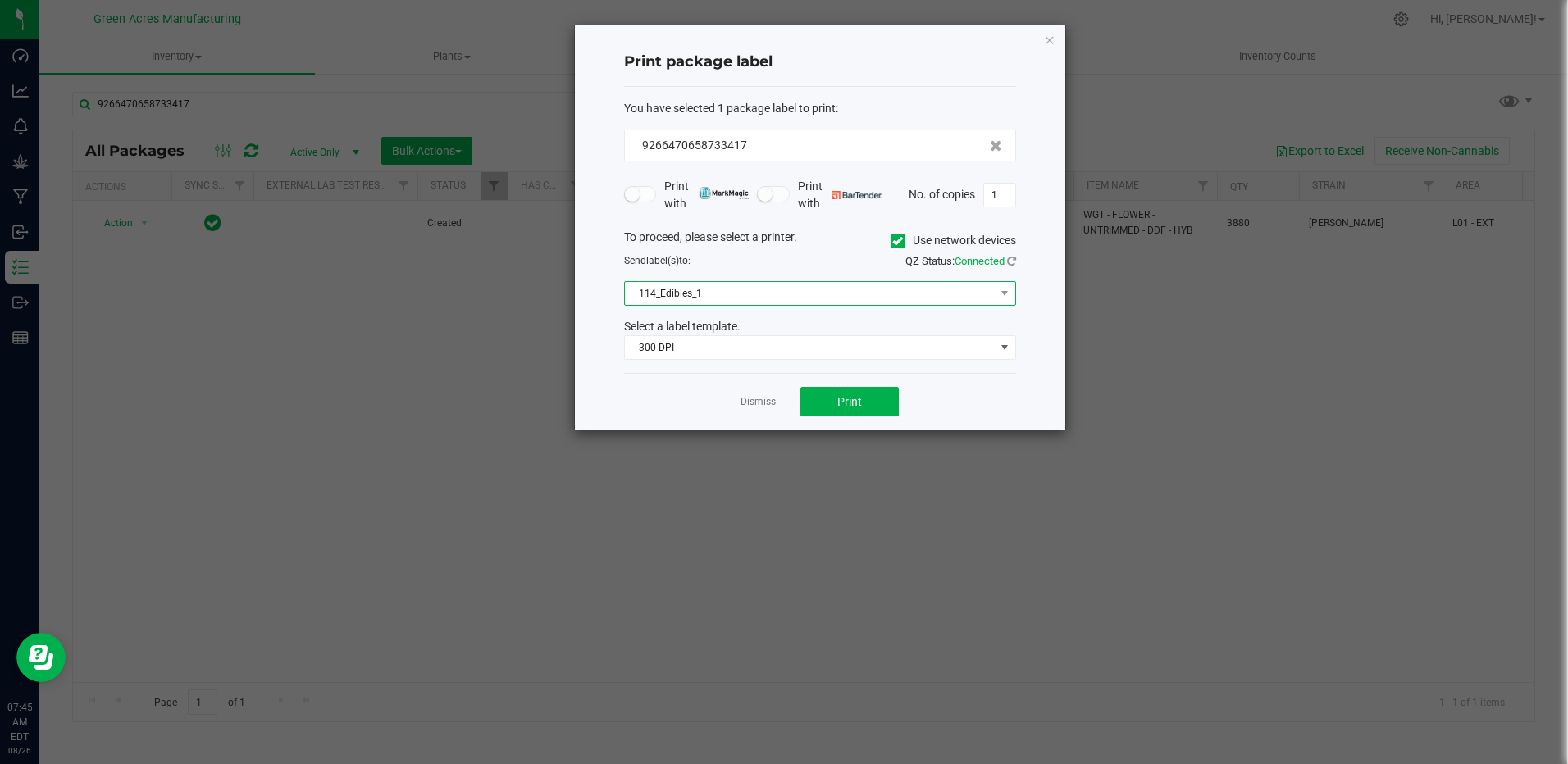
click at [822, 286] on span "114_Edibles_1" at bounding box center [810, 293] width 370 height 23
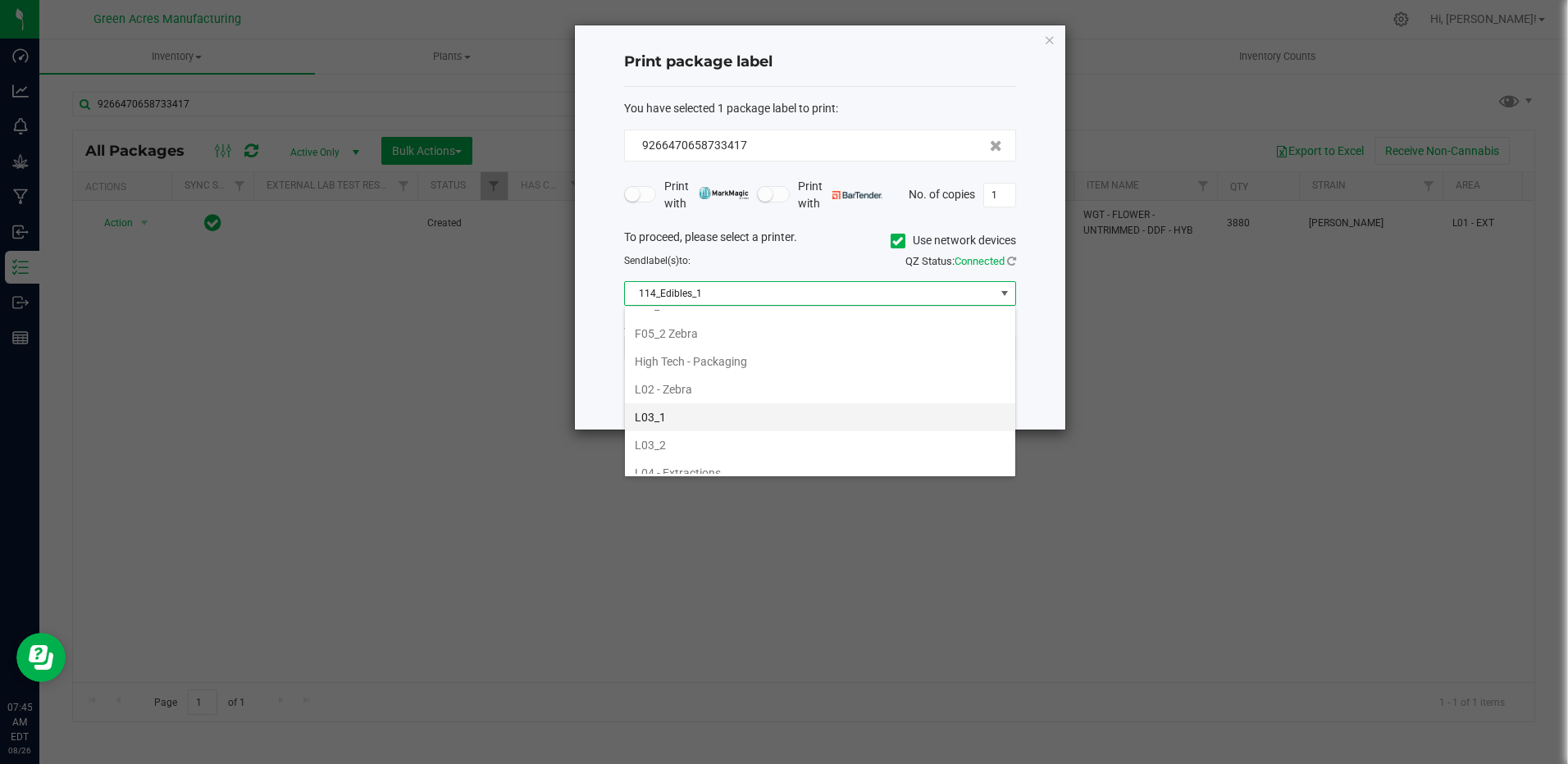
scroll to position [574, 0]
click at [691, 395] on li "L04 - Extractions" at bounding box center [820, 390] width 391 height 27
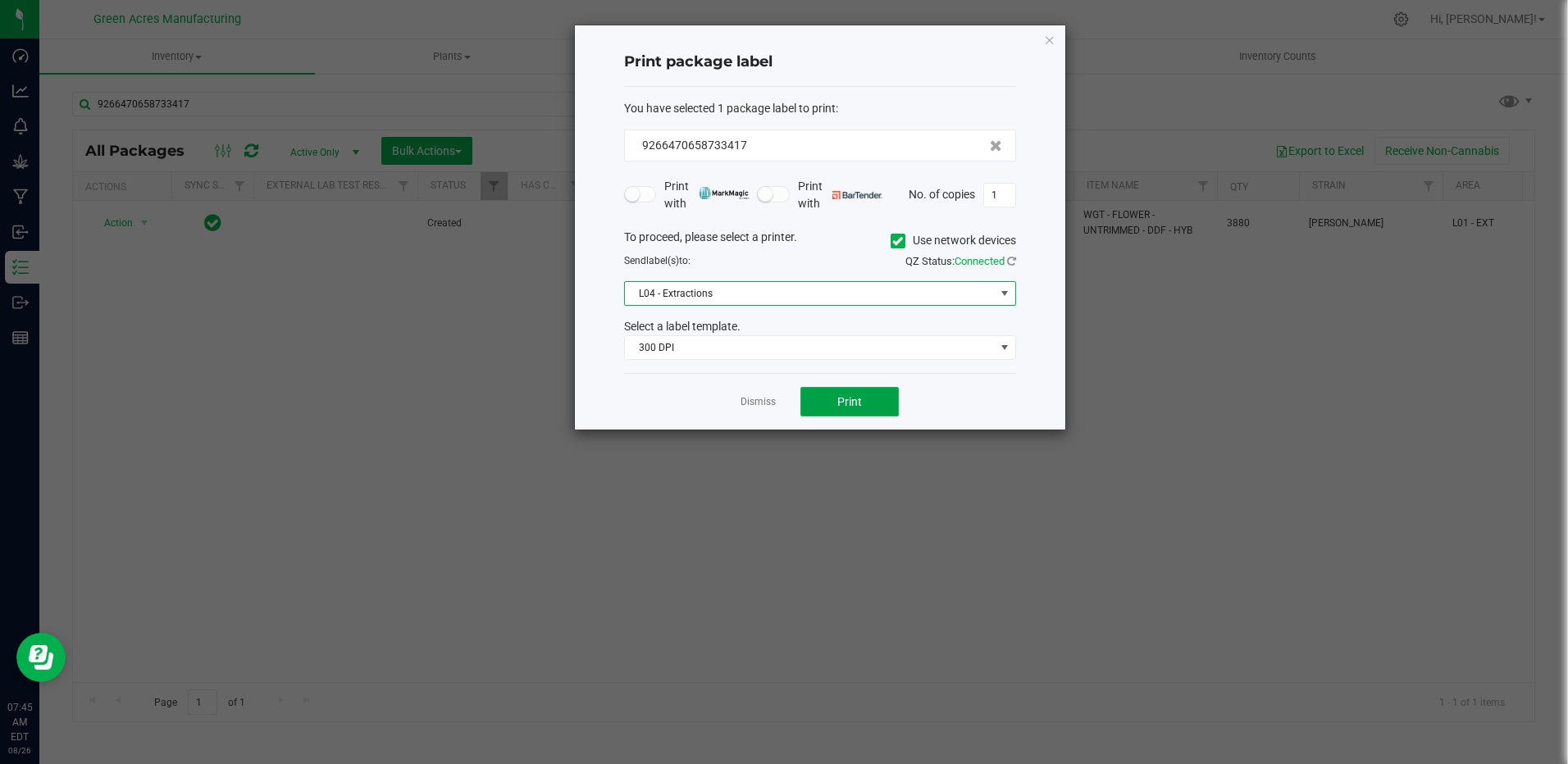
click at [831, 396] on button "Print" at bounding box center [850, 402] width 98 height 29
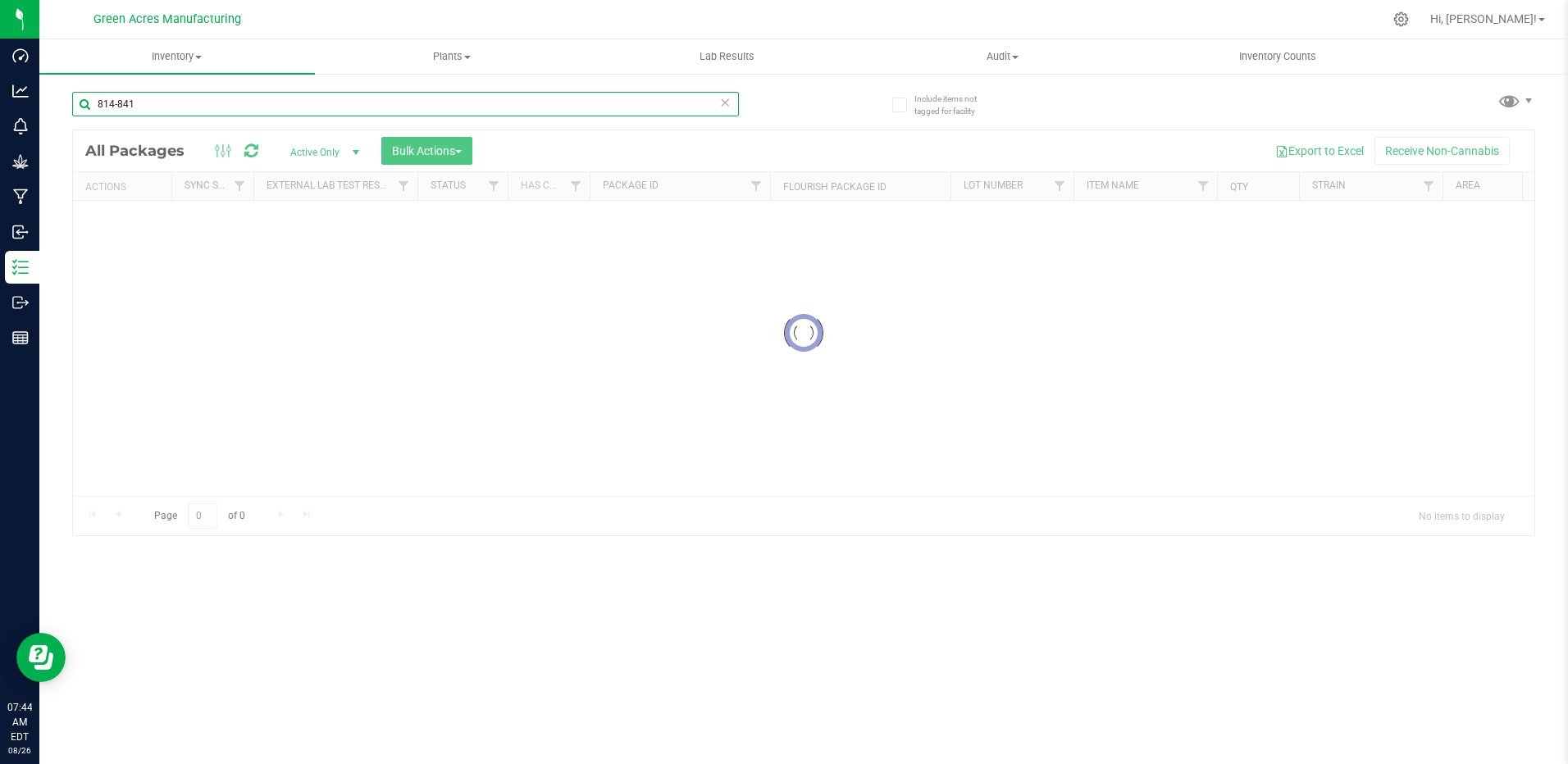
click at [175, 103] on input "814-841" at bounding box center [406, 104] width 667 height 25
type input "8392040694117752"
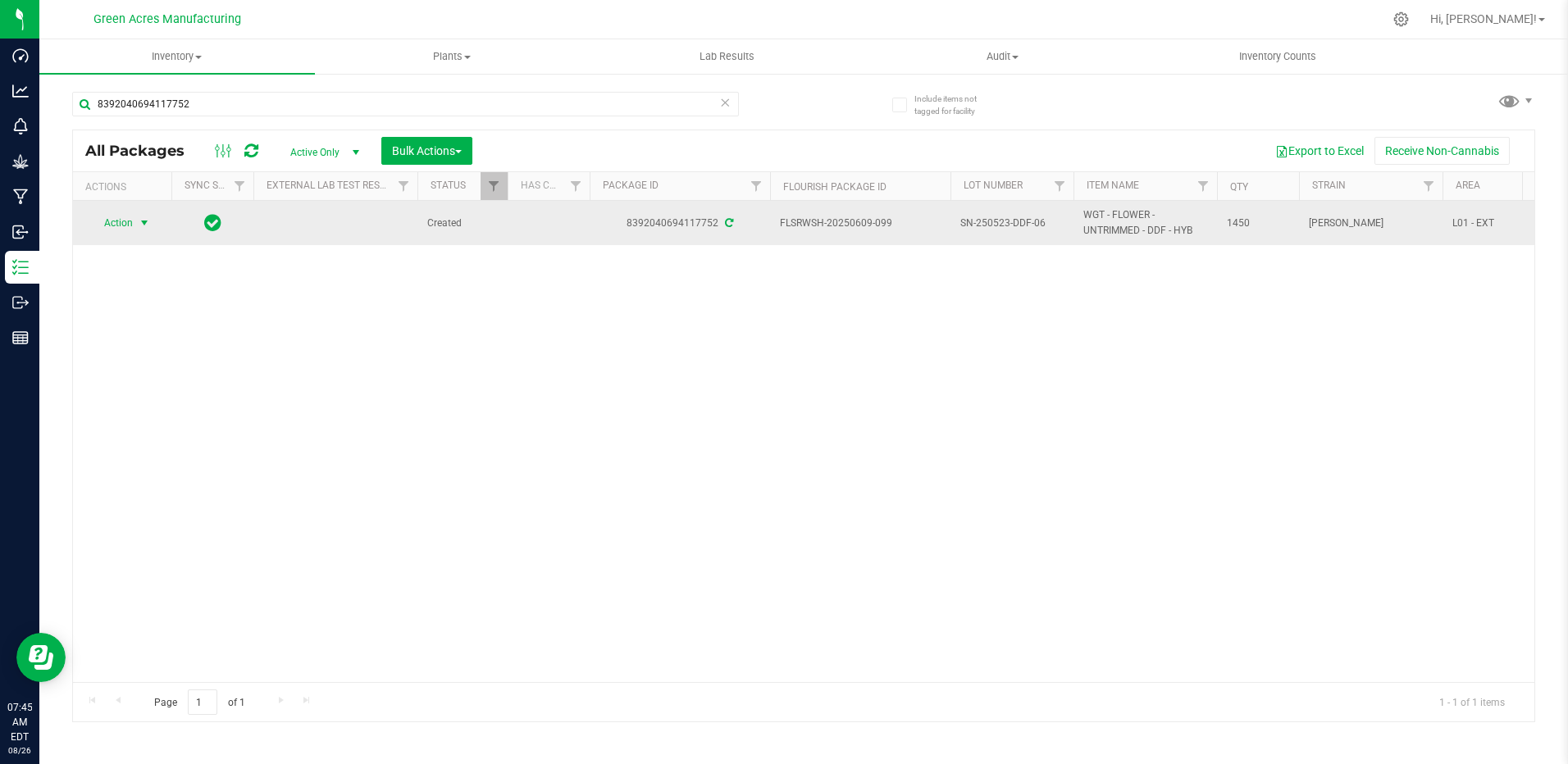
click at [127, 226] on span "Action" at bounding box center [111, 223] width 44 height 23
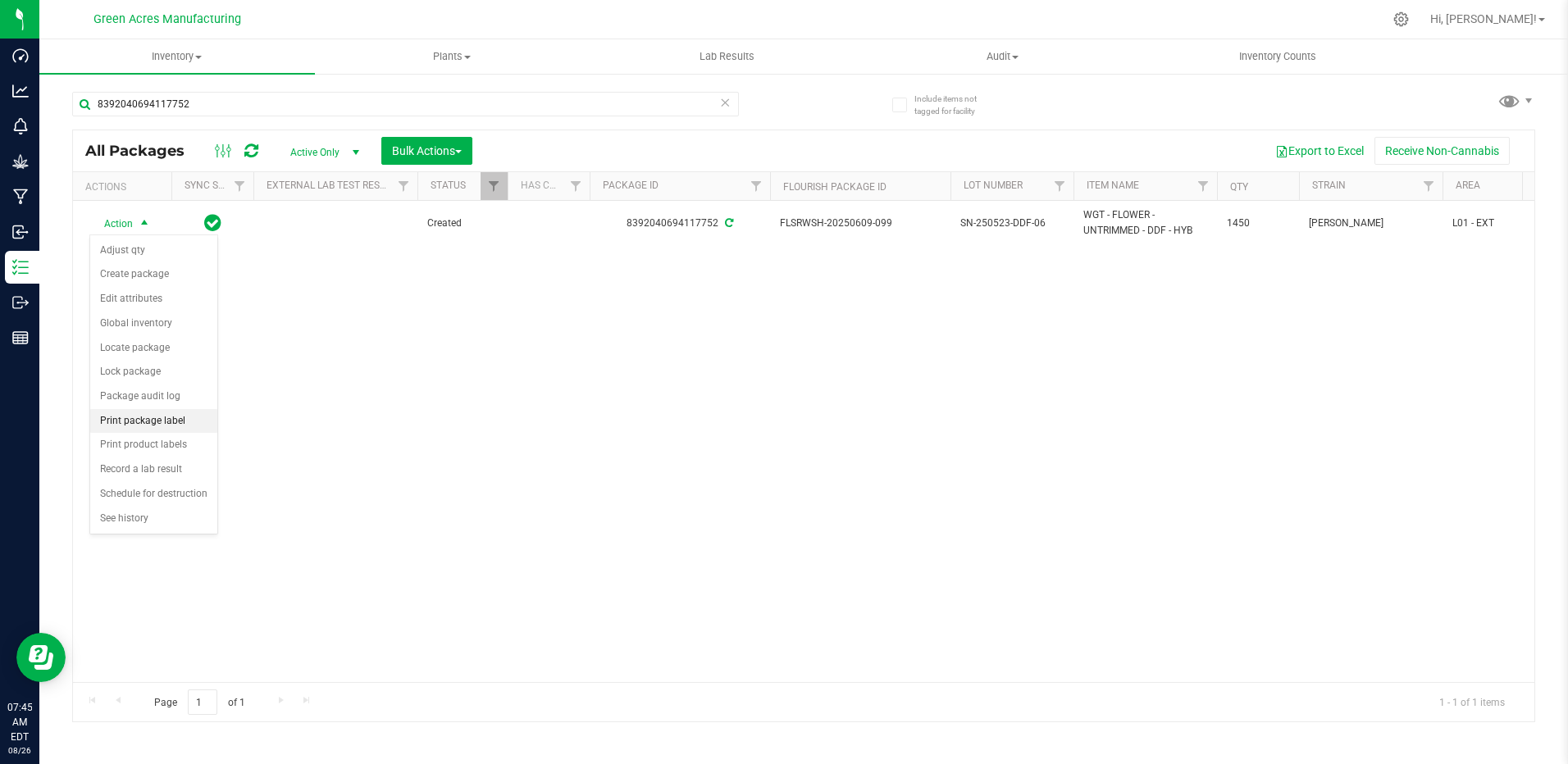
click at [153, 418] on li "Print package label" at bounding box center [154, 421] width 128 height 25
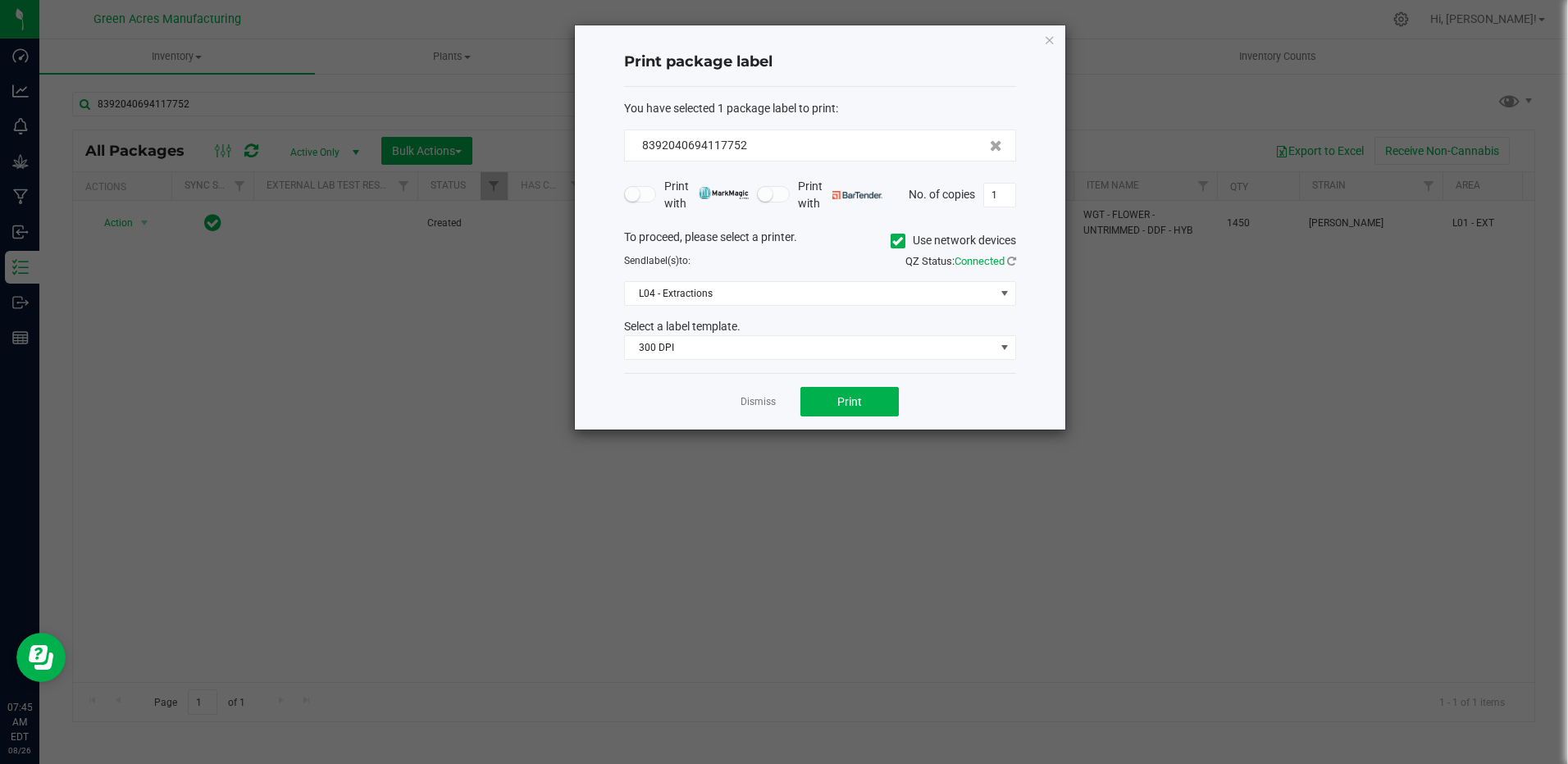
click at [827, 386] on div "Dismiss Print" at bounding box center [820, 401] width 392 height 57
click at [831, 396] on button "Print" at bounding box center [850, 402] width 98 height 29
click at [761, 397] on link "Dismiss" at bounding box center [758, 402] width 35 height 14
